Goal: Information Seeking & Learning: Find specific fact

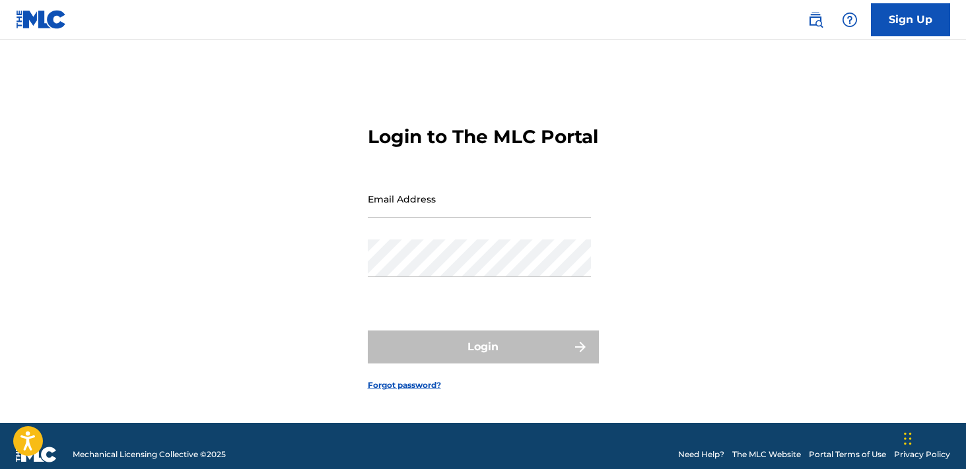
click at [425, 239] on div "Email Address" at bounding box center [479, 209] width 223 height 59
click at [455, 213] on input "Email Address" at bounding box center [479, 199] width 223 height 38
type input "[PERSON_NAME][EMAIL_ADDRESS][DOMAIN_NAME]"
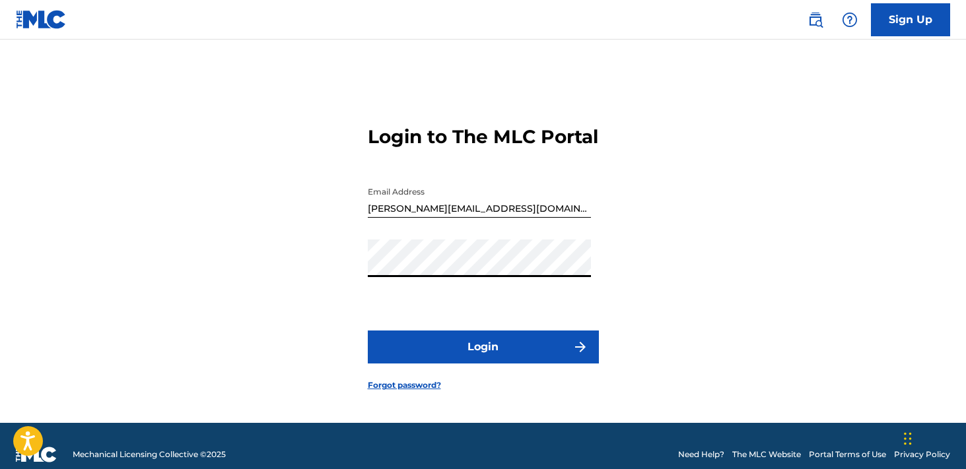
click at [496, 364] on button "Login" at bounding box center [483, 347] width 231 height 33
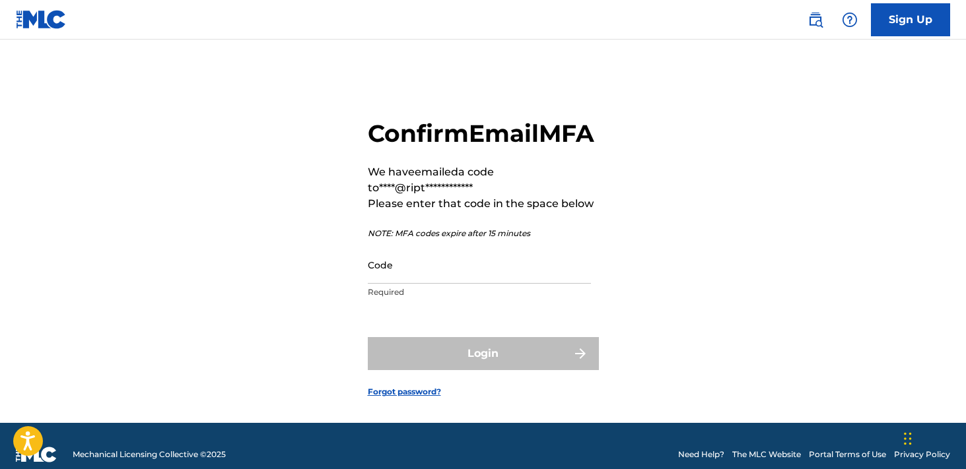
click at [418, 284] on input "Code" at bounding box center [479, 265] width 223 height 38
paste input "212978"
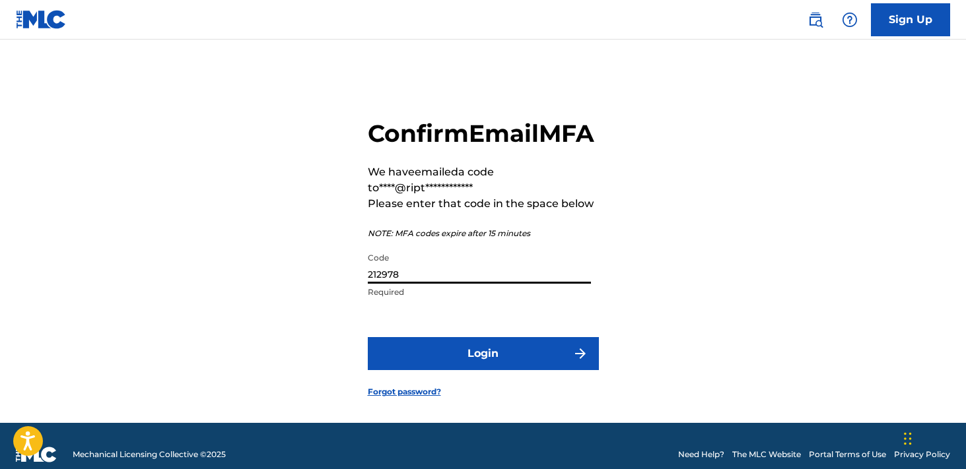
type input "212978"
click at [454, 370] on button "Login" at bounding box center [483, 353] width 231 height 33
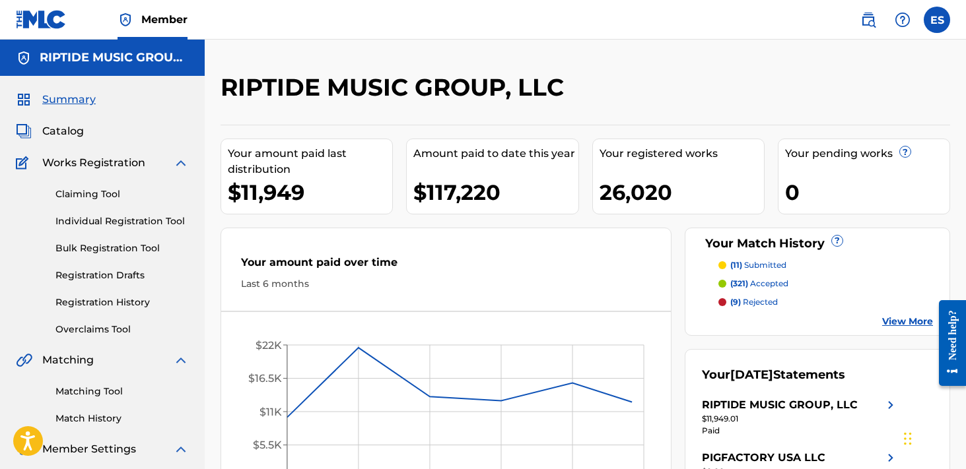
click at [72, 140] on div "Summary Catalog Works Registration Claiming Tool Individual Registration Tool B…" at bounding box center [102, 290] width 205 height 428
click at [68, 131] on span "Catalog" at bounding box center [63, 131] width 42 height 16
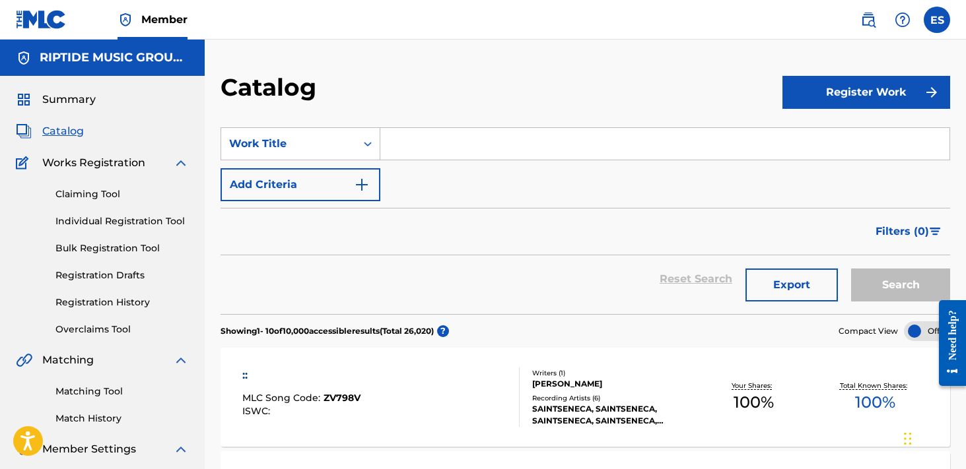
click at [520, 134] on input "Search Form" at bounding box center [664, 144] width 569 height 32
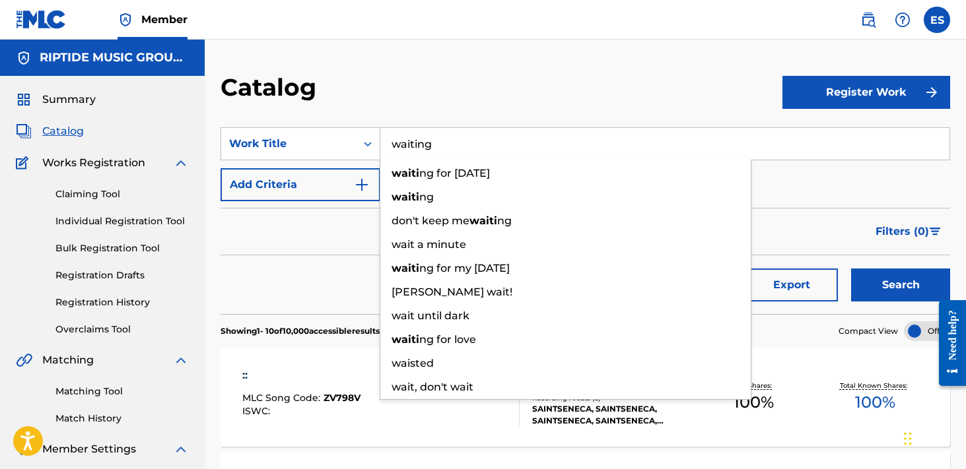
click at [851, 269] on button "Search" at bounding box center [900, 285] width 99 height 33
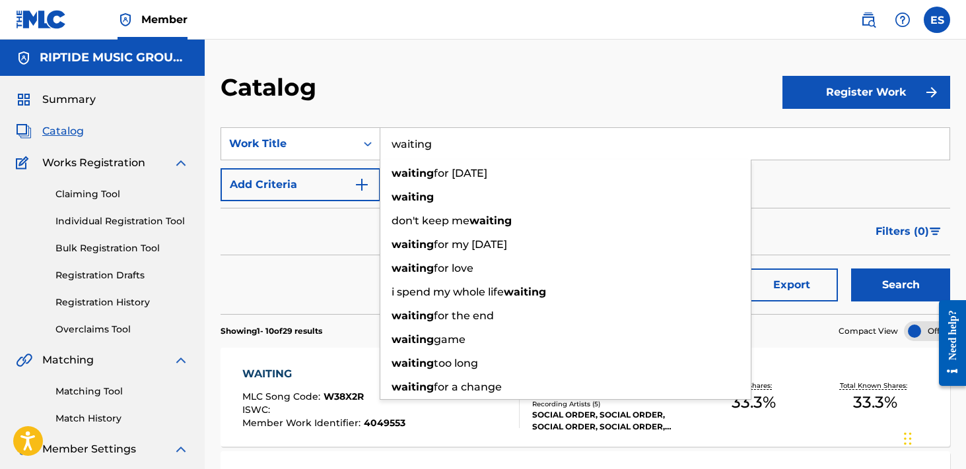
click at [481, 141] on input "waiting" at bounding box center [664, 144] width 569 height 32
paste input "10 0 EARTHQUAKE"
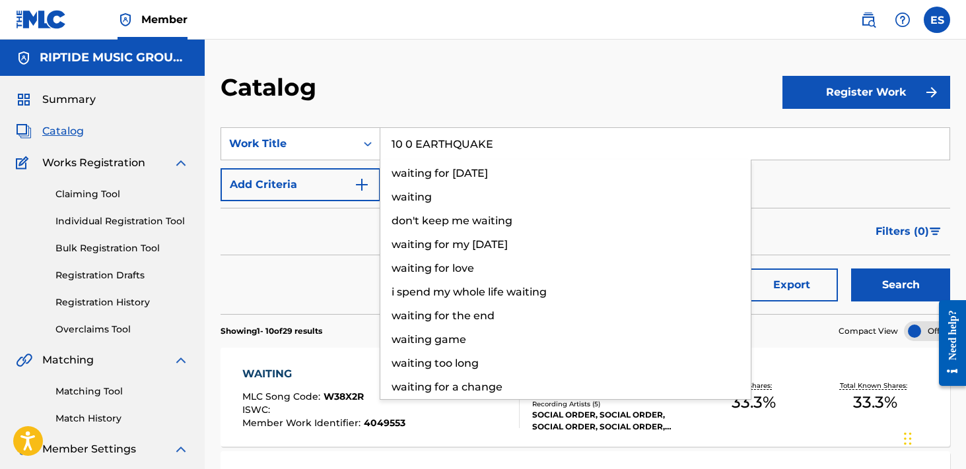
click at [851, 269] on button "Search" at bounding box center [900, 285] width 99 height 33
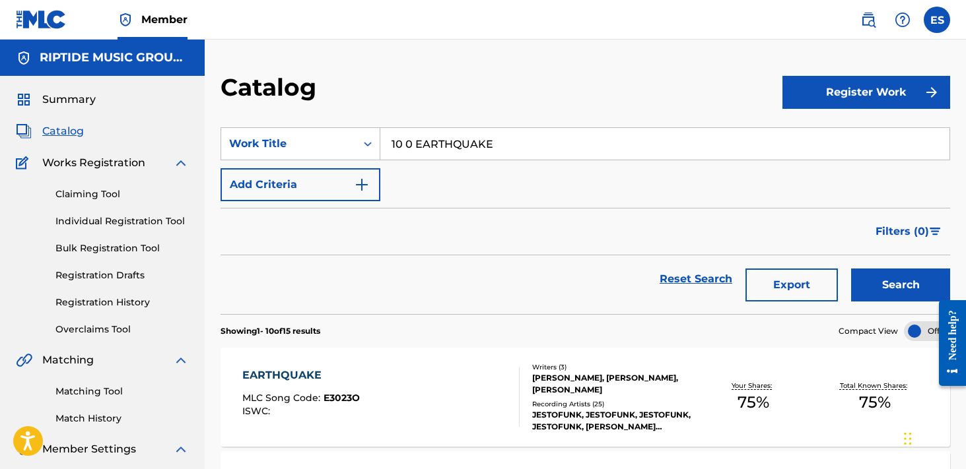
click at [499, 138] on input "10 0 EARTHQUAKE" at bounding box center [664, 144] width 569 height 32
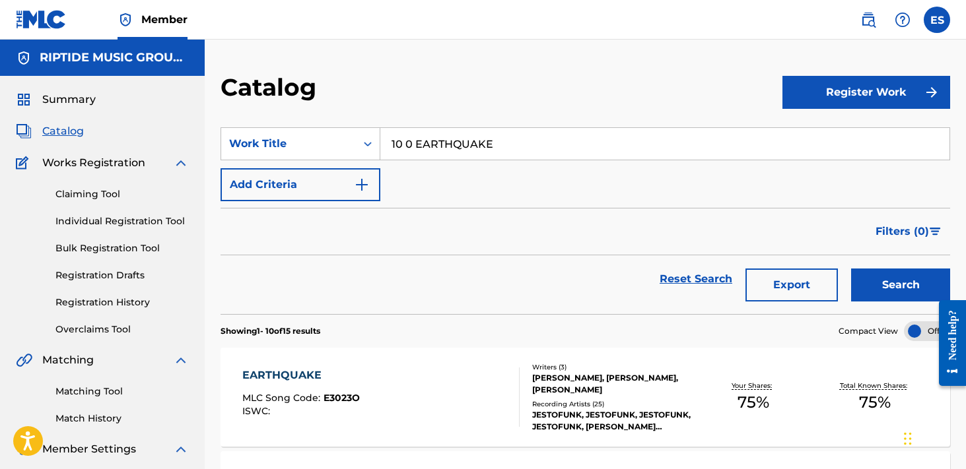
paste input "80S CITY CRUISING"
click at [851, 269] on button "Search" at bounding box center [900, 285] width 99 height 33
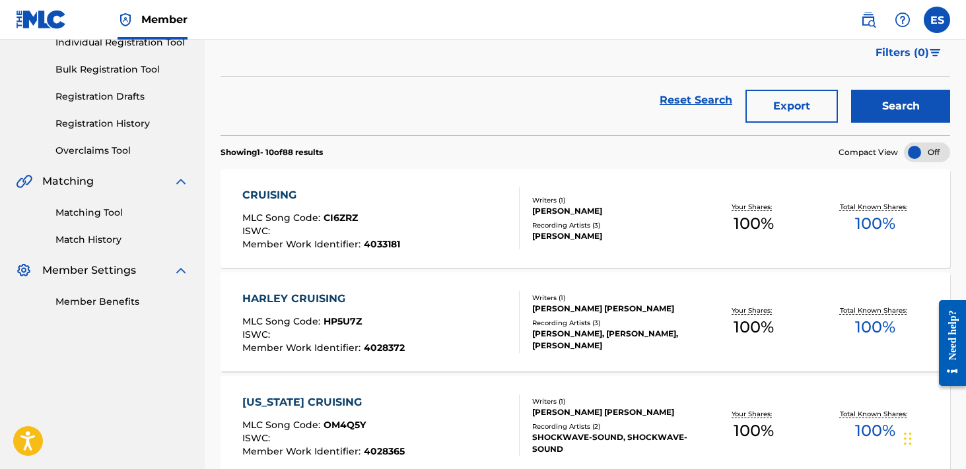
scroll to position [52, 0]
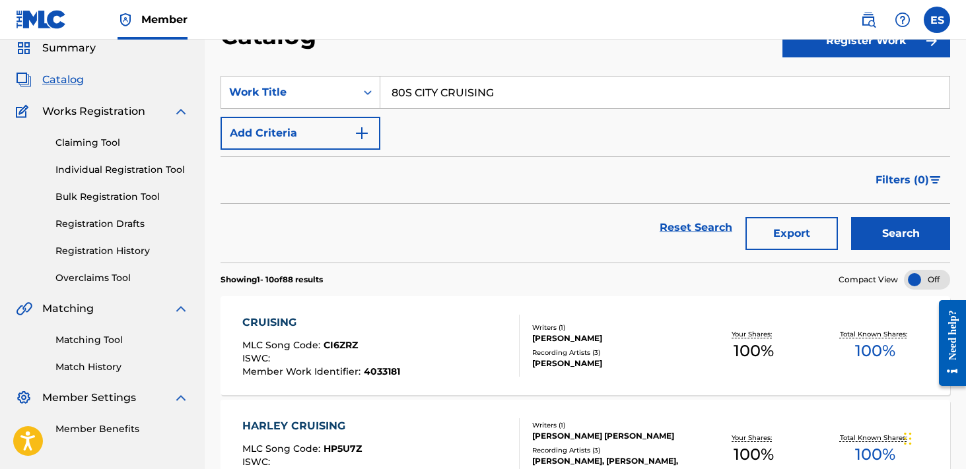
click at [503, 102] on input "80S CITY CRUISING" at bounding box center [664, 93] width 569 height 32
paste input "AWAY"
click at [851, 217] on button "Search" at bounding box center [900, 233] width 99 height 33
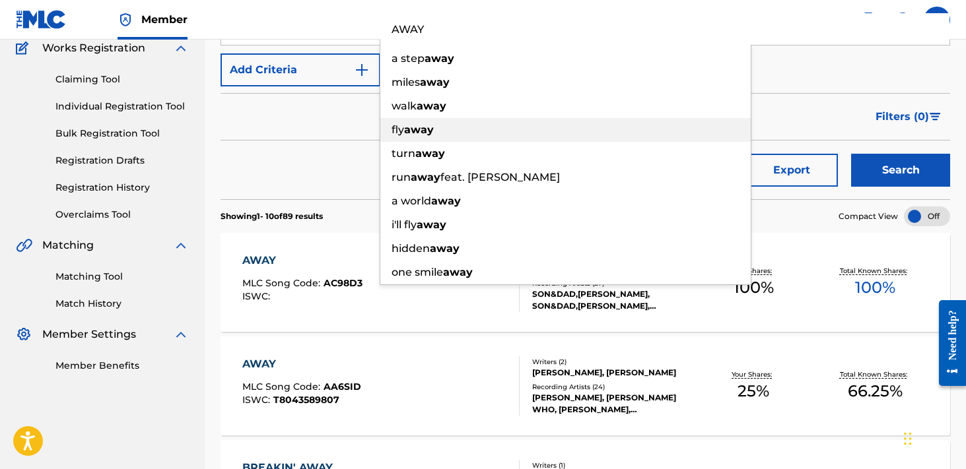
scroll to position [138, 0]
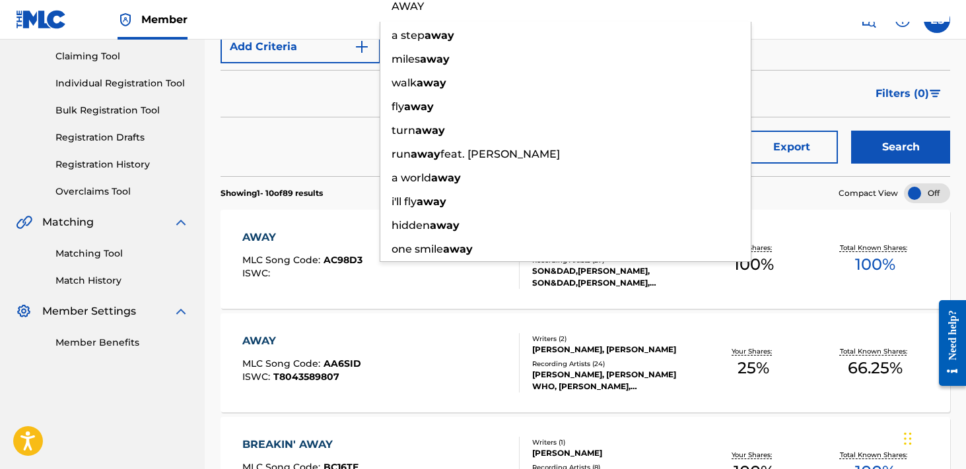
click at [306, 112] on div "Filters ( 0 )" at bounding box center [586, 94] width 730 height 48
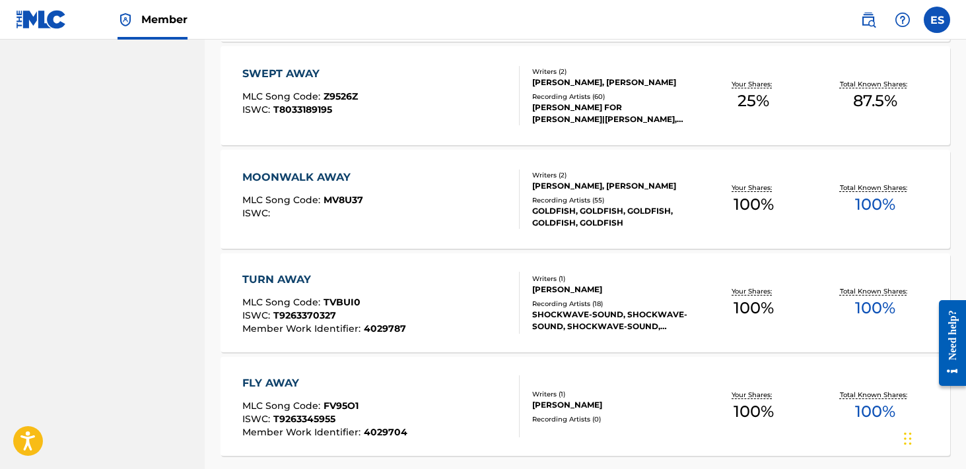
scroll to position [0, 0]
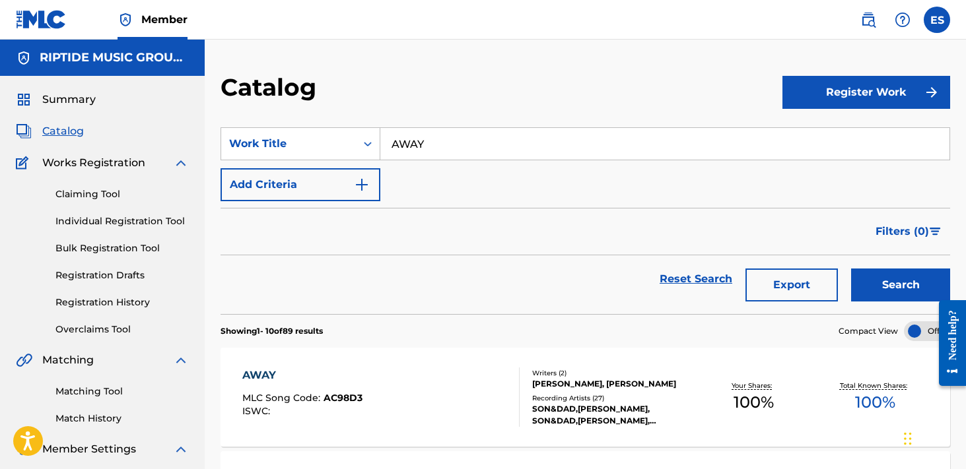
click at [461, 158] on input "AWAY" at bounding box center [664, 144] width 569 height 32
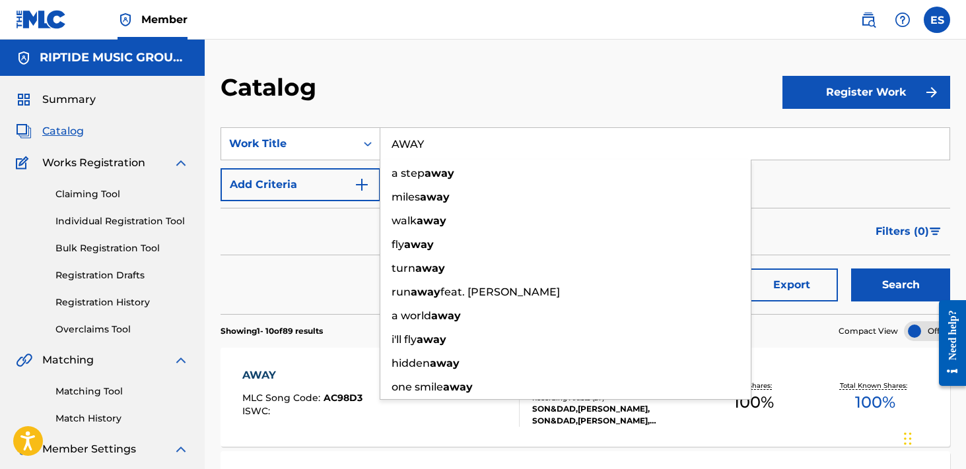
click at [461, 158] on input "AWAY" at bounding box center [664, 144] width 569 height 32
paste input "ZO NKPLON"
type input "AZO NKPLON"
click at [851, 269] on button "Search" at bounding box center [900, 285] width 99 height 33
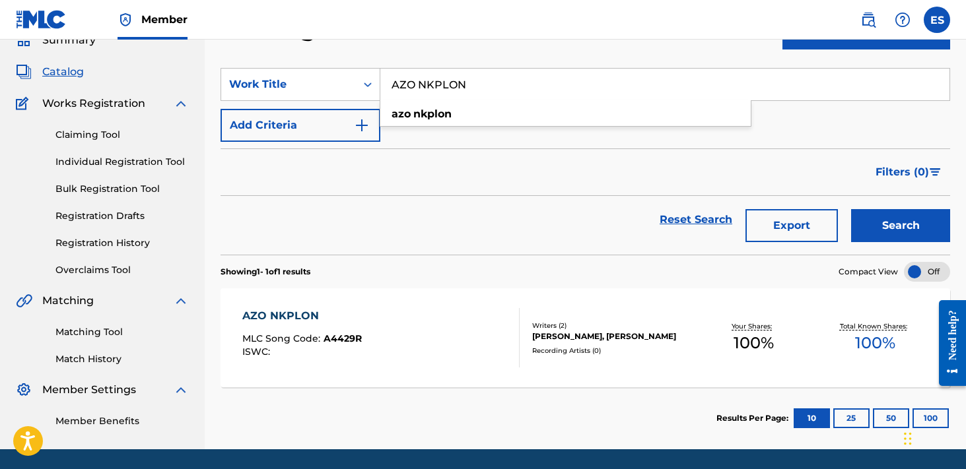
scroll to position [103, 0]
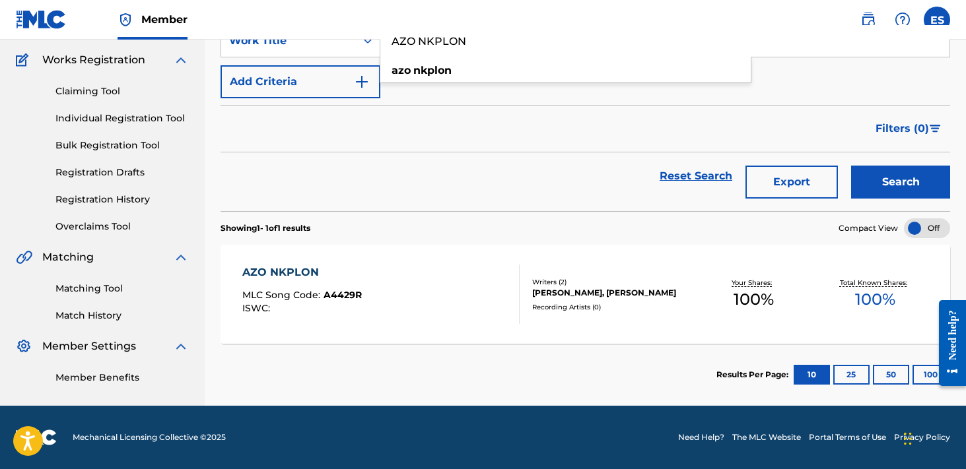
click at [411, 287] on div "AZO NKPLON MLC Song Code : A4429R ISWC :" at bounding box center [380, 294] width 277 height 59
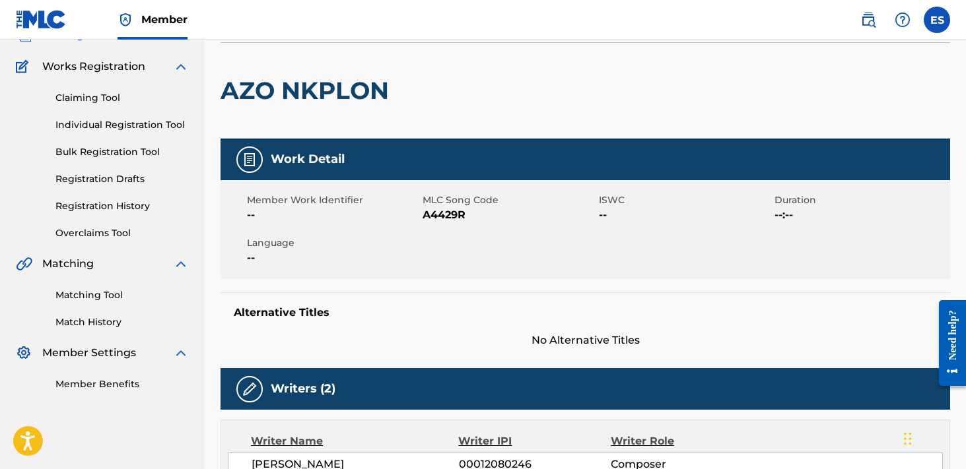
scroll to position [197, 0]
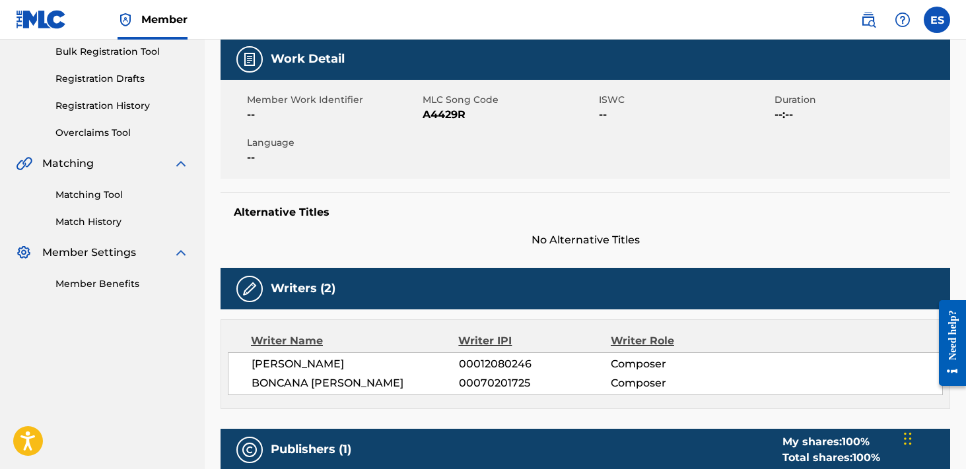
click at [452, 114] on span "A4429R" at bounding box center [509, 115] width 172 height 16
copy span "A4429R"
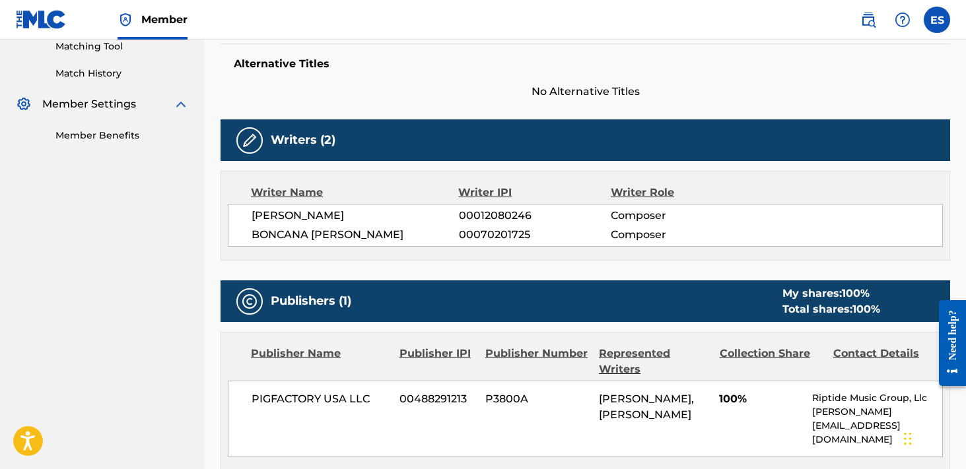
scroll to position [0, 0]
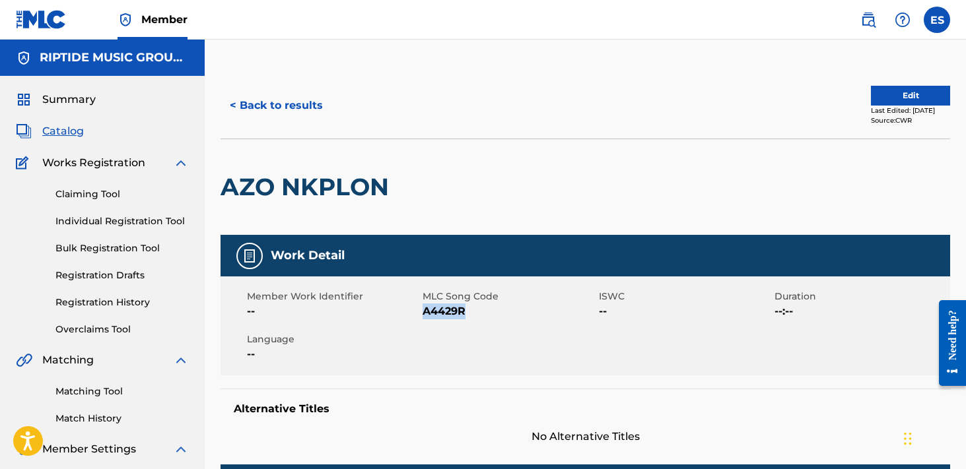
click at [307, 104] on button "< Back to results" at bounding box center [277, 105] width 112 height 33
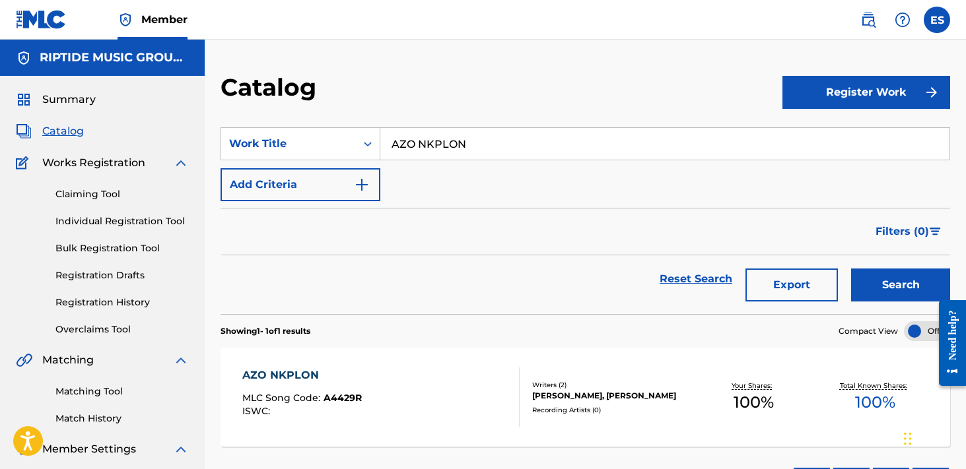
click at [512, 141] on input "AZO NKPLON" at bounding box center [664, 144] width 569 height 32
paste input "BAD INFLUENCE"
click at [851, 269] on button "Search" at bounding box center [900, 285] width 99 height 33
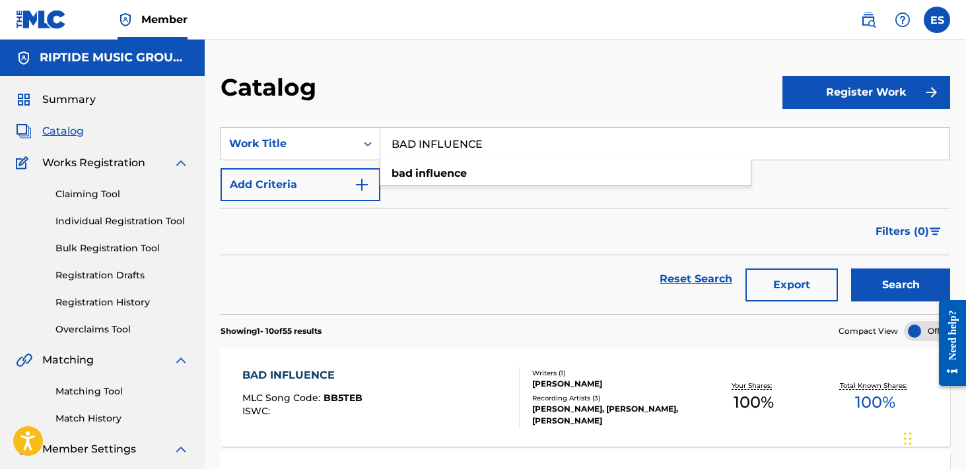
click at [537, 147] on input "BAD INFLUENCE" at bounding box center [664, 144] width 569 height 32
paste input "E BOLD BE FUNKY"
click at [851, 269] on button "Search" at bounding box center [900, 285] width 99 height 33
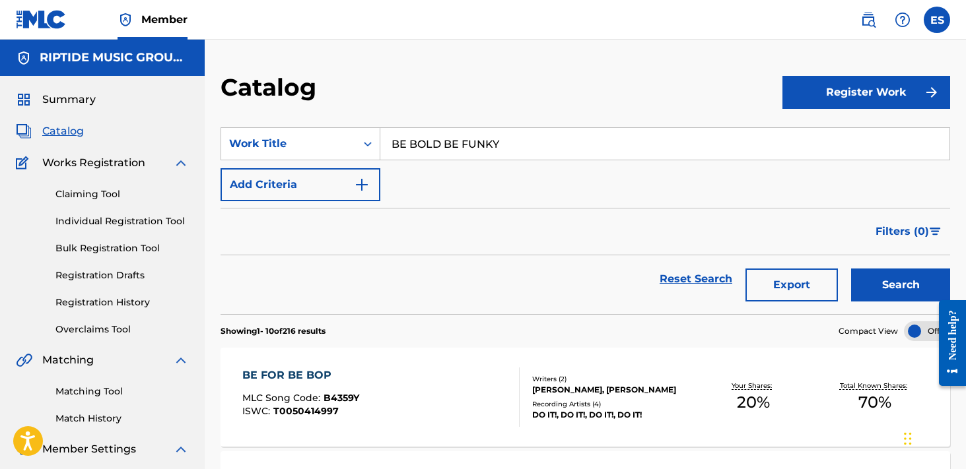
click at [514, 149] on input "BE BOLD BE FUNKY" at bounding box center [664, 144] width 569 height 32
paste input "LACK CHERR"
click at [851, 269] on button "Search" at bounding box center [900, 285] width 99 height 33
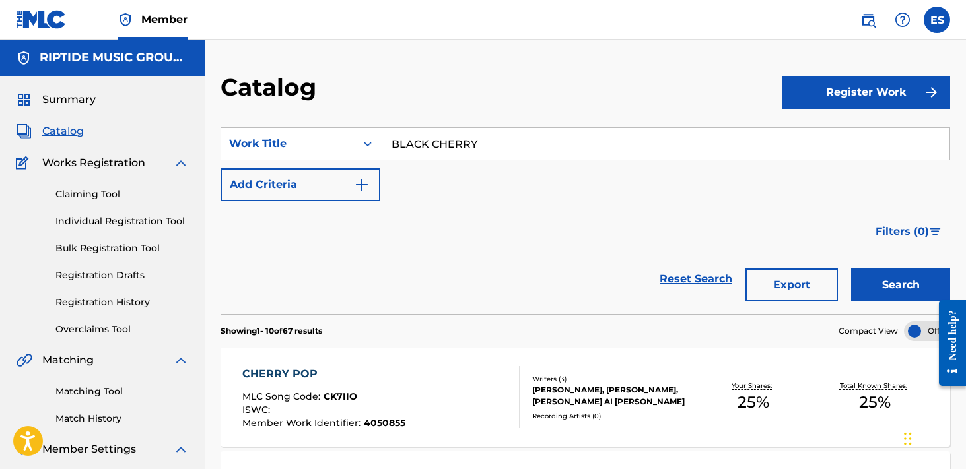
click at [474, 135] on input "BLACK CHERRY" at bounding box center [664, 144] width 569 height 32
paste input "UE EYES"
click at [851, 269] on button "Search" at bounding box center [900, 285] width 99 height 33
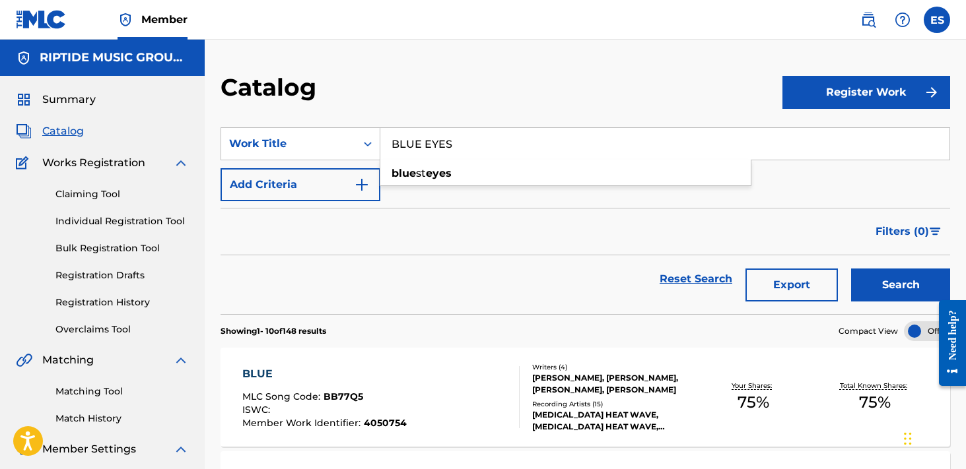
click at [499, 147] on input "BLUE EYES" at bounding box center [664, 144] width 569 height 32
paste input "BRYTER TYSTNADEN"
click at [495, 147] on input "BLUE BRYTER TYSTNADEN" at bounding box center [664, 144] width 569 height 32
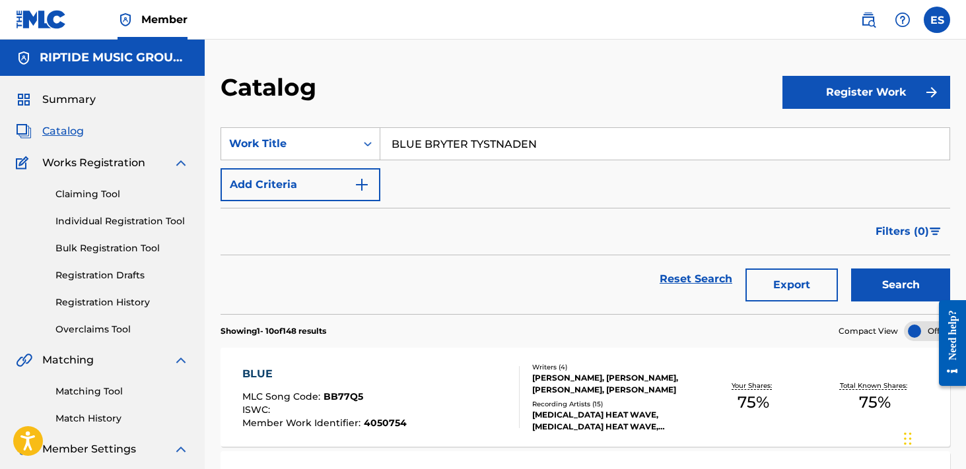
click at [495, 147] on input "BLUE BRYTER TYSTNADEN" at bounding box center [664, 144] width 569 height 32
click at [493, 147] on input "BLUE BRYTER TYSTNADEN" at bounding box center [664, 144] width 569 height 32
click at [493, 146] on input "BLUE BRYTER TYSTNADEN" at bounding box center [664, 144] width 569 height 32
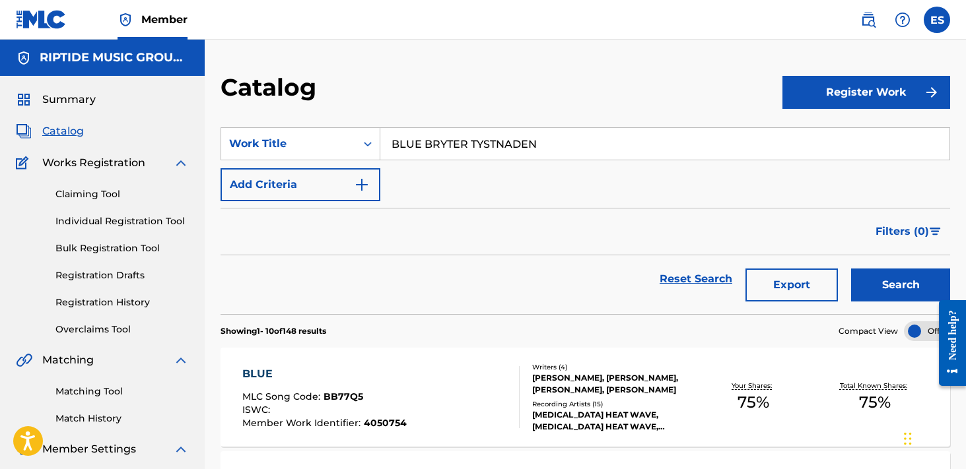
paste input "Search Form"
click at [851, 269] on button "Search" at bounding box center [900, 285] width 99 height 33
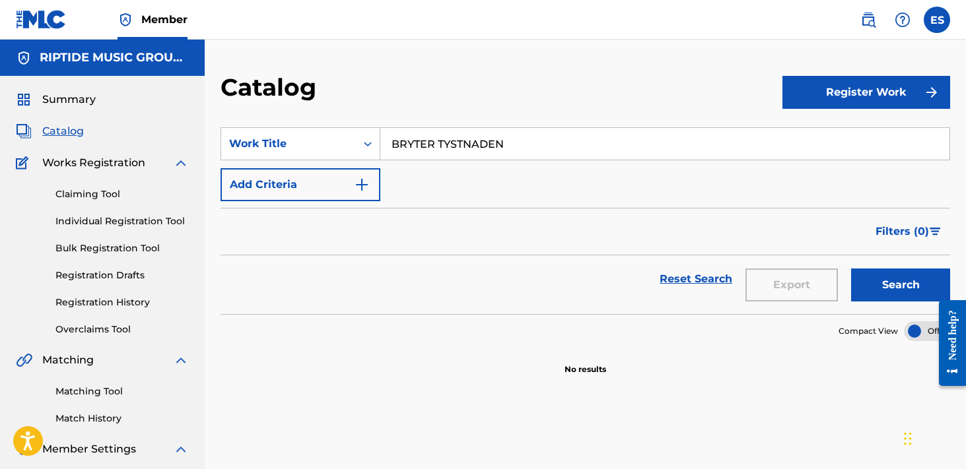
click at [478, 140] on input "BRYTER TYSTNADEN" at bounding box center [664, 144] width 569 height 32
click at [476, 140] on input "BRYTER TYSTNADEN" at bounding box center [664, 144] width 569 height 32
click at [476, 139] on input "BRYTER TYSTNADEN" at bounding box center [664, 144] width 569 height 32
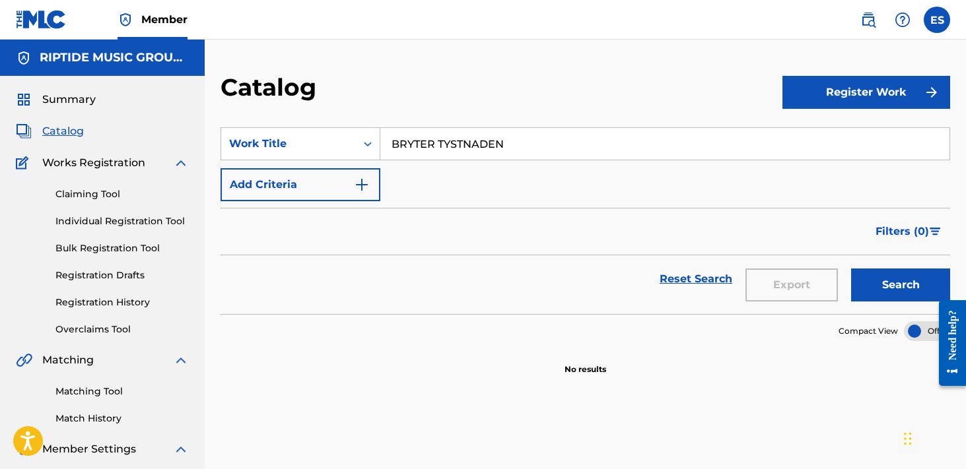
click at [476, 139] on input "BRYTER TYSTNADEN" at bounding box center [664, 144] width 569 height 32
paste input "UILDING MOMENTUM"
type input "BUILDING MOMENTUM"
click at [851, 269] on button "Search" at bounding box center [900, 285] width 99 height 33
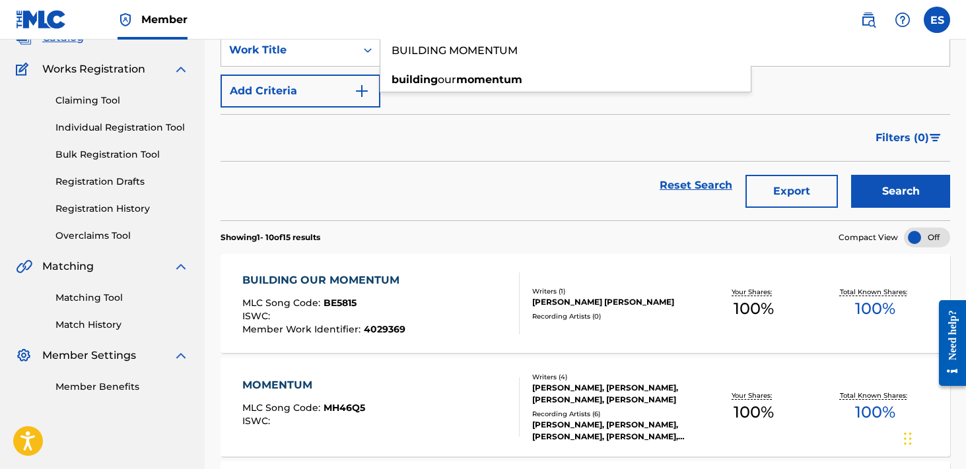
scroll to position [110, 0]
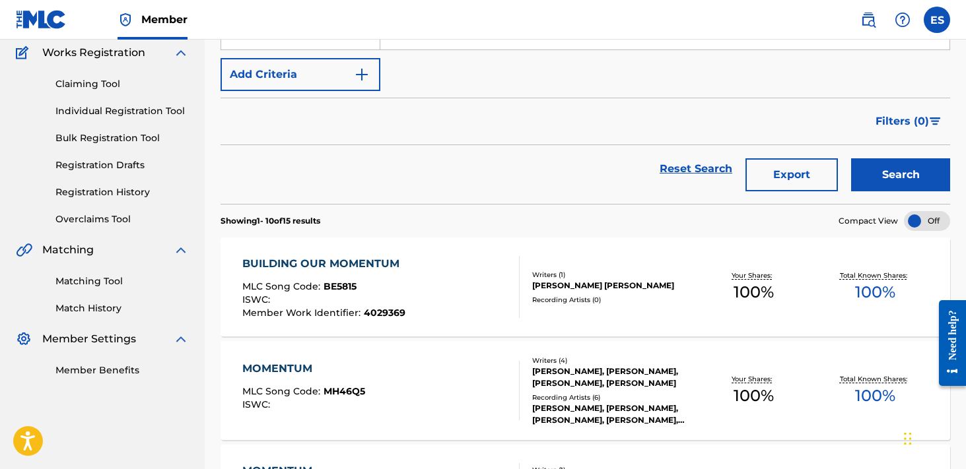
click at [434, 280] on div "BUILDING OUR MOMENTUM MLC Song Code : BE5815 ISWC : Member Work Identifier : 40…" at bounding box center [380, 287] width 277 height 62
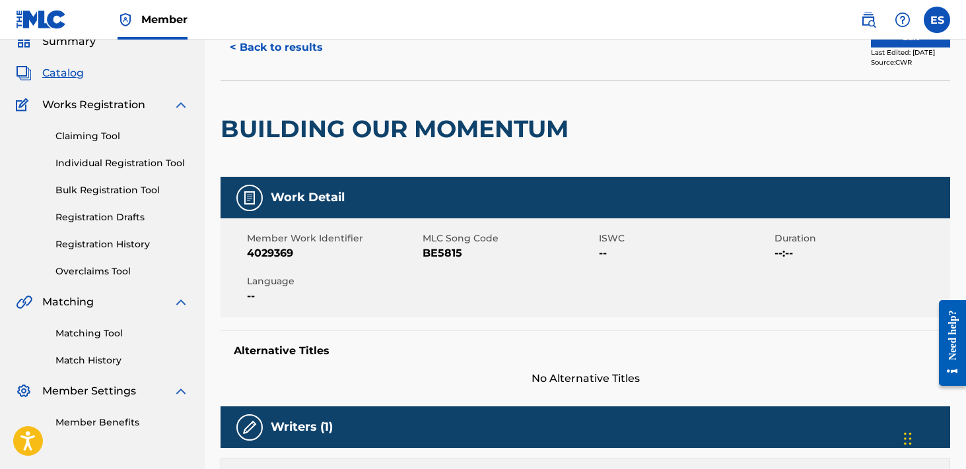
scroll to position [125, 0]
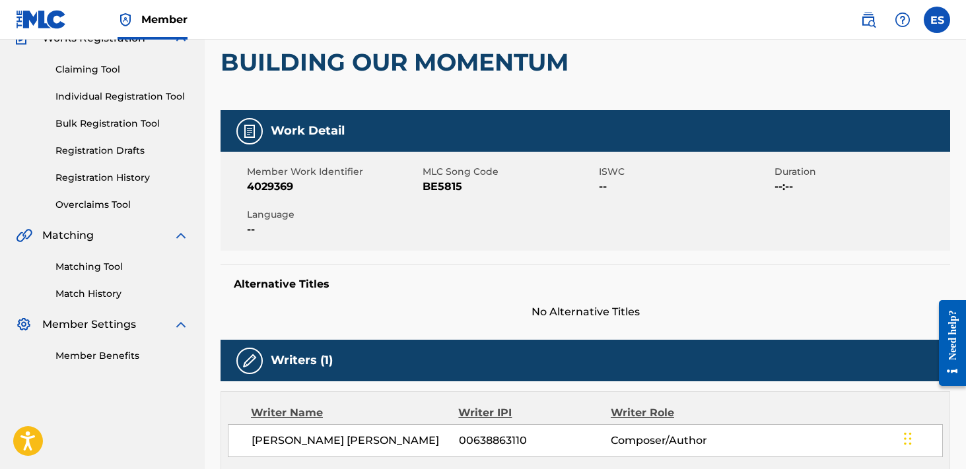
click at [446, 183] on span "BE5815" at bounding box center [509, 187] width 172 height 16
copy span "BE5815"
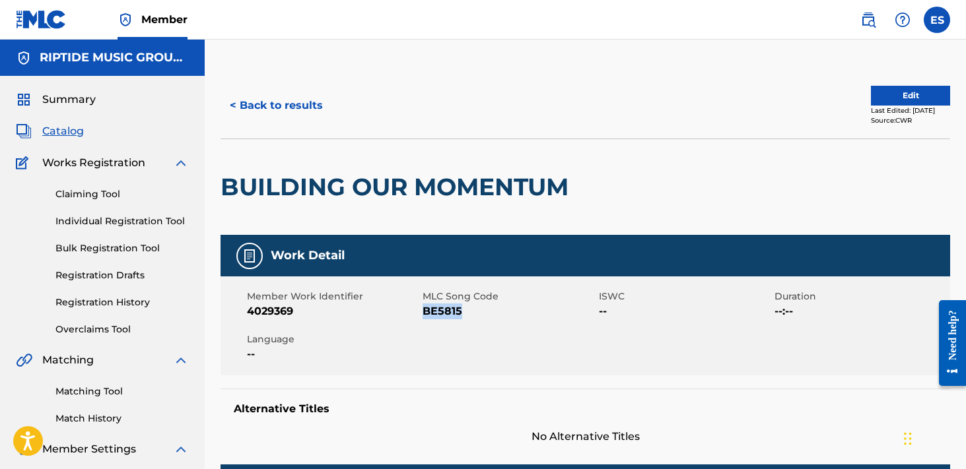
click at [309, 108] on button "< Back to results" at bounding box center [277, 105] width 112 height 33
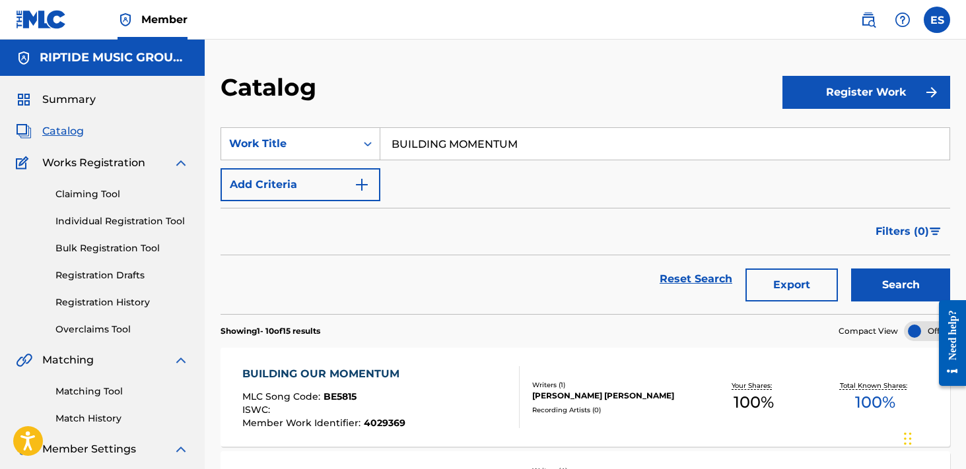
click at [532, 155] on input "BUILDING MOMENTUM" at bounding box center [664, 144] width 569 height 32
paste input "CAN'T STOP ME"
click at [851, 269] on button "Search" at bounding box center [900, 285] width 99 height 33
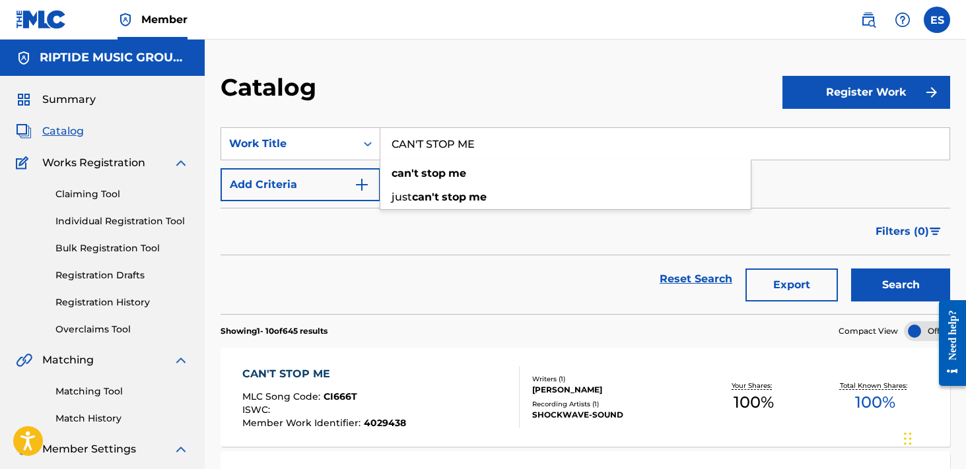
click at [532, 148] on input "CAN'T STOP ME" at bounding box center [664, 144] width 569 height 32
paste input "ELESTIAL MOTION"
click at [851, 269] on button "Search" at bounding box center [900, 285] width 99 height 33
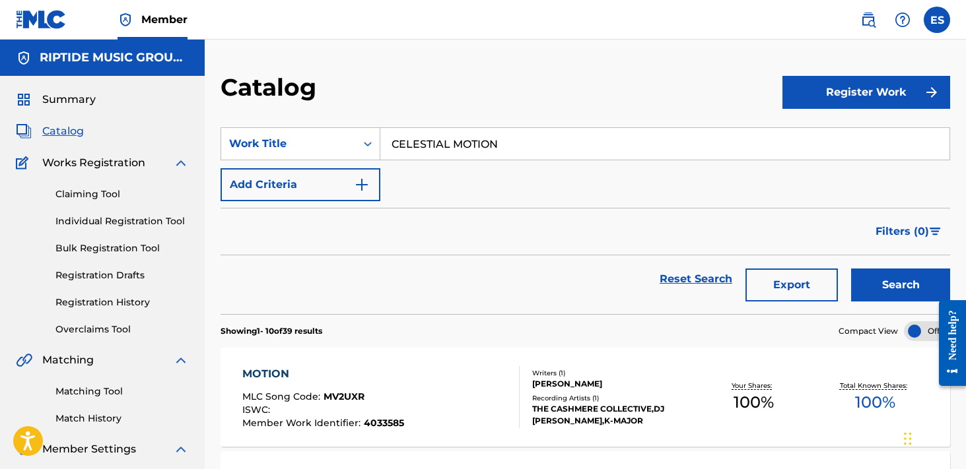
click at [465, 143] on input "CELESTIAL MOTION" at bounding box center [664, 144] width 569 height 32
paste input "DEEP DOW"
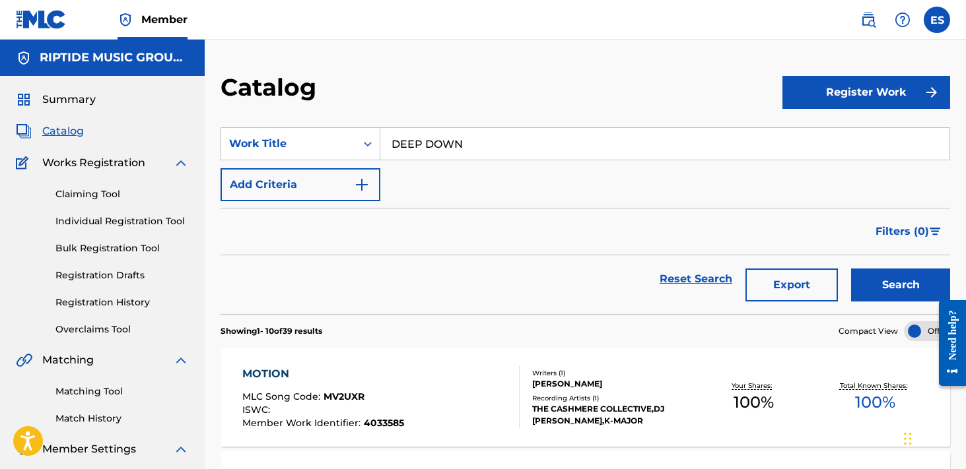
click at [851, 269] on button "Search" at bounding box center [900, 285] width 99 height 33
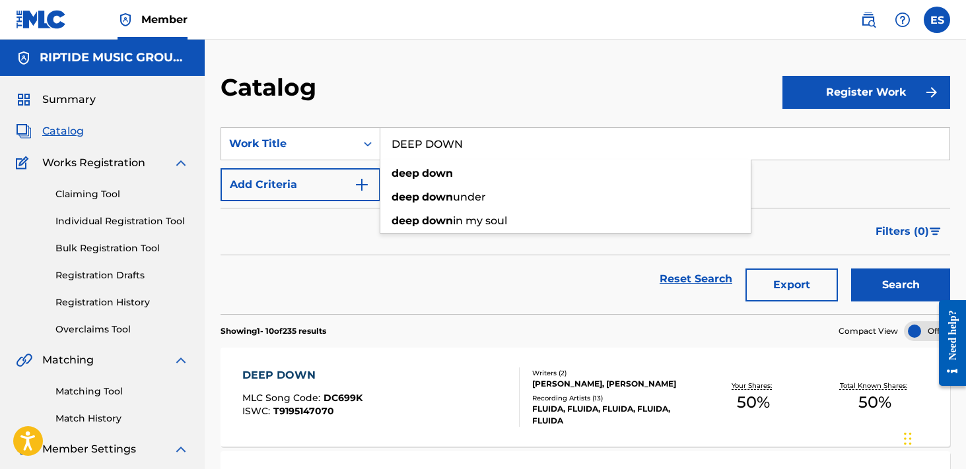
click at [491, 137] on input "DEEP DOWN" at bounding box center [664, 144] width 569 height 32
click at [490, 137] on input "DEEP DOWN" at bounding box center [664, 144] width 569 height 32
paste input "ISTANT SU"
click at [851, 269] on button "Search" at bounding box center [900, 285] width 99 height 33
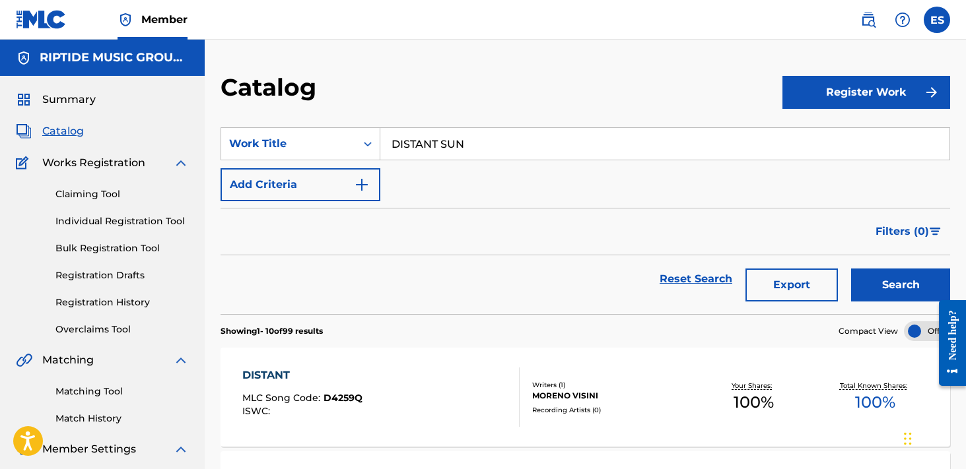
click at [485, 136] on input "DISTANT SUN" at bounding box center [664, 144] width 569 height 32
paste input "[PERSON_NAME] MYCKET ATT SAGA"
click at [851, 269] on button "Search" at bounding box center [900, 285] width 99 height 33
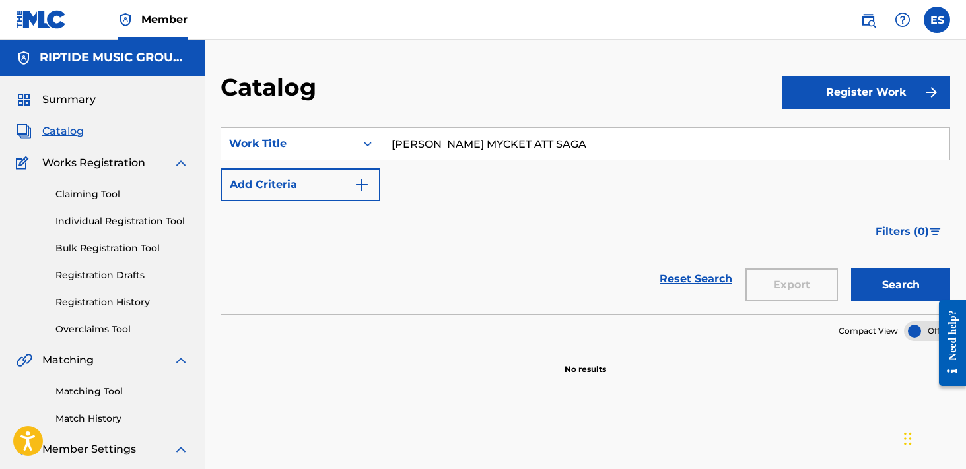
click at [475, 135] on input "[PERSON_NAME] MYCKET ATT SAGA" at bounding box center [664, 144] width 569 height 32
paste input "EAST PEACE"
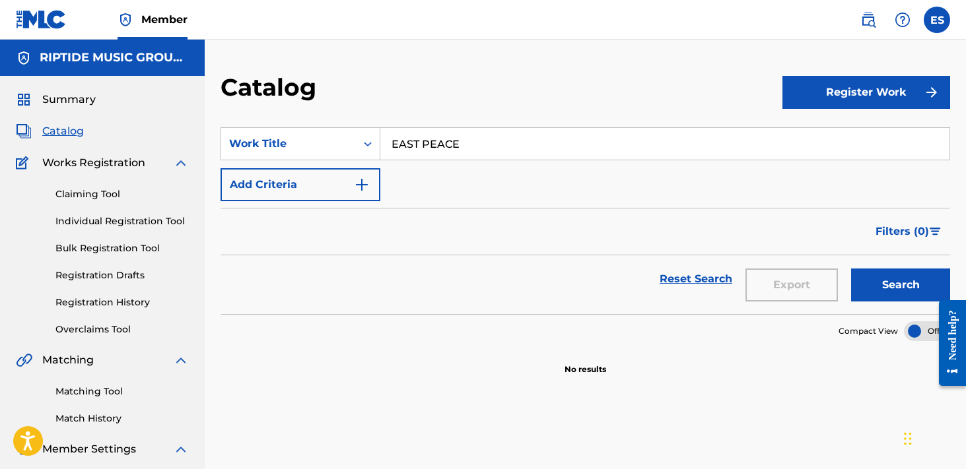
click at [851, 269] on button "Search" at bounding box center [900, 285] width 99 height 33
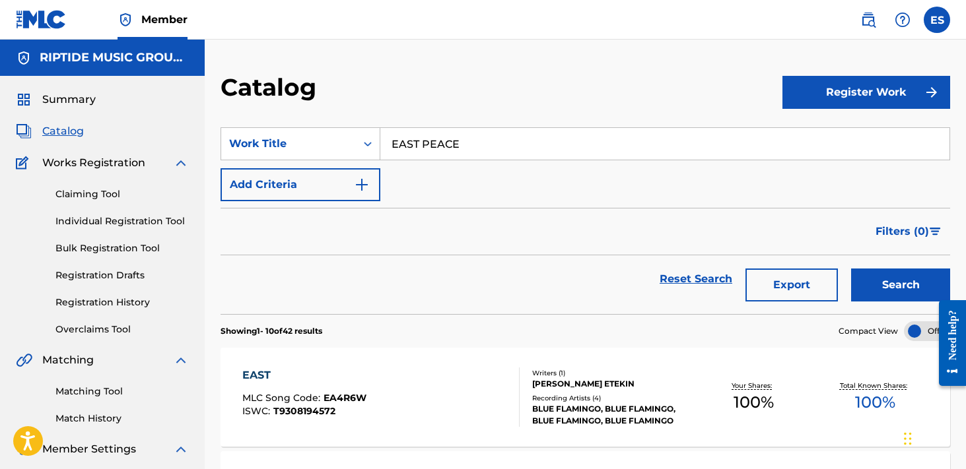
click at [518, 151] on input "EAST PEACE" at bounding box center [664, 144] width 569 height 32
paste input "MOTIONAL BEAUTY AND GR"
click at [851, 269] on button "Search" at bounding box center [900, 285] width 99 height 33
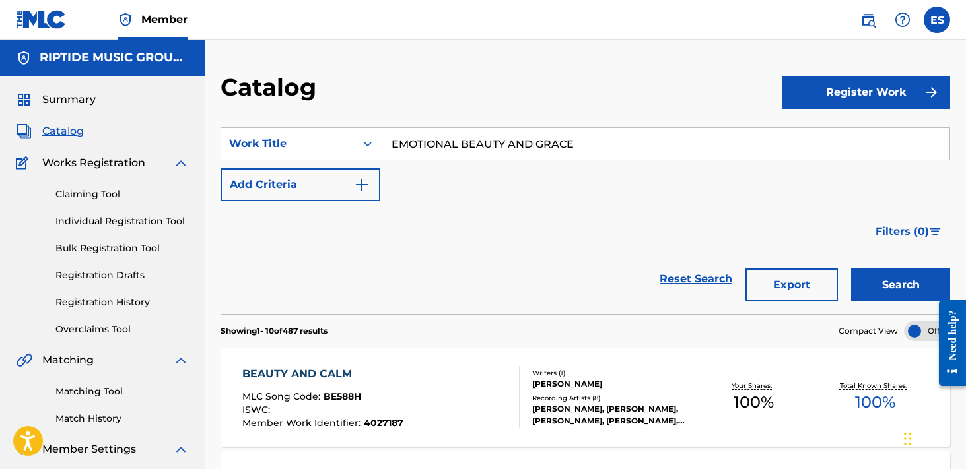
click at [535, 143] on input "EMOTIONAL BEAUTY AND GRACE" at bounding box center [664, 144] width 569 height 32
paste input "TNOTECHNO"
click at [851, 269] on button "Search" at bounding box center [900, 285] width 99 height 33
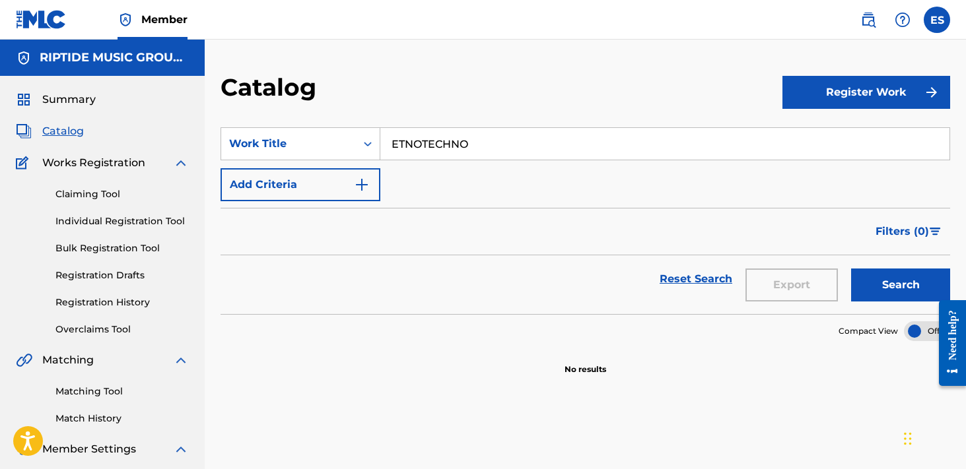
click at [494, 156] on input "ETNOTECHNO" at bounding box center [664, 144] width 569 height 32
paste input "FALSE FLAG"
click at [851, 269] on button "Search" at bounding box center [900, 285] width 99 height 33
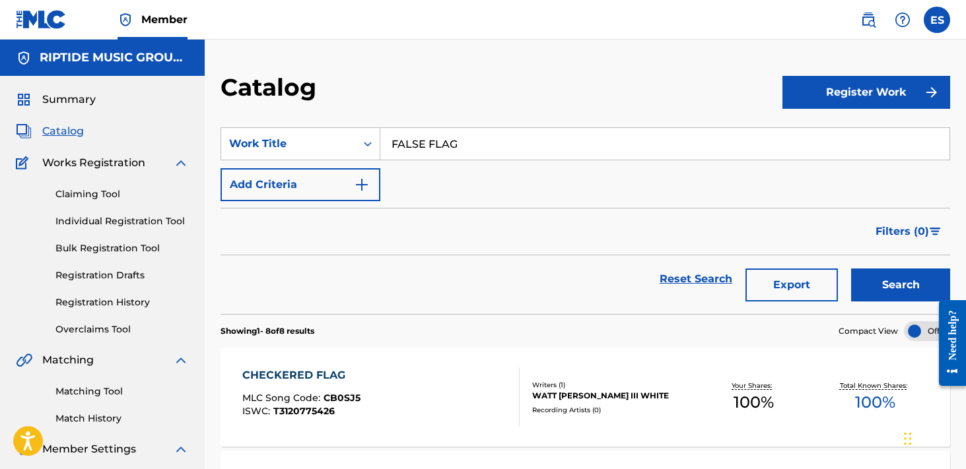
click at [542, 138] on input "FALSE FLAG" at bounding box center [664, 144] width 569 height 32
paste input "IND LOVE"
click at [851, 269] on button "Search" at bounding box center [900, 285] width 99 height 33
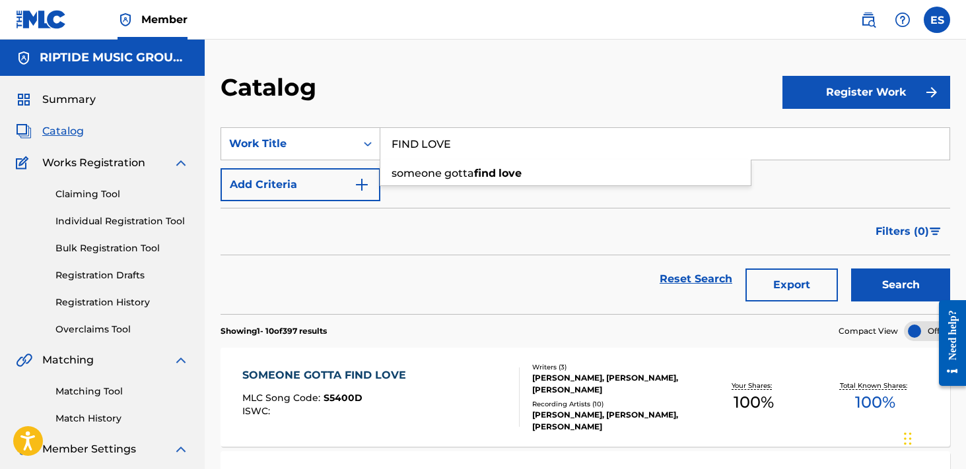
click at [536, 148] on input "FIND LOVE" at bounding box center [664, 144] width 569 height 32
paste input "FOUND"
click at [851, 269] on button "Search" at bounding box center [900, 285] width 99 height 33
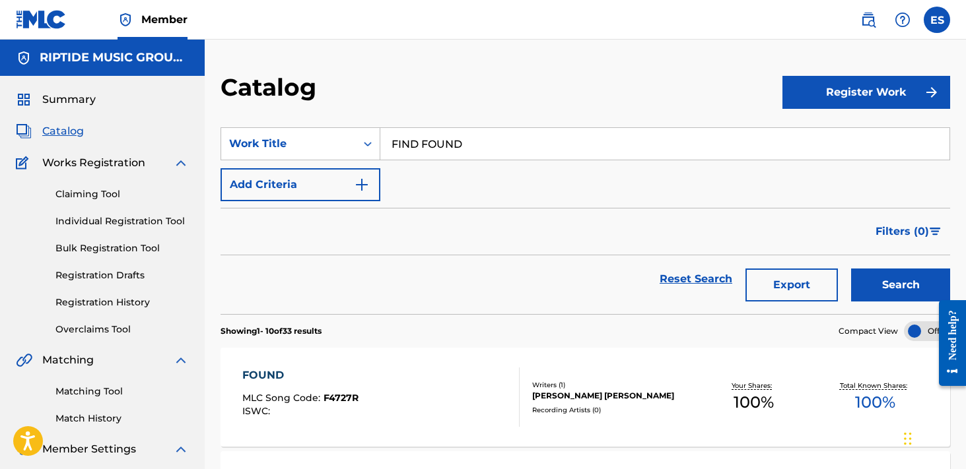
click at [461, 142] on input "FIND FOUND" at bounding box center [664, 144] width 569 height 32
click at [460, 142] on input "FIND FOUND" at bounding box center [664, 144] width 569 height 32
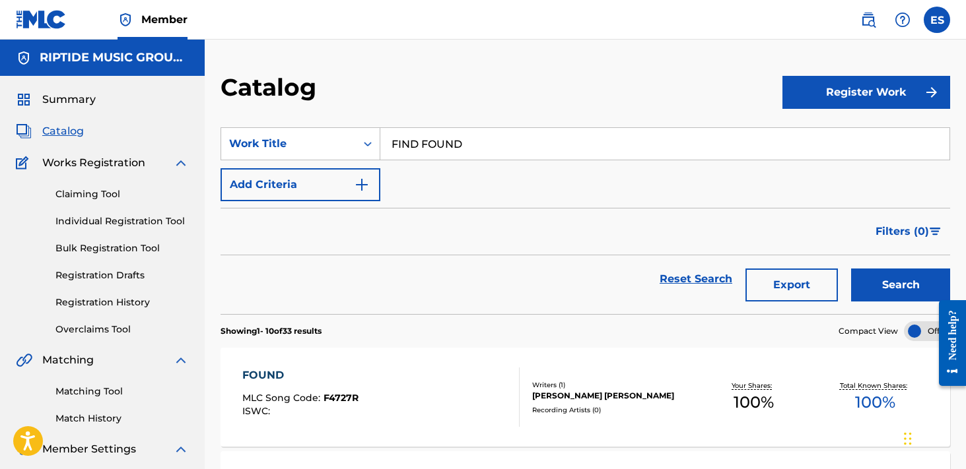
paste input "Search Form"
click at [851, 269] on button "Search" at bounding box center [900, 285] width 99 height 33
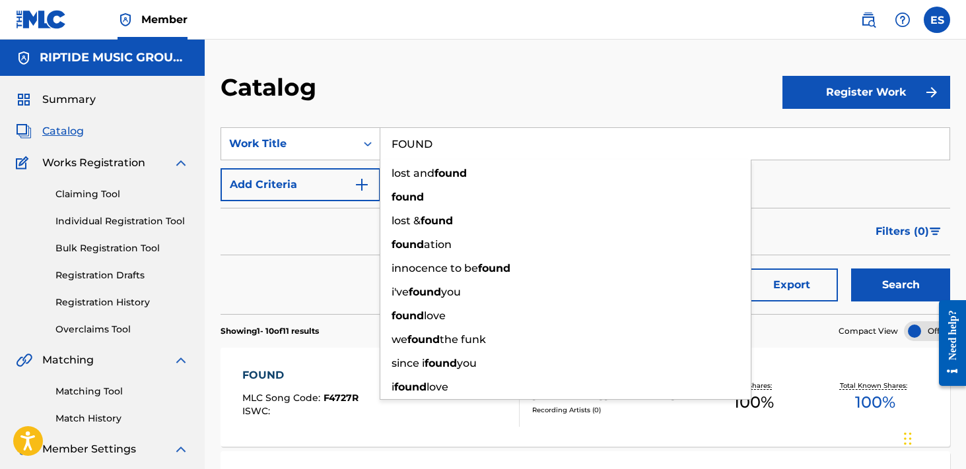
click at [308, 232] on div "Filters ( 0 )" at bounding box center [586, 232] width 730 height 48
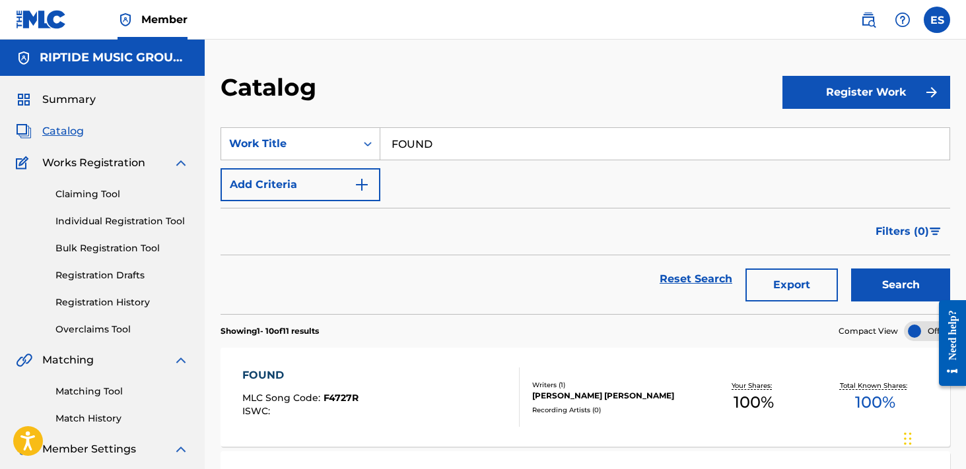
click at [481, 141] on input "FOUND" at bounding box center [664, 144] width 569 height 32
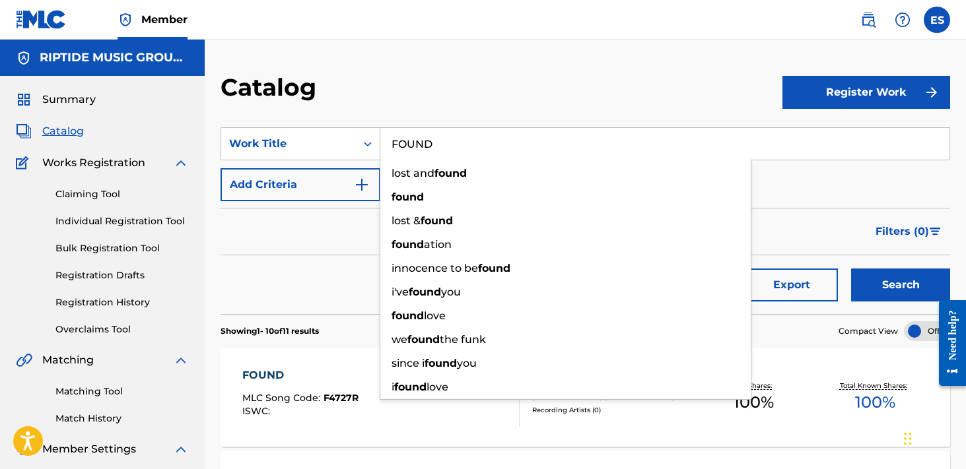
click at [479, 141] on input "FOUND" at bounding box center [664, 144] width 569 height 32
paste input "[DEMOGRAPHIC_DATA] REST YE MERRY GENTLEMEN"
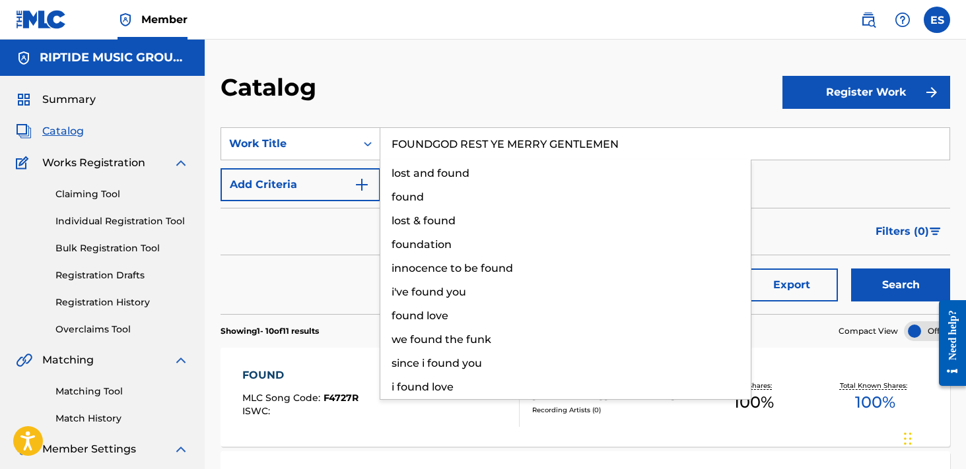
click at [851, 269] on button "Search" at bounding box center [900, 285] width 99 height 33
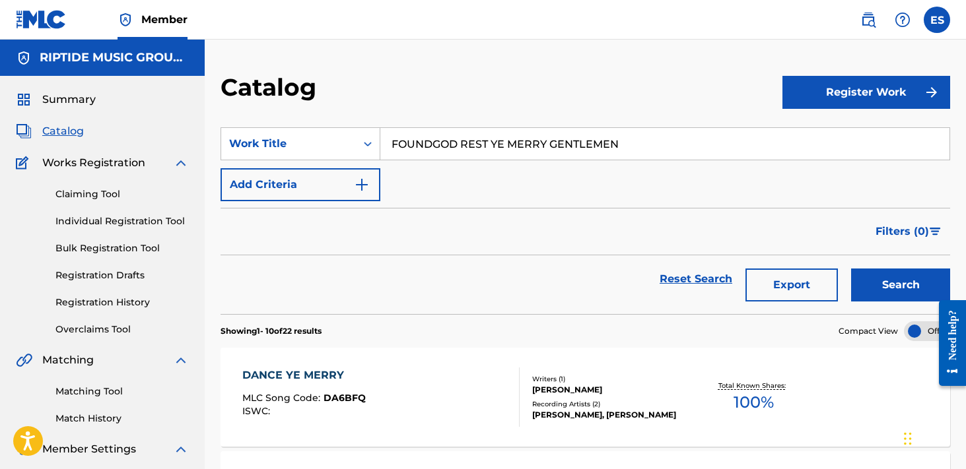
click at [479, 141] on input "FOUNDGOD REST YE MERRY GENTLEMEN" at bounding box center [664, 144] width 569 height 32
paste input "Search Form"
click at [851, 269] on button "Search" at bounding box center [900, 285] width 99 height 33
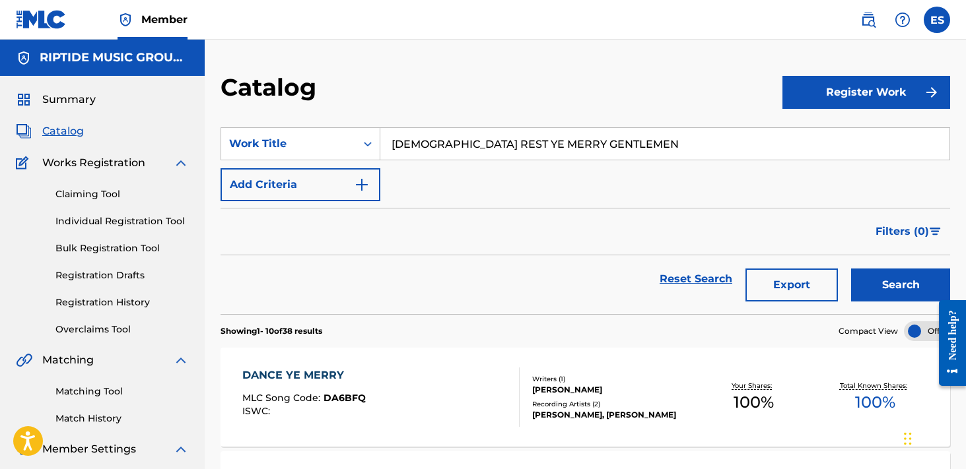
click at [478, 126] on section "SearchWithCriteria1ae293a3-8bc4-4317-b8c8-675d33a2ea4f Work Title GOD REST YE M…" at bounding box center [586, 213] width 730 height 203
click at [493, 143] on input "[DEMOGRAPHIC_DATA] REST YE MERRY GENTLEMEN" at bounding box center [664, 144] width 569 height 32
paste input "ROOVY DETECTIVE"
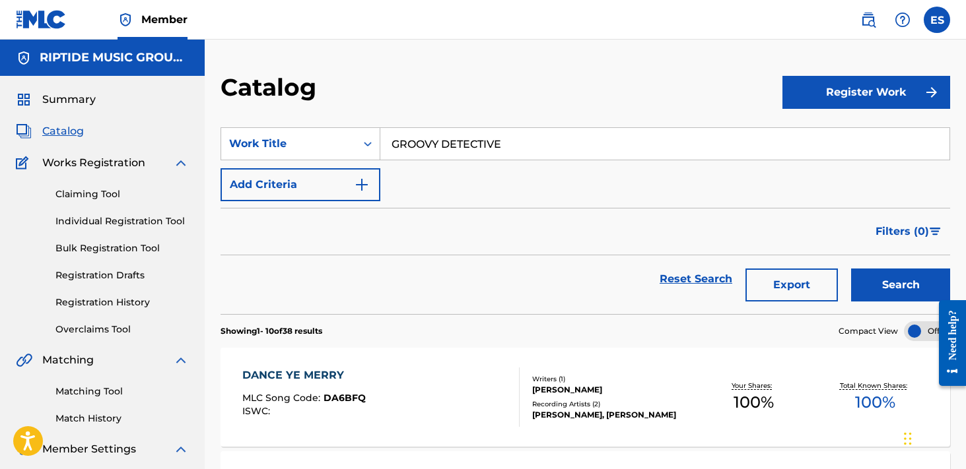
click at [851, 269] on button "Search" at bounding box center [900, 285] width 99 height 33
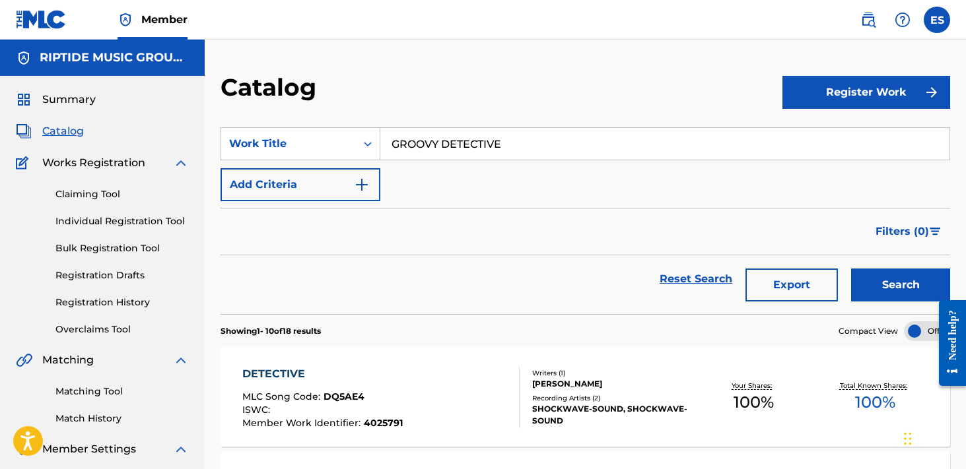
click at [487, 157] on input "GROOVY DETECTIVE" at bounding box center [664, 144] width 569 height 32
paste input "HANDLE WITH CAR"
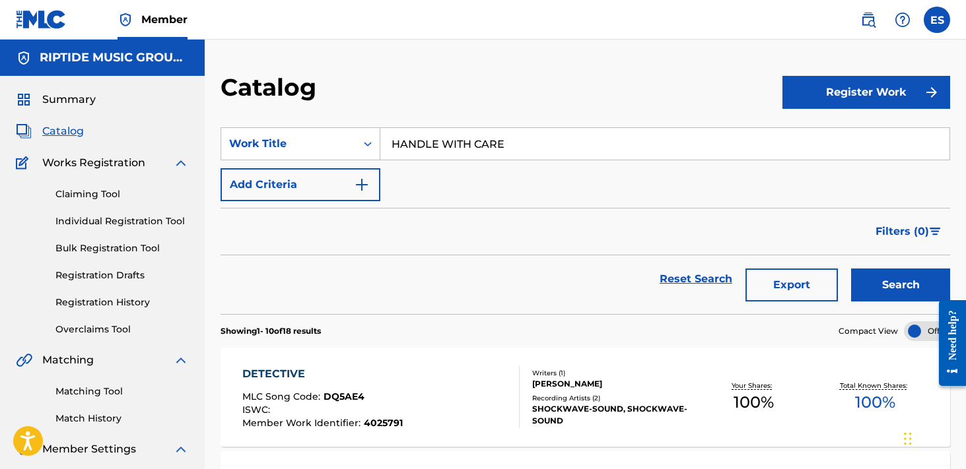
click at [851, 269] on button "Search" at bounding box center [900, 285] width 99 height 33
click at [557, 135] on input "HANDLE WITH CARE" at bounding box center [664, 144] width 569 height 32
paste input "JAH JAH JAG BER"
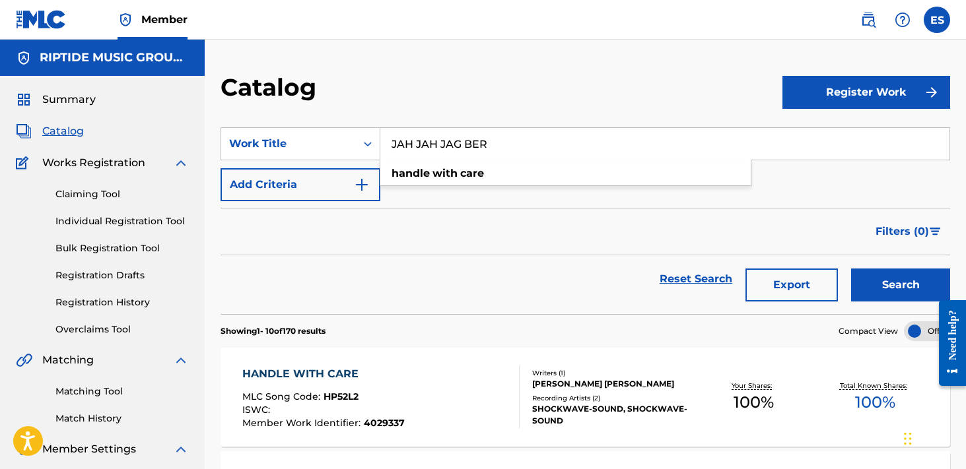
click at [851, 269] on button "Search" at bounding box center [900, 285] width 99 height 33
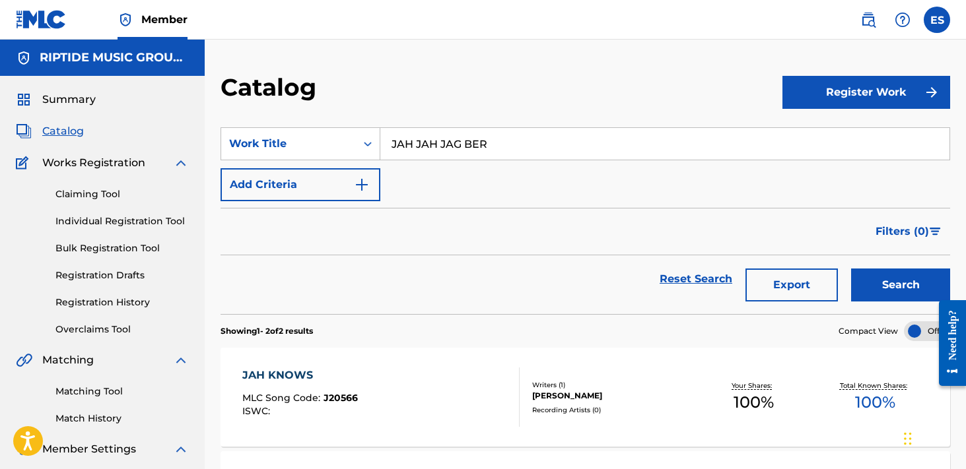
click at [493, 143] on input "JAH JAH JAG BER" at bounding box center [664, 144] width 569 height 32
click at [493, 144] on input "JAH JAH JAG BER" at bounding box center [664, 144] width 569 height 32
paste input "LAST MINUTE CHRISTMAS SHOPPING"
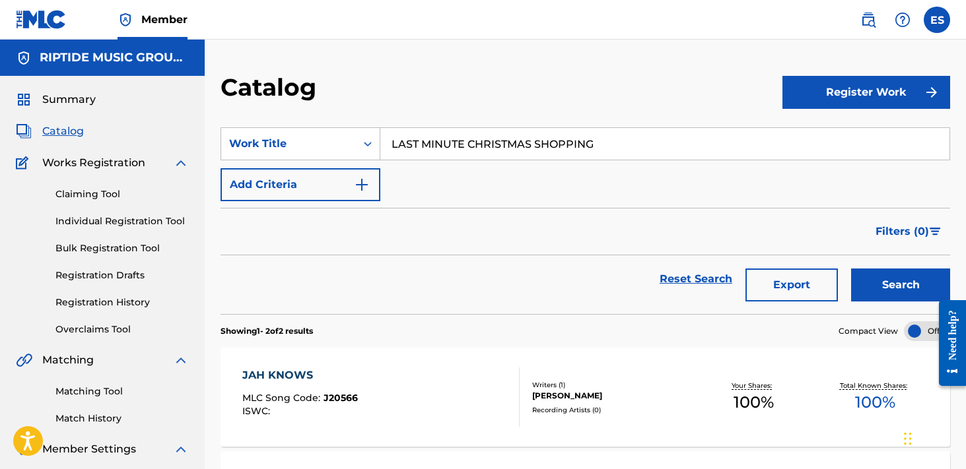
click at [851, 269] on button "Search" at bounding box center [900, 285] width 99 height 33
click at [542, 133] on input "LAST MINUTE CHRISTMAS SHOPPING" at bounding box center [664, 144] width 569 height 32
paste input "[PERSON_NAME] IN LOVE LP"
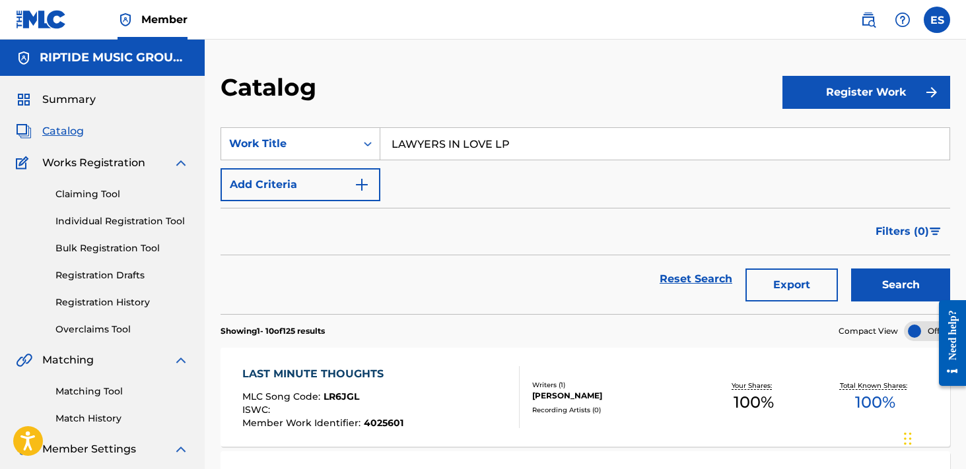
click at [851, 269] on button "Search" at bounding box center [900, 285] width 99 height 33
click at [512, 139] on input "LAWYERS IN LOVE LP" at bounding box center [664, 144] width 569 height 32
paste input "[PERSON_NAME], I CAN'T BE WITH YOU NOW"
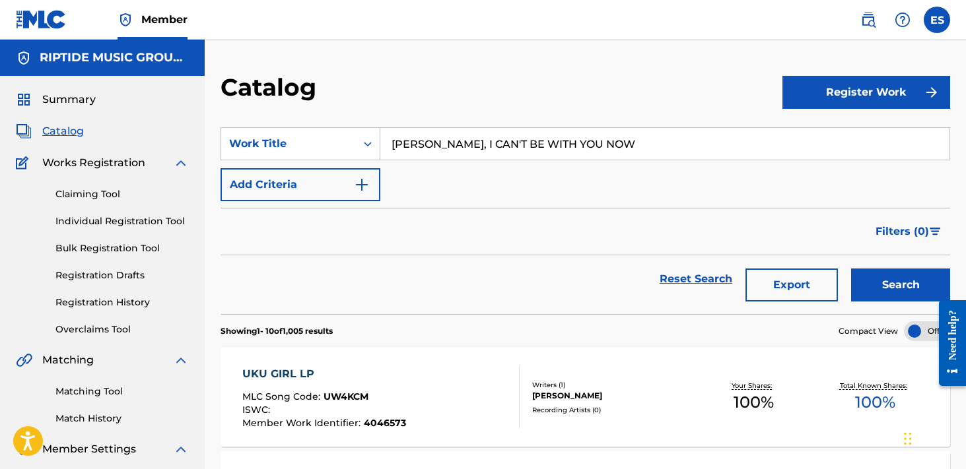
click at [851, 269] on button "Search" at bounding box center [900, 285] width 99 height 33
click at [540, 156] on input "[PERSON_NAME], I CAN'T BE WITH YOU NOW" at bounding box center [664, 144] width 569 height 32
paste input "VH MARKOOLIO"
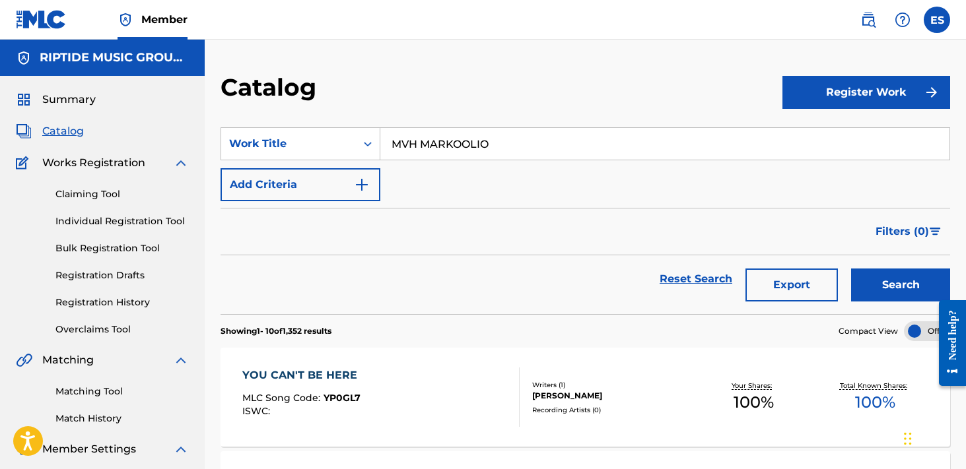
click at [851, 269] on button "Search" at bounding box center [900, 285] width 99 height 33
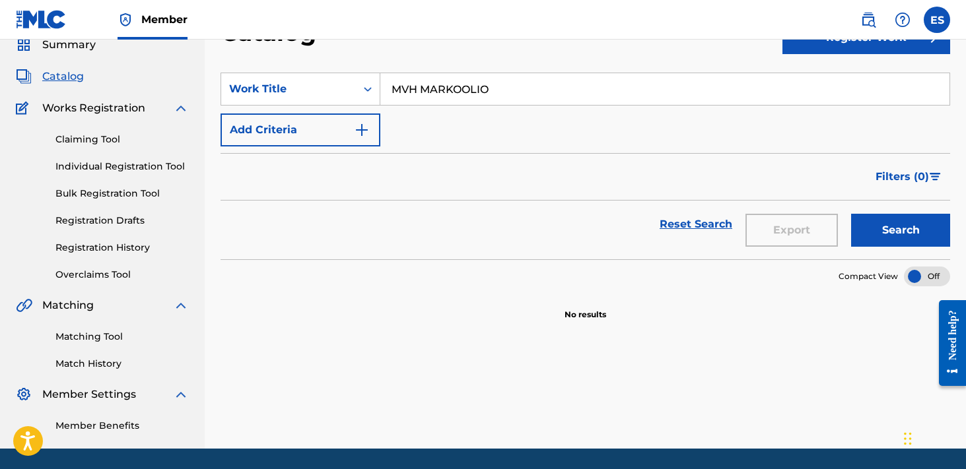
scroll to position [81, 0]
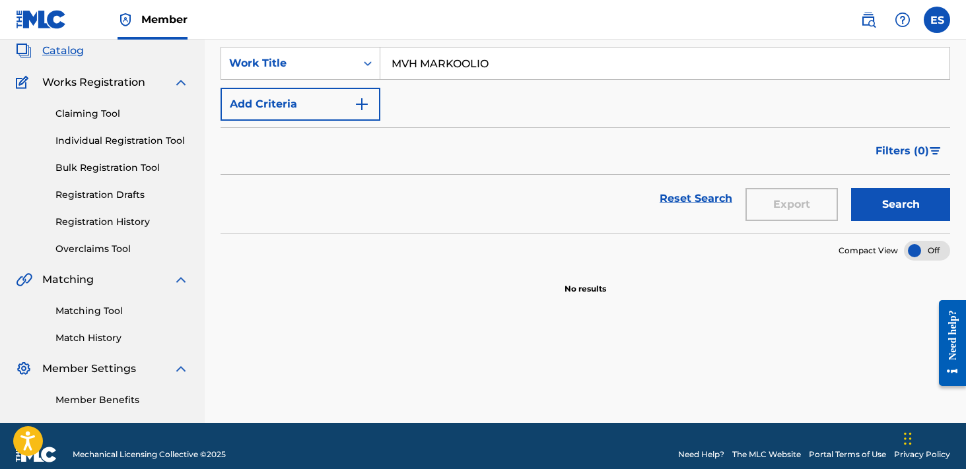
click at [508, 82] on div "SearchWithCriteria1ae293a3-8bc4-4317-b8c8-675d33a2ea4f Work Title MVH MARKOOLIO…" at bounding box center [586, 84] width 730 height 74
click at [536, 69] on input "MVH MARKOOLIO" at bounding box center [664, 64] width 569 height 32
paste input "NO ONE TOLD ME TO STOP"
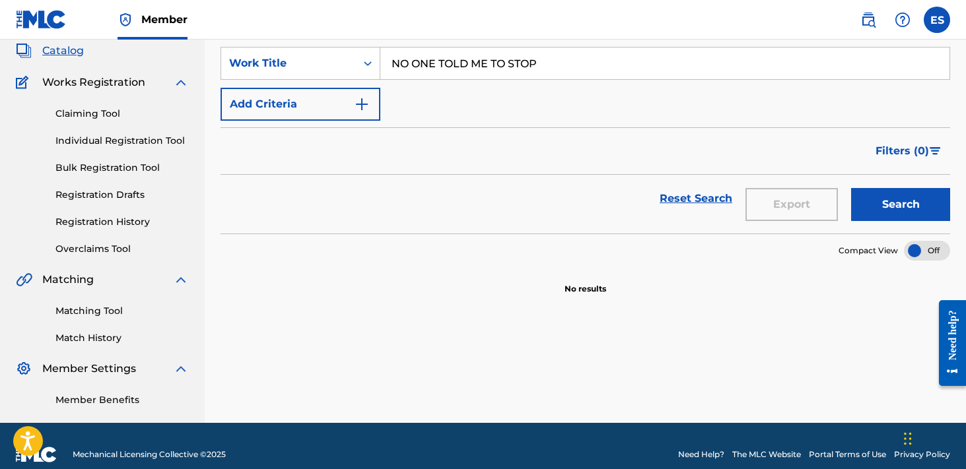
click at [851, 188] on button "Search" at bounding box center [900, 204] width 99 height 33
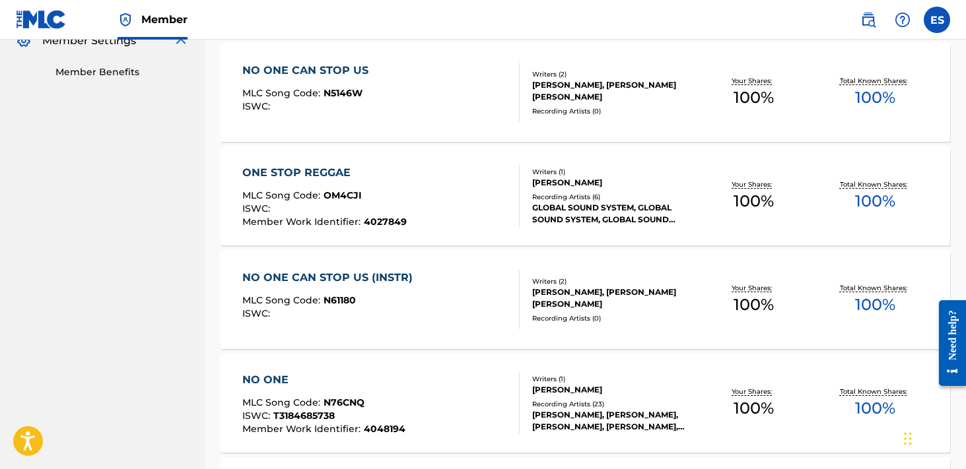
scroll to position [0, 0]
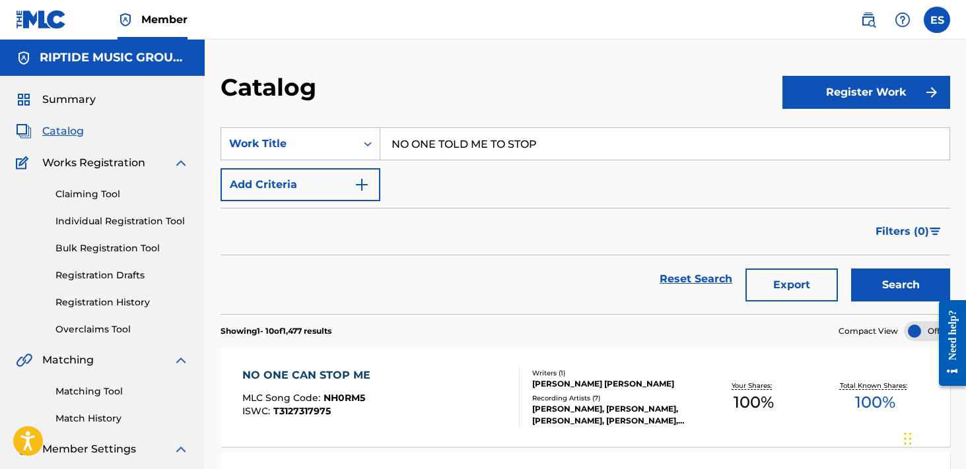
click at [487, 143] on input "NO ONE TOLD ME TO STOP" at bounding box center [664, 144] width 569 height 32
paste input "U SAMBA"
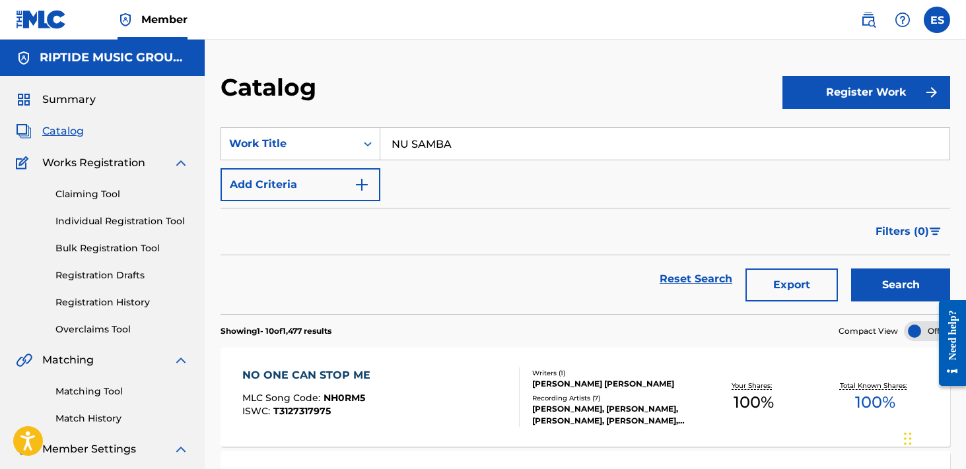
click at [851, 269] on button "Search" at bounding box center [900, 285] width 99 height 33
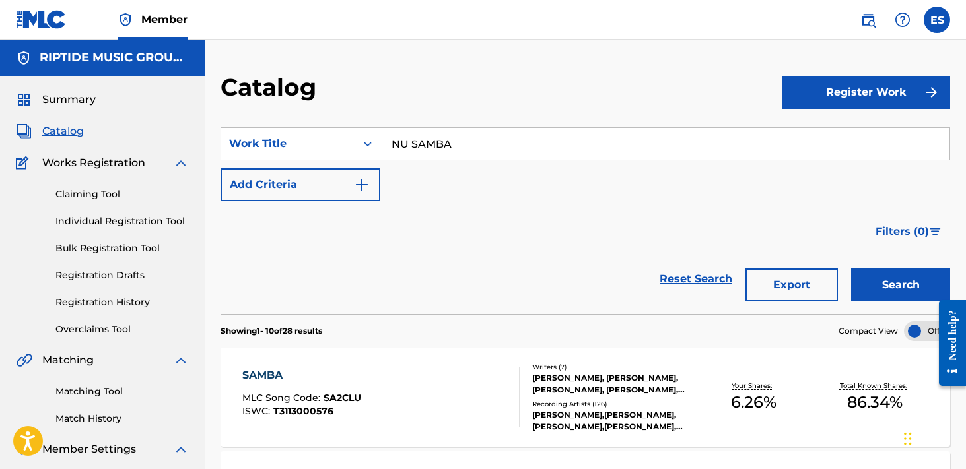
click at [504, 139] on input "NU SAMBA" at bounding box center [664, 144] width 569 height 32
paste input "ONE DAY OF MY LIFE"
click at [851, 269] on button "Search" at bounding box center [900, 285] width 99 height 33
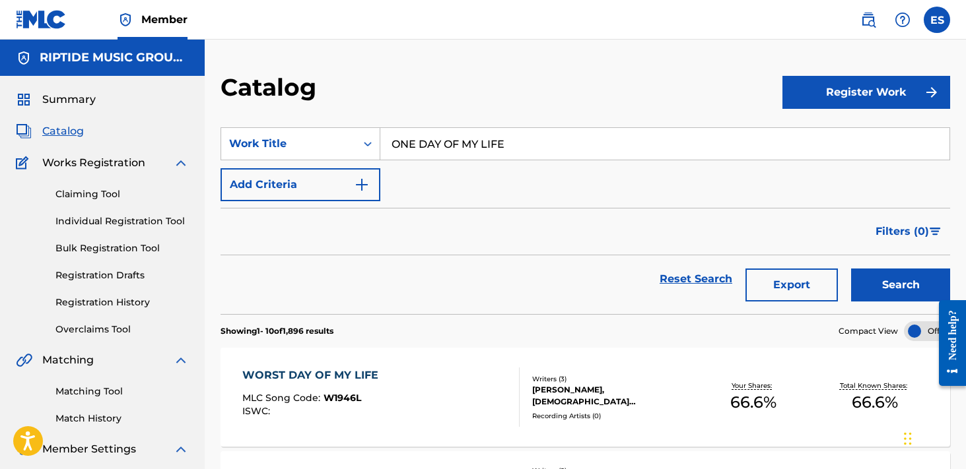
click at [518, 117] on section "SearchWithCriteria1ae293a3-8bc4-4317-b8c8-675d33a2ea4f Work Title ONE DAY OF MY…" at bounding box center [586, 213] width 730 height 203
click at [536, 137] on input "ONE DAY OF MY LIFE" at bounding box center [664, 144] width 569 height 32
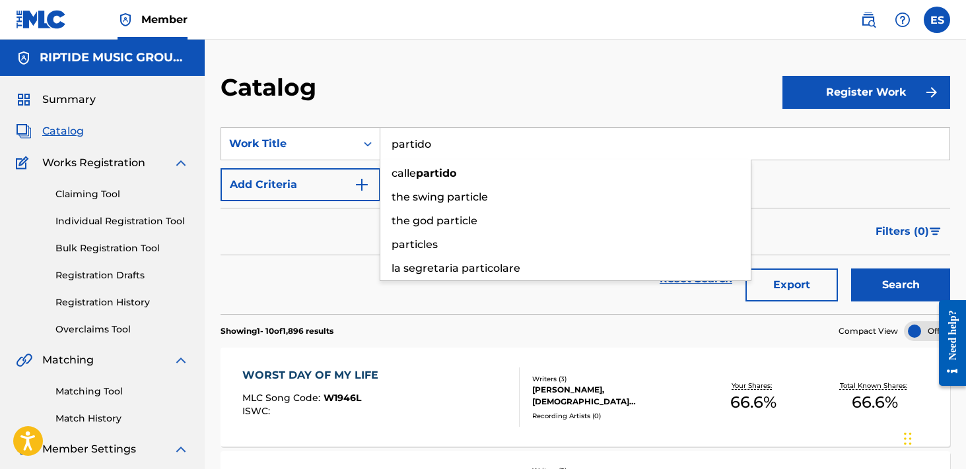
click at [851, 269] on button "Search" at bounding box center [900, 285] width 99 height 33
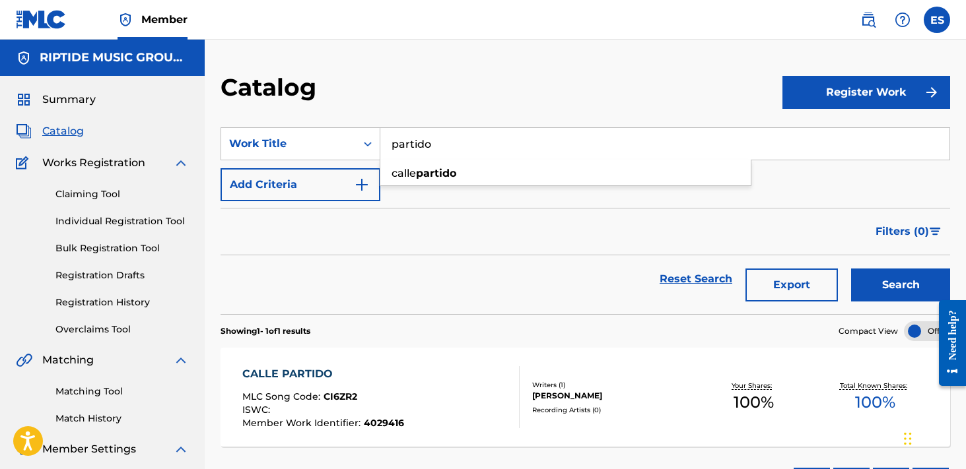
click at [511, 156] on input "partido" at bounding box center [664, 144] width 569 height 32
paste input "PEACE"
type input "PEACE"
click at [851, 269] on button "Search" at bounding box center [900, 285] width 99 height 33
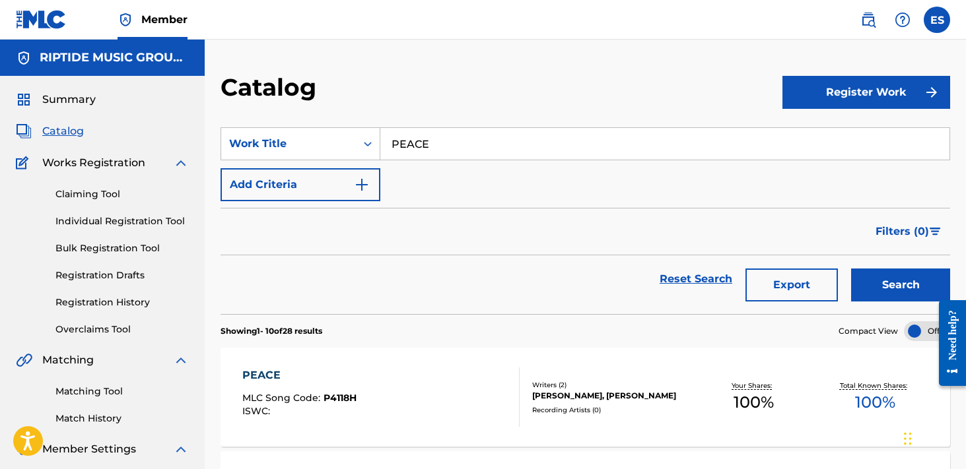
click at [303, 268] on div "Reset Search Export Search" at bounding box center [586, 280] width 730 height 48
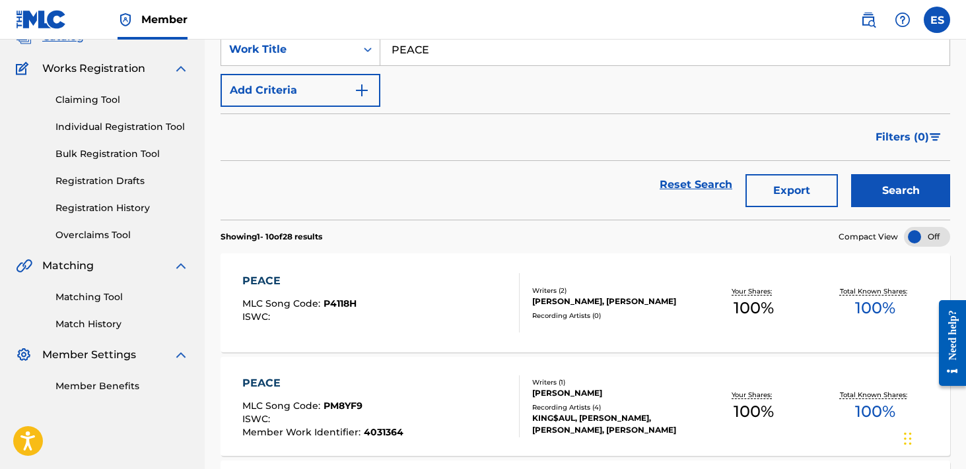
scroll to position [131, 0]
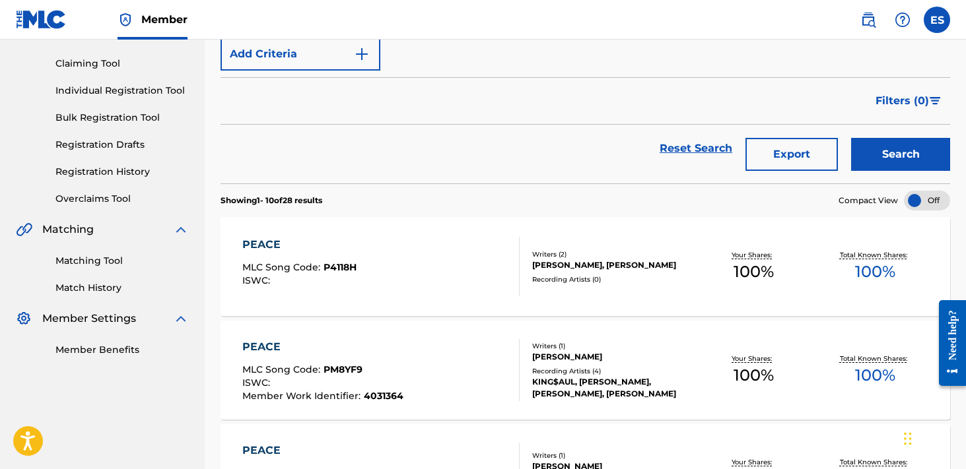
click at [397, 259] on div "PEACE MLC Song Code : P4118H ISWC :" at bounding box center [380, 266] width 277 height 59
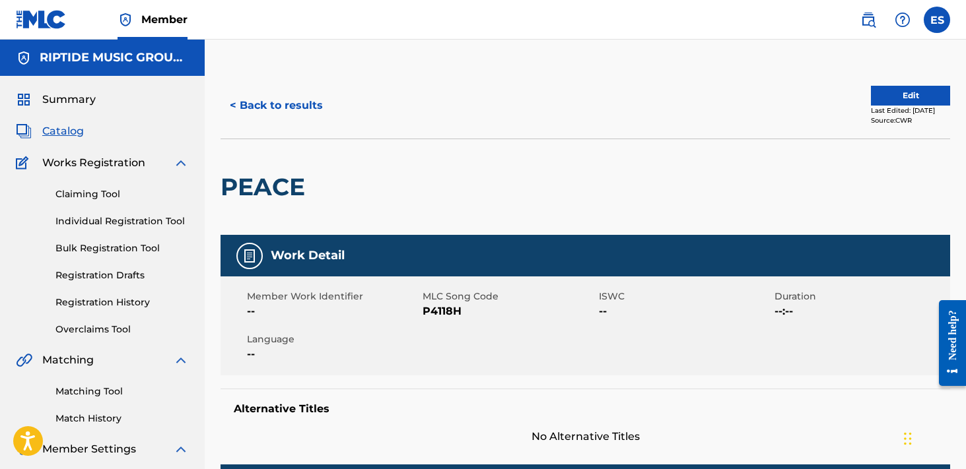
click at [447, 318] on span "P4118H" at bounding box center [509, 312] width 172 height 16
copy span "P4118H"
click at [310, 97] on button "< Back to results" at bounding box center [277, 105] width 112 height 33
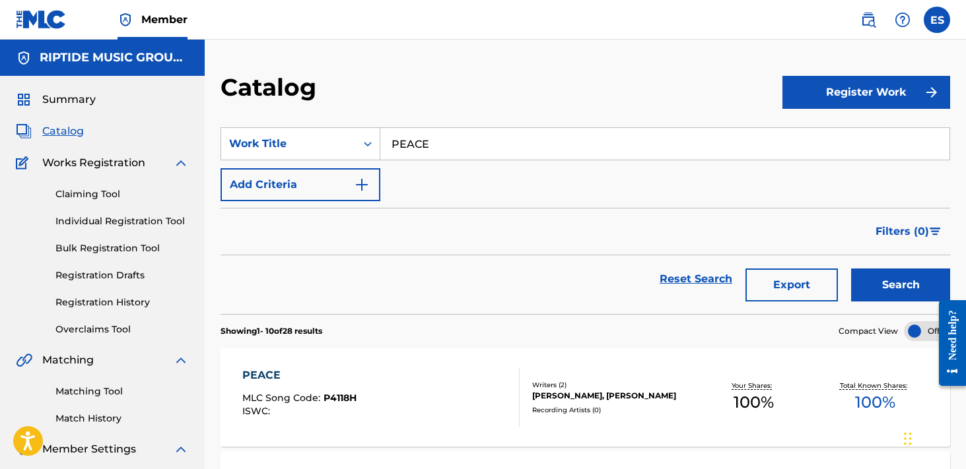
click at [539, 160] on div "SearchWithCriteria1ae293a3-8bc4-4317-b8c8-675d33a2ea4f Work Title PEACE Add Cri…" at bounding box center [586, 164] width 730 height 74
click at [536, 150] on input "PEACE" at bounding box center [664, 144] width 569 height 32
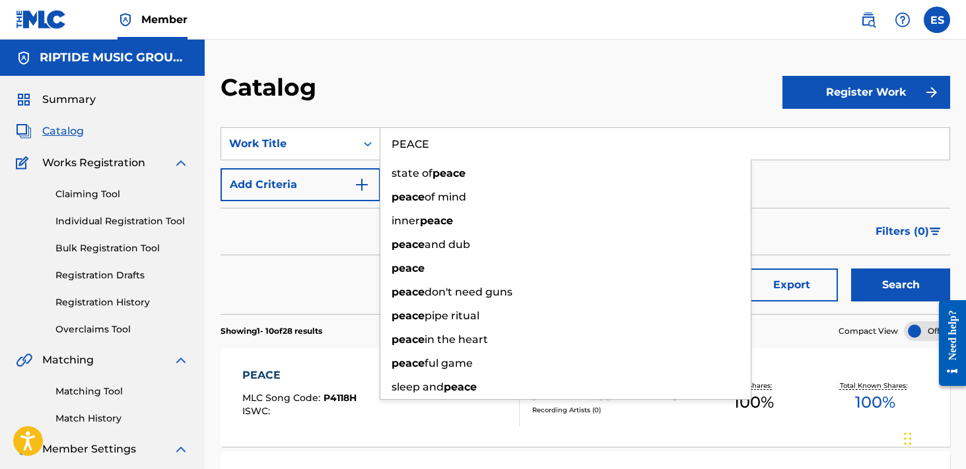
click at [536, 150] on input "PEACE" at bounding box center [664, 144] width 569 height 32
paste input "PHANTASTIC [GEOGRAPHIC_DATA]"
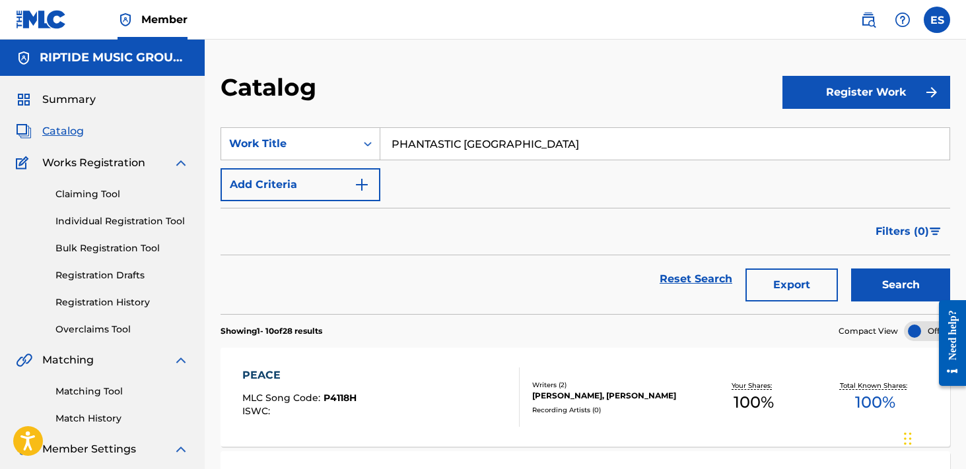
click at [851, 269] on button "Search" at bounding box center [900, 285] width 99 height 33
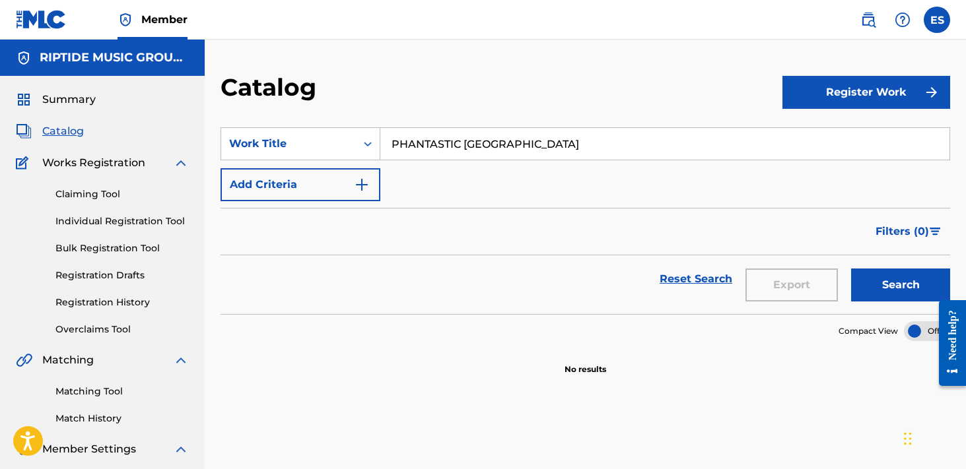
click at [398, 145] on input "PHANTASTIC [GEOGRAPHIC_DATA]" at bounding box center [664, 144] width 569 height 32
click at [851, 269] on button "Search" at bounding box center [900, 285] width 99 height 33
click at [572, 146] on input "PHANTASTIC [GEOGRAPHIC_DATA]" at bounding box center [664, 144] width 569 height 32
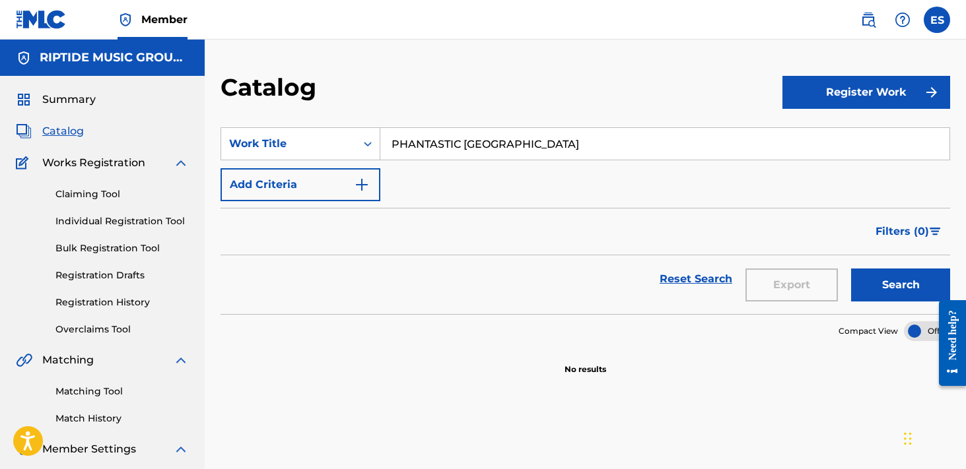
click at [572, 146] on input "PHANTASTIC [GEOGRAPHIC_DATA]" at bounding box center [664, 144] width 569 height 32
paste input "IMP SHADES"
click at [851, 269] on button "Search" at bounding box center [900, 285] width 99 height 33
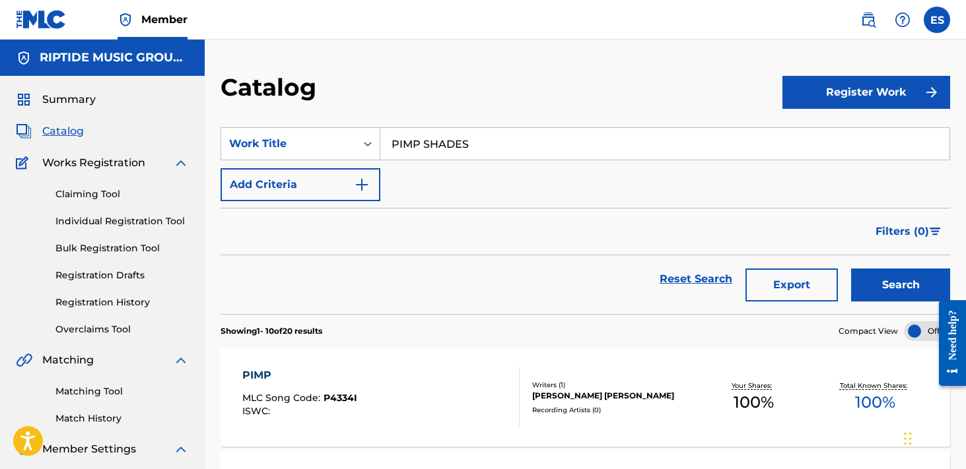
click at [479, 145] on input "PIMP SHADES" at bounding box center [664, 144] width 569 height 32
click at [479, 146] on input "PIMP SHADES" at bounding box center [664, 144] width 569 height 32
click at [478, 146] on input "PIMP SHADES" at bounding box center [664, 144] width 569 height 32
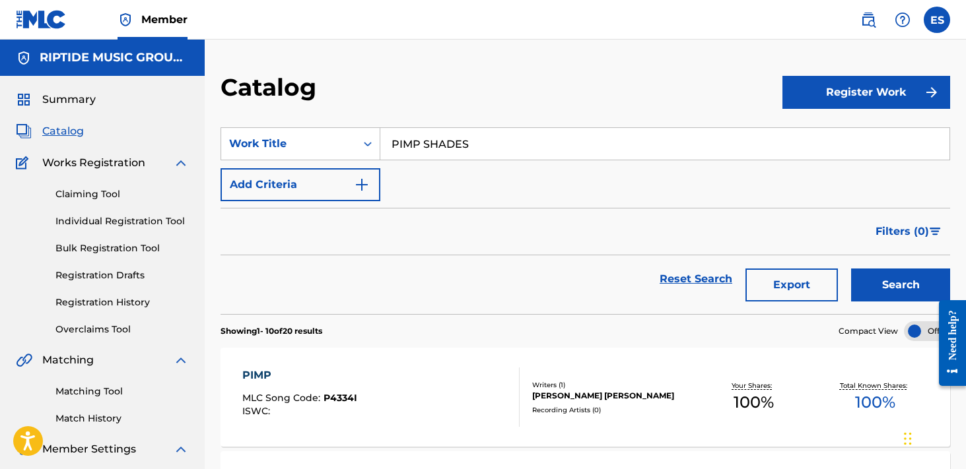
paste input "[PERSON_NAME]"
click at [851, 269] on button "Search" at bounding box center [900, 285] width 99 height 33
click at [512, 127] on div "POISON IVY" at bounding box center [665, 143] width 570 height 33
click at [540, 158] on input "POISON IVY" at bounding box center [664, 144] width 569 height 32
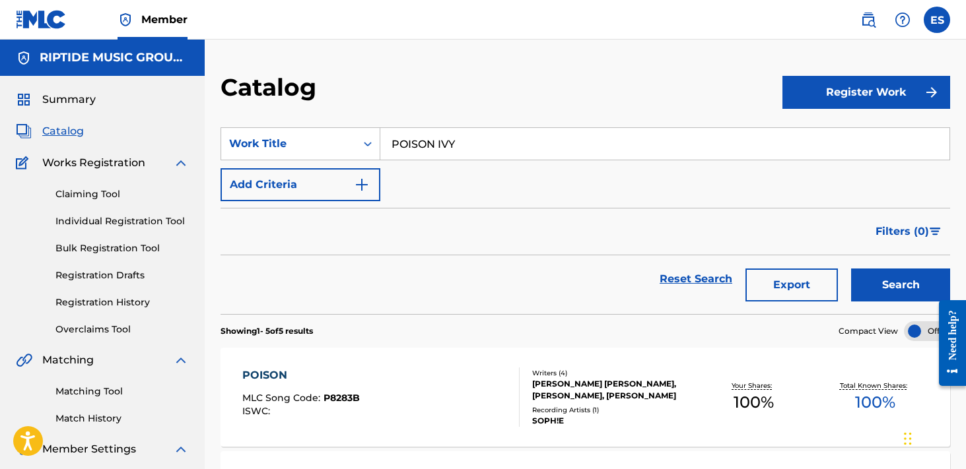
click at [540, 158] on input "POISON IVY" at bounding box center [664, 144] width 569 height 32
paste input "REARVIEW LP"
click at [851, 269] on button "Search" at bounding box center [900, 285] width 99 height 33
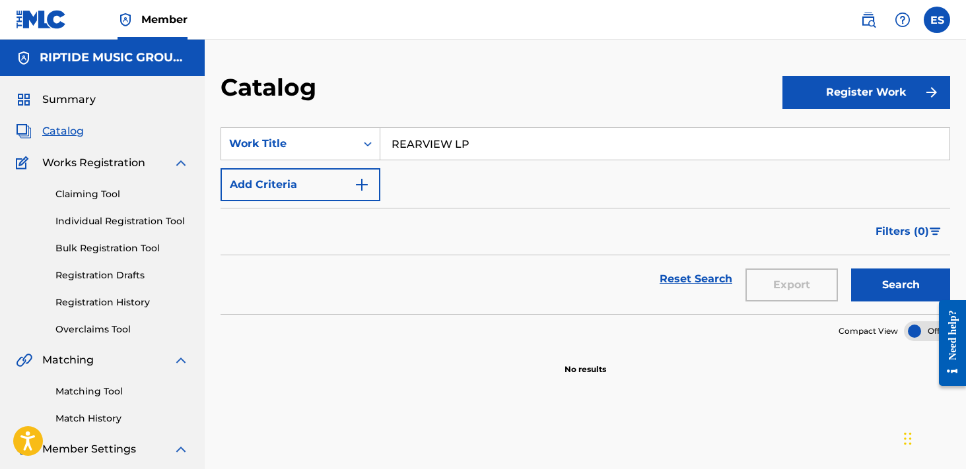
click at [851, 269] on button "Search" at bounding box center [900, 285] width 99 height 33
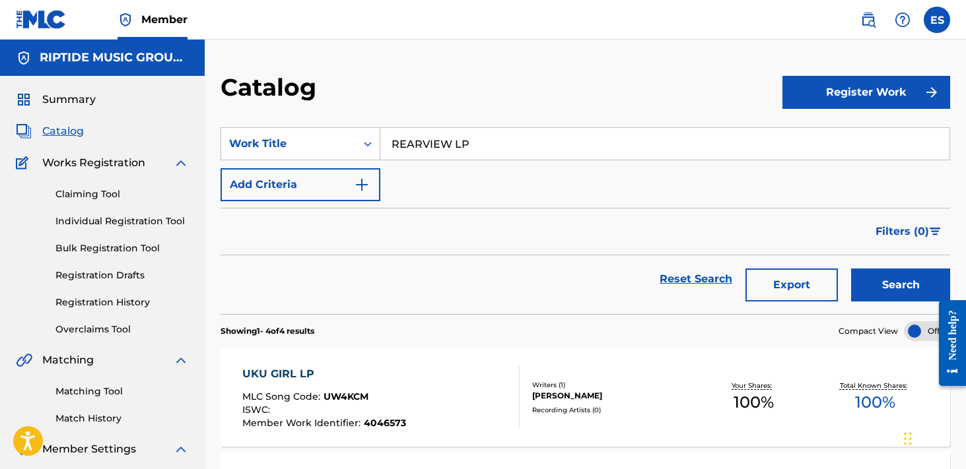
click at [448, 132] on input "REARVIEW LP" at bounding box center [664, 144] width 569 height 32
paste input "SEVEN SISTERS"
click at [851, 269] on button "Search" at bounding box center [900, 285] width 99 height 33
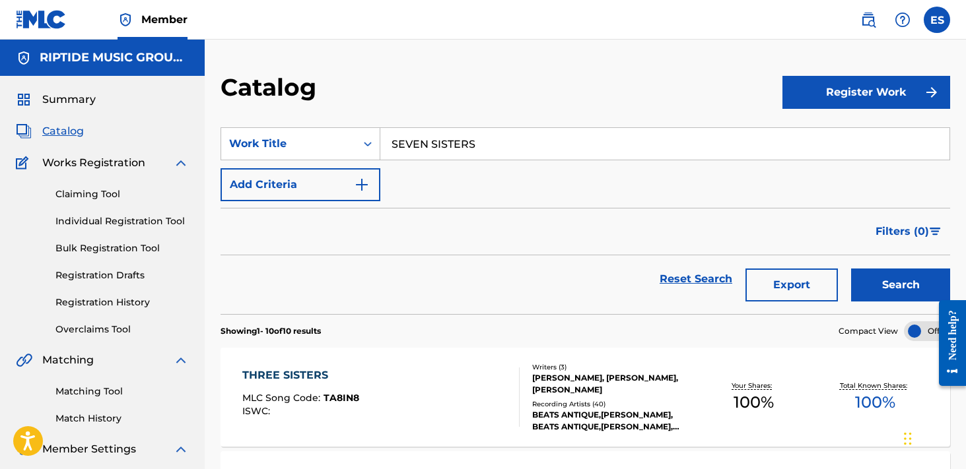
click at [515, 141] on input "SEVEN SISTERS" at bounding box center [664, 144] width 569 height 32
click at [515, 142] on input "SEVEN SISTERS" at bounding box center [664, 144] width 569 height 32
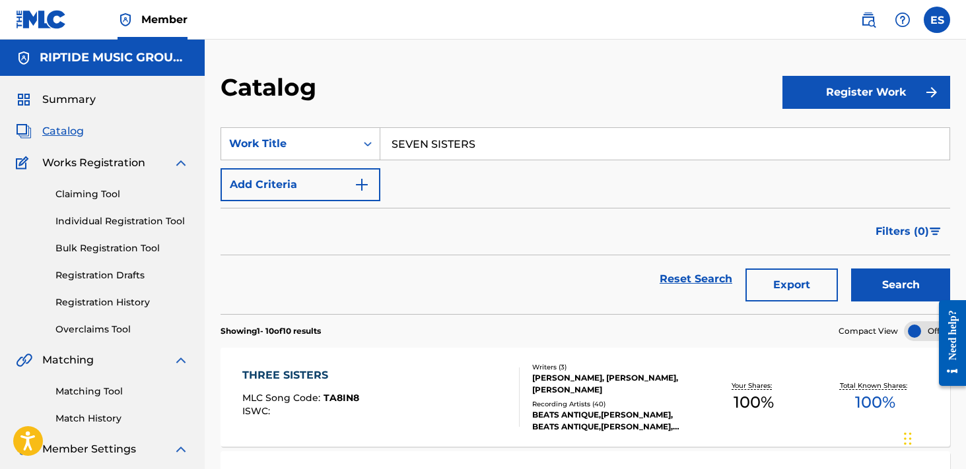
paste input "IMMERING TENSION IN THE EAST"
click at [851, 269] on button "Search" at bounding box center [900, 285] width 99 height 33
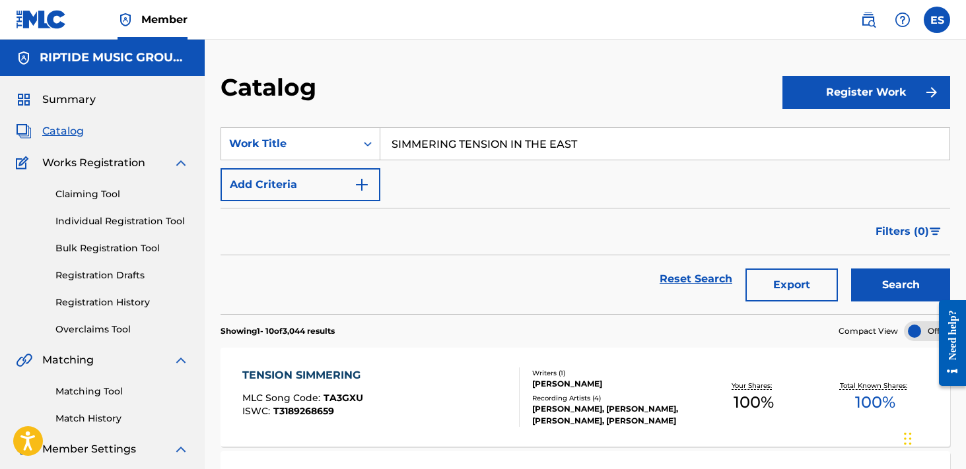
click at [529, 141] on input "SIMMERING TENSION IN THE EAST" at bounding box center [664, 144] width 569 height 32
paste input "XTIES COSMOS"
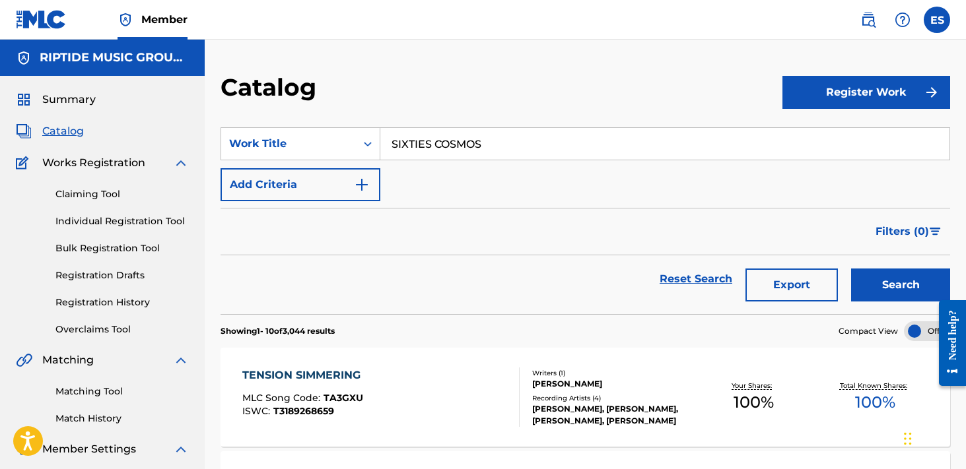
click at [851, 269] on button "Search" at bounding box center [900, 285] width 99 height 33
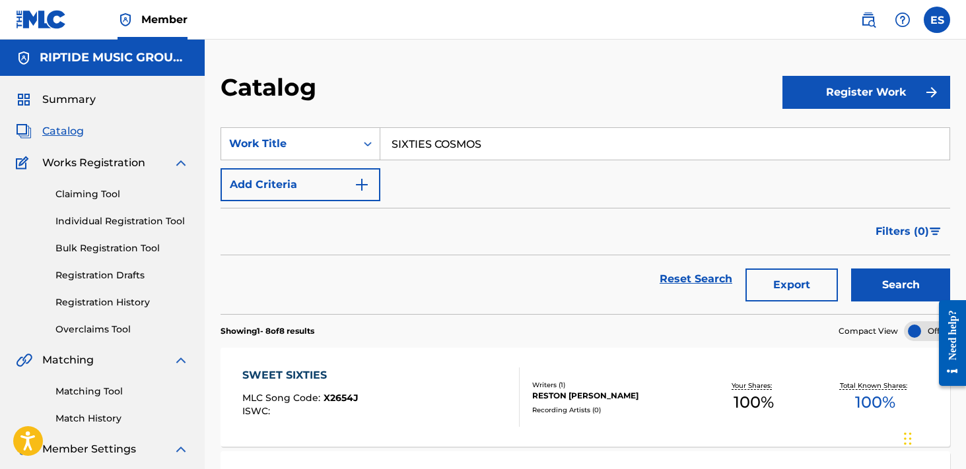
click at [508, 130] on input "SIXTIES COSMOS" at bounding box center [664, 144] width 569 height 32
paste input "LEAZIN IN THE EVENIN"
click at [508, 130] on input "SLEAZIN IN THE EVENIN COSMOS" at bounding box center [664, 144] width 569 height 32
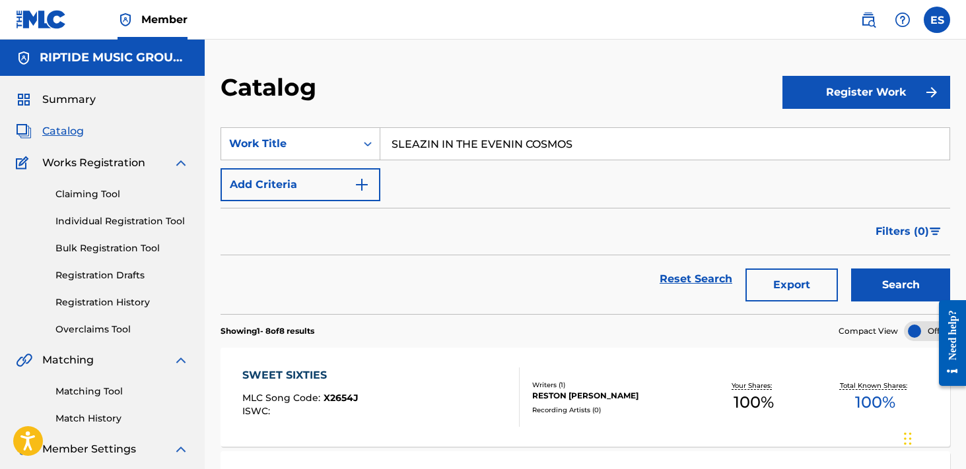
click at [508, 130] on input "SLEAZIN IN THE EVENIN COSMOS" at bounding box center [664, 144] width 569 height 32
paste input "Search Form"
click at [851, 269] on button "Search" at bounding box center [900, 285] width 99 height 33
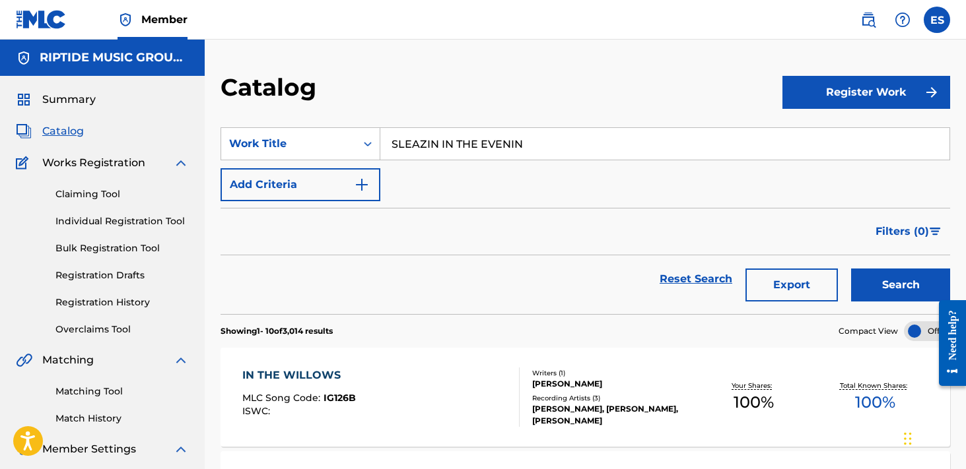
click at [461, 145] on input "SLEAZIN IN THE EVENIN" at bounding box center [664, 144] width 569 height 32
paste input "OFT WAYS"
type input "SOFT WAYS"
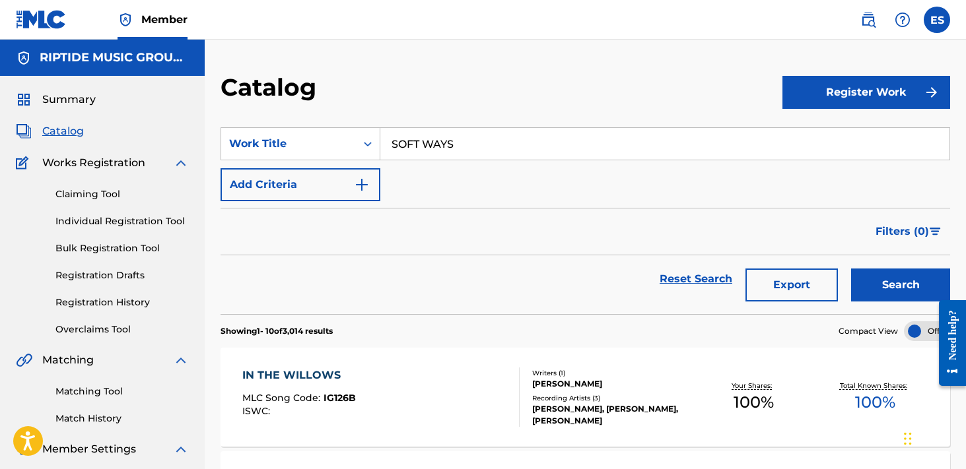
click at [851, 269] on button "Search" at bounding box center [900, 285] width 99 height 33
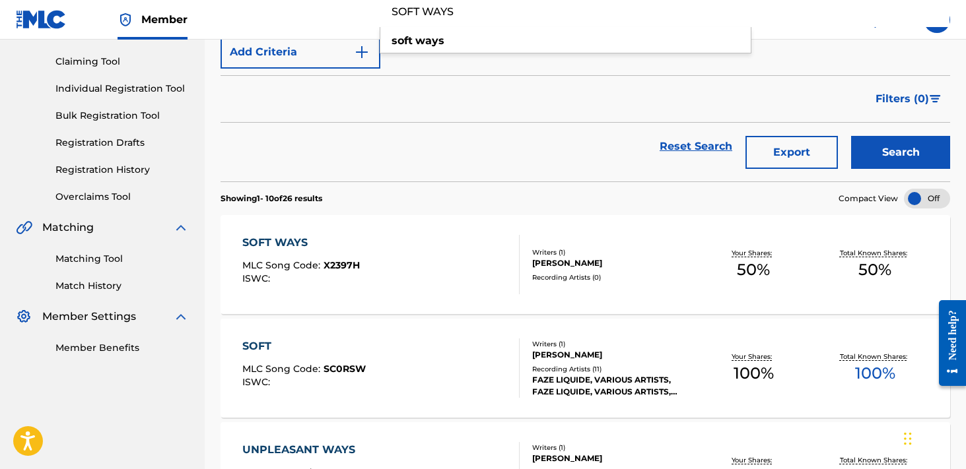
scroll to position [156, 0]
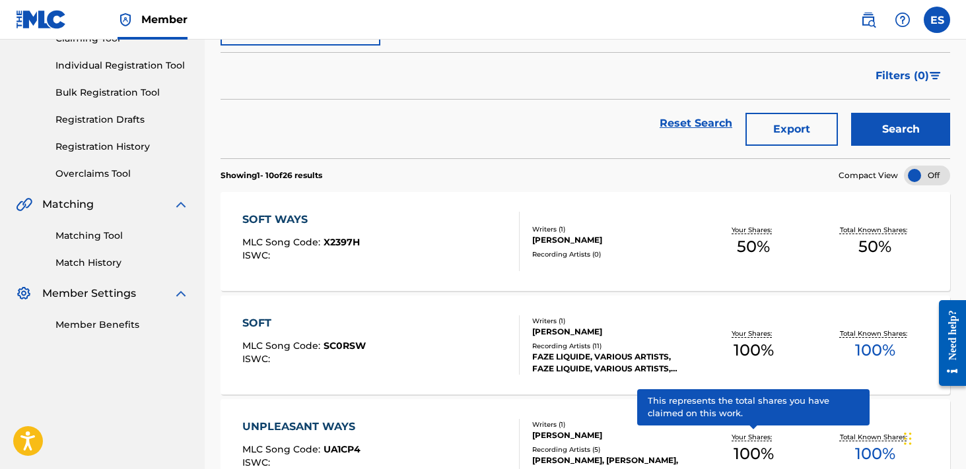
click at [381, 222] on div "SOFT WAYS MLC Song Code : X2397H ISWC :" at bounding box center [380, 241] width 277 height 59
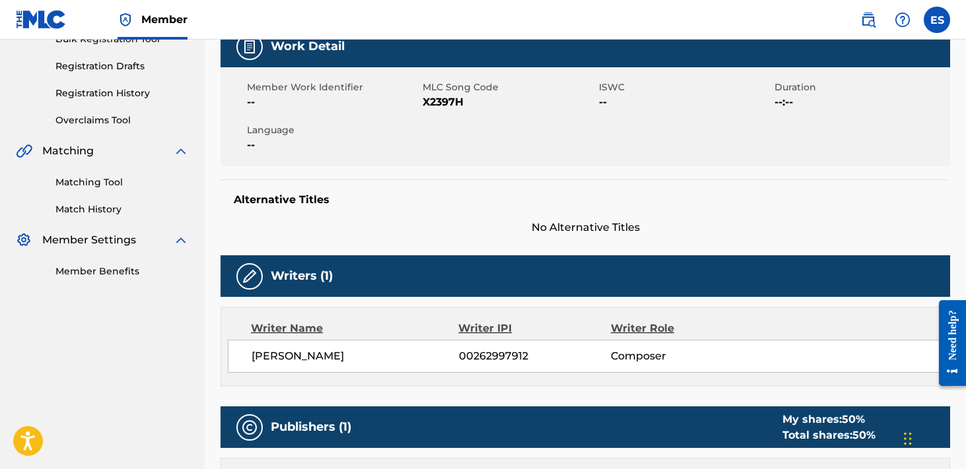
scroll to position [181, 0]
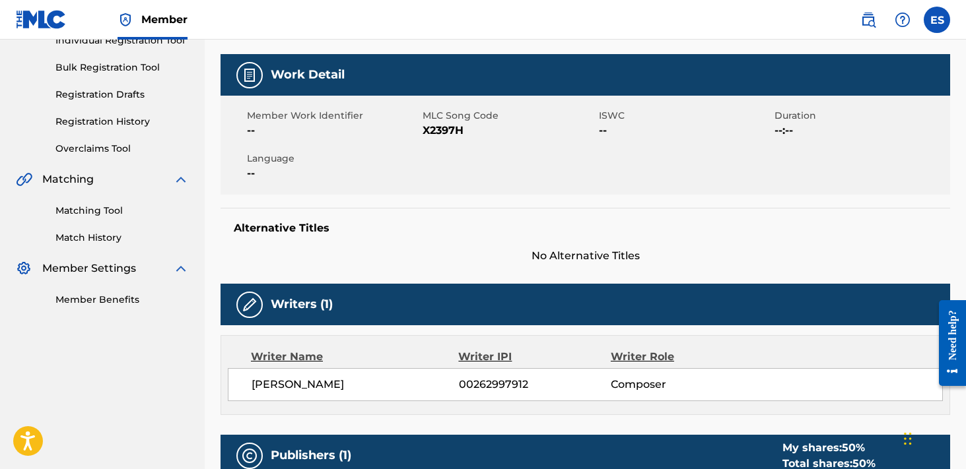
click at [445, 132] on span "X2397H" at bounding box center [509, 131] width 172 height 16
copy span "X2397H"
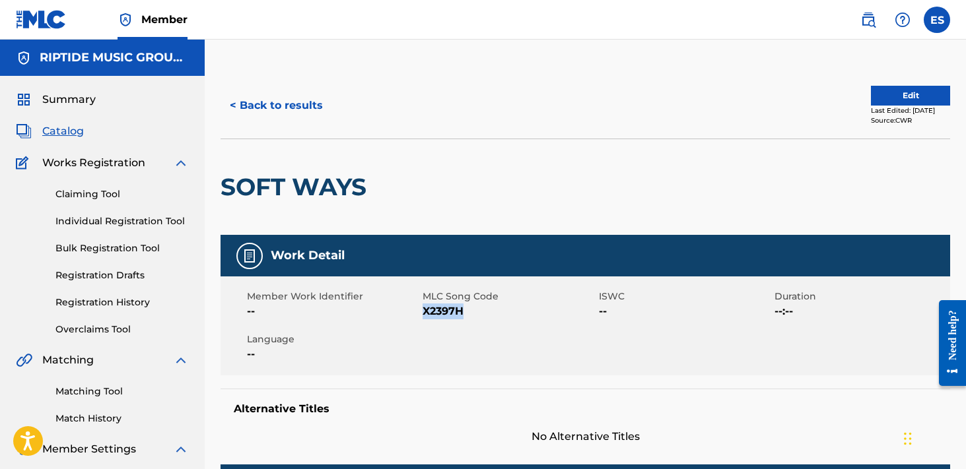
click at [291, 109] on button "< Back to results" at bounding box center [277, 105] width 112 height 33
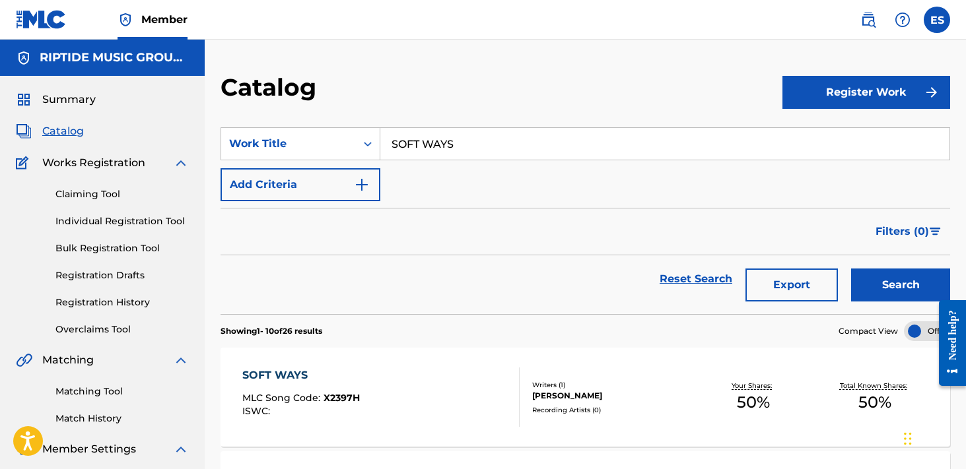
click at [517, 134] on input "SOFT WAYS" at bounding box center [664, 144] width 569 height 32
click at [516, 134] on input "SOFT WAYS" at bounding box center [664, 144] width 569 height 32
paste input "SOUL GIRL"
click at [516, 134] on input "SOUL GIRLSOFT WAYS" at bounding box center [664, 144] width 569 height 32
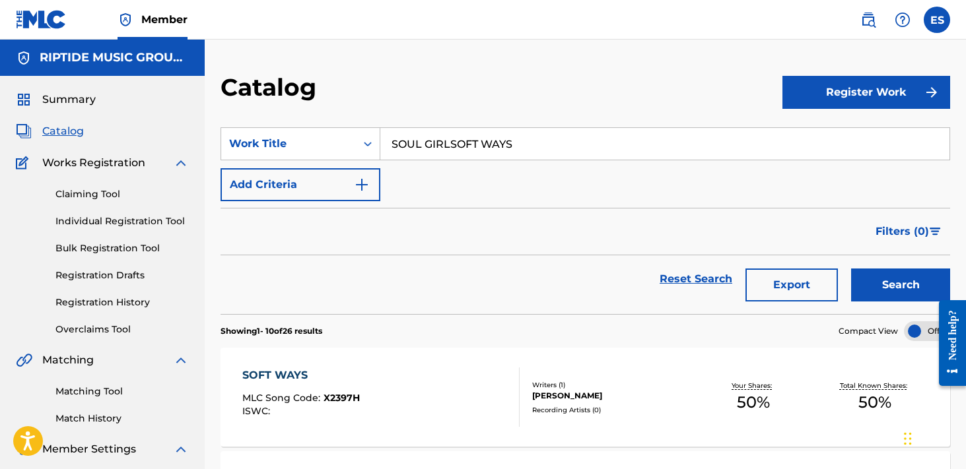
click at [516, 134] on input "SOUL GIRLSOFT WAYS" at bounding box center [664, 144] width 569 height 32
paste input "Search Form"
click at [851, 269] on button "Search" at bounding box center [900, 285] width 99 height 33
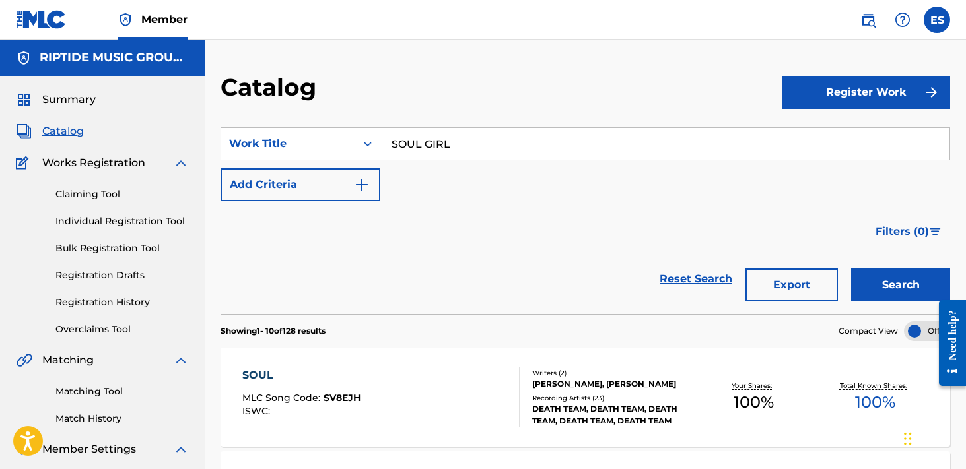
click at [469, 153] on input "SOUL GIRL" at bounding box center [664, 144] width 569 height 32
click at [469, 154] on input "SOUL GIRL" at bounding box center [664, 144] width 569 height 32
paste input "UMMER [DATE]"
click at [851, 269] on button "Search" at bounding box center [900, 285] width 99 height 33
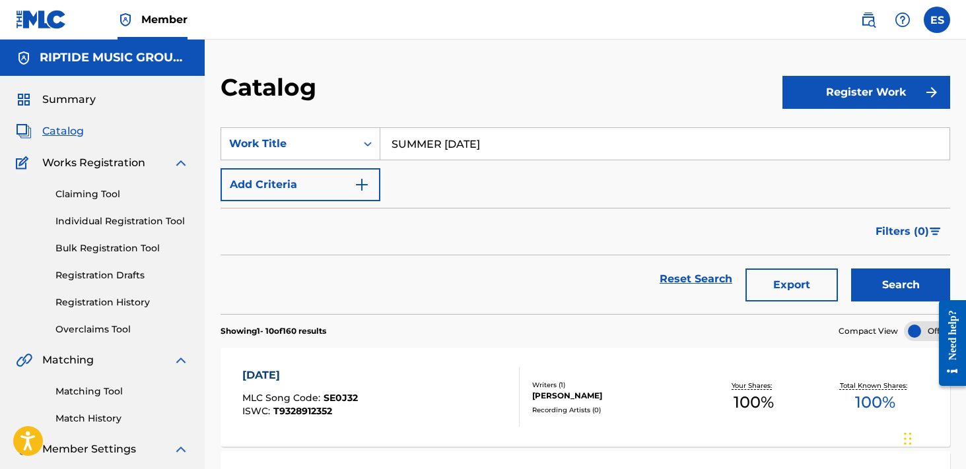
click at [493, 148] on input "SUMMER [DATE]" at bounding box center [664, 144] width 569 height 32
paste input "WAP IT OUT"
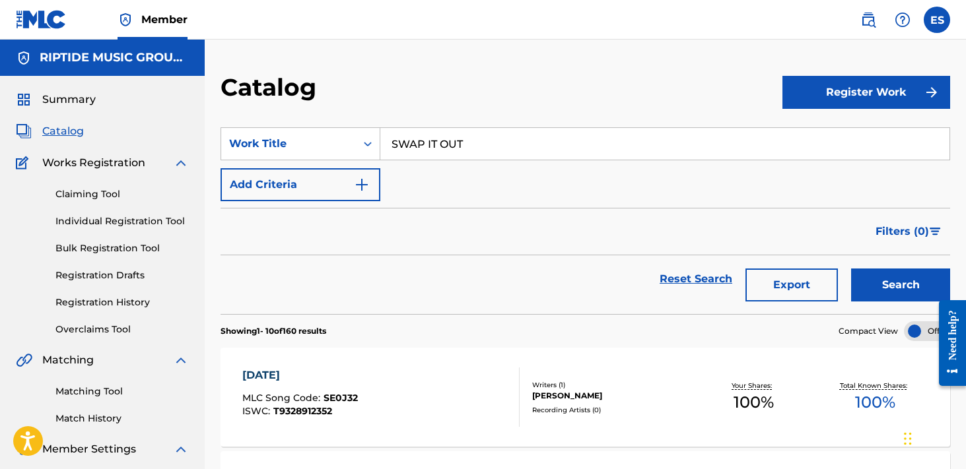
click at [851, 269] on button "Search" at bounding box center [900, 285] width 99 height 33
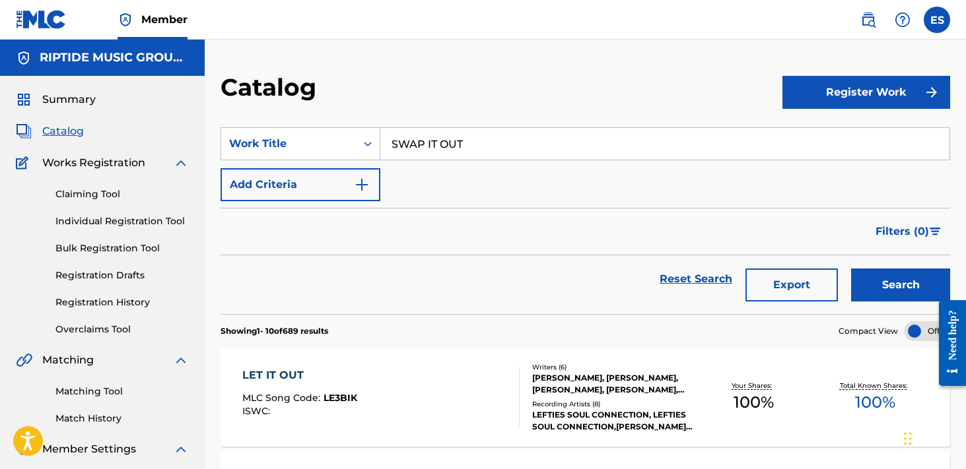
click at [557, 158] on input "SWAP IT OUT" at bounding box center [664, 144] width 569 height 32
click at [552, 159] on input "SWAP IT OUT" at bounding box center [664, 144] width 569 height 32
paste input "SWINGS AND ROUNDABOUTS"
click at [552, 158] on input "SWAP IT SWINGS AND ROUNDABOUTS" at bounding box center [664, 144] width 569 height 32
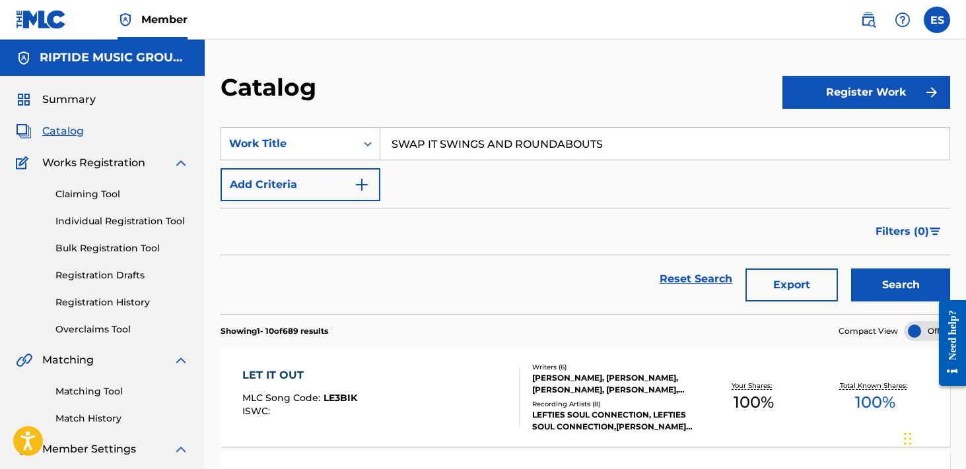
click at [552, 158] on input "SWAP IT SWINGS AND ROUNDABOUTS" at bounding box center [664, 144] width 569 height 32
paste input "Search Form"
click at [851, 269] on button "Search" at bounding box center [900, 285] width 99 height 33
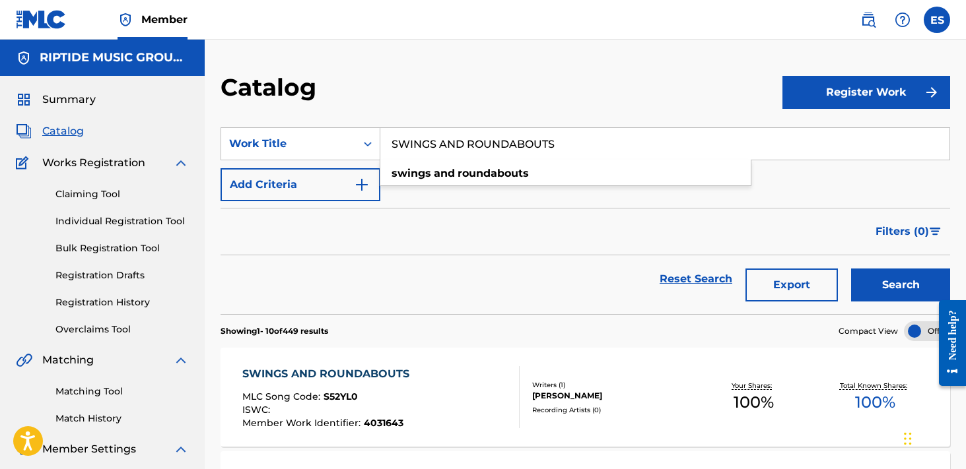
click at [554, 132] on input "SWINGS AND ROUNDABOUTS" at bounding box center [664, 144] width 569 height 32
paste input "TACK"
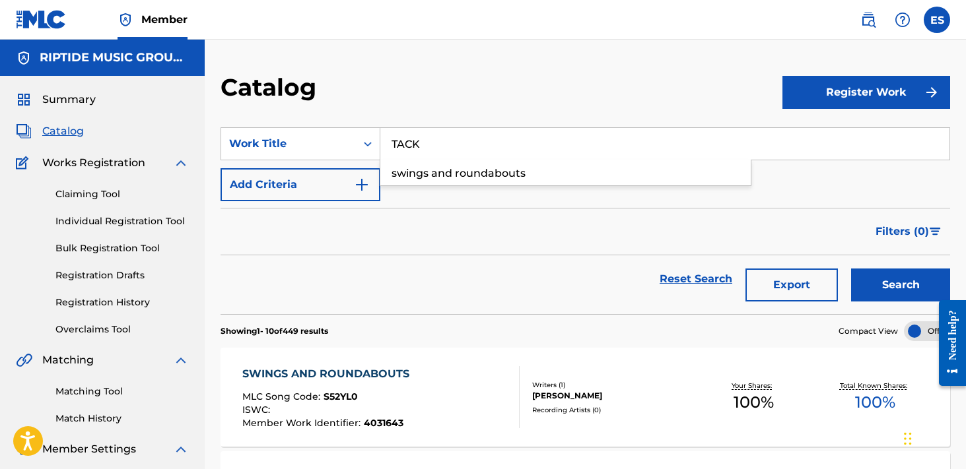
click at [851, 269] on button "Search" at bounding box center [900, 285] width 99 height 33
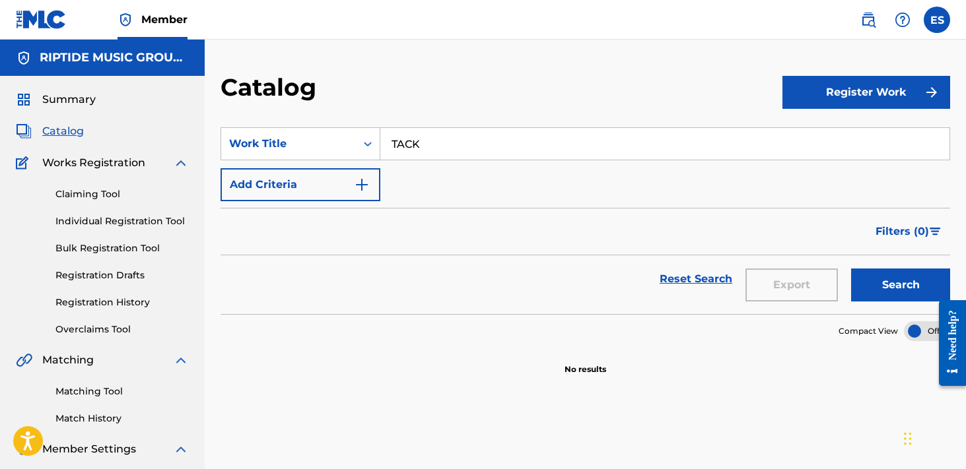
click at [533, 127] on div "TACK" at bounding box center [665, 143] width 570 height 33
click at [533, 128] on input "TACK" at bounding box center [664, 144] width 569 height 32
paste input "HE [PERSON_NAME] AND THE IVY"
click at [851, 269] on button "Search" at bounding box center [900, 285] width 99 height 33
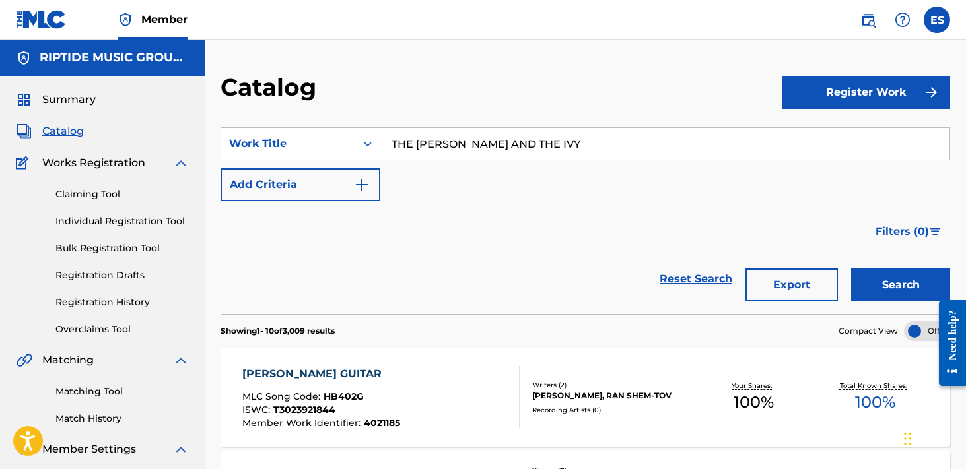
click at [513, 146] on input "THE [PERSON_NAME] AND THE IVY" at bounding box center [664, 144] width 569 height 32
click at [512, 147] on input "THE [PERSON_NAME] AND THE IVY" at bounding box center [664, 144] width 569 height 32
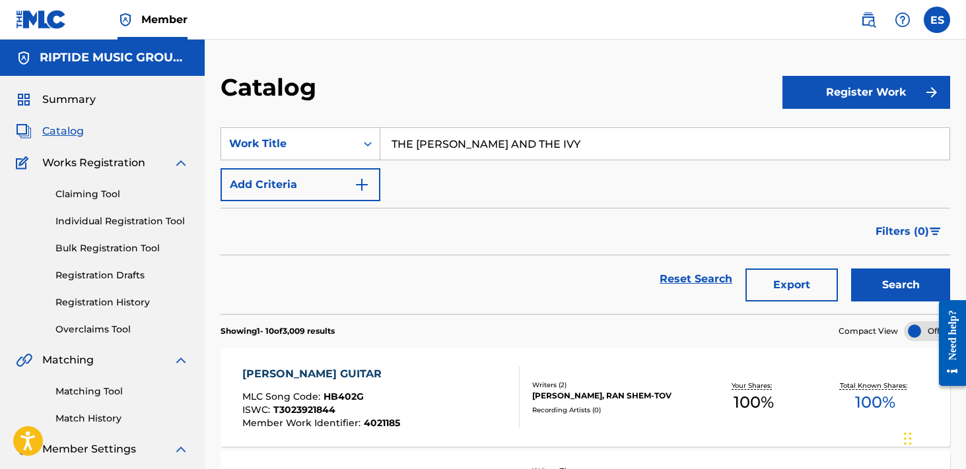
click at [512, 147] on input "THE [PERSON_NAME] AND THE IVY" at bounding box center [664, 144] width 569 height 32
paste input "OTALLY DIGGIN IT"
click at [851, 269] on button "Search" at bounding box center [900, 285] width 99 height 33
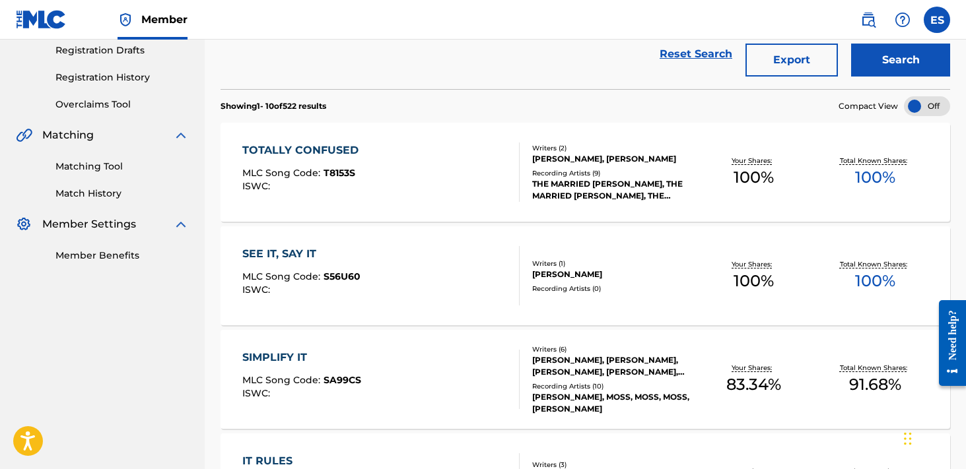
scroll to position [53, 0]
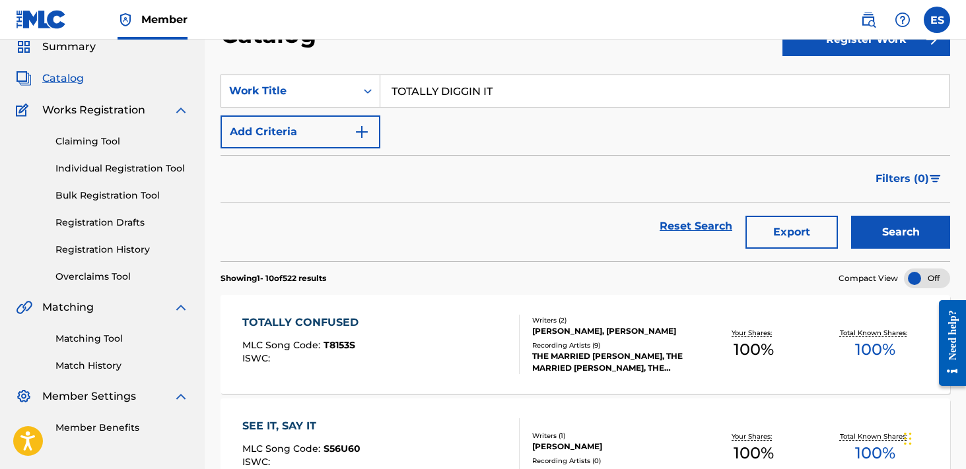
click at [483, 74] on section "SearchWithCriteria1ae293a3-8bc4-4317-b8c8-675d33a2ea4f Work Title TOTALLY DIGGI…" at bounding box center [586, 160] width 730 height 203
click at [497, 86] on input "TOTALLY DIGGIN IT" at bounding box center [664, 91] width 569 height 32
paste input "UNDERCURRENTS"
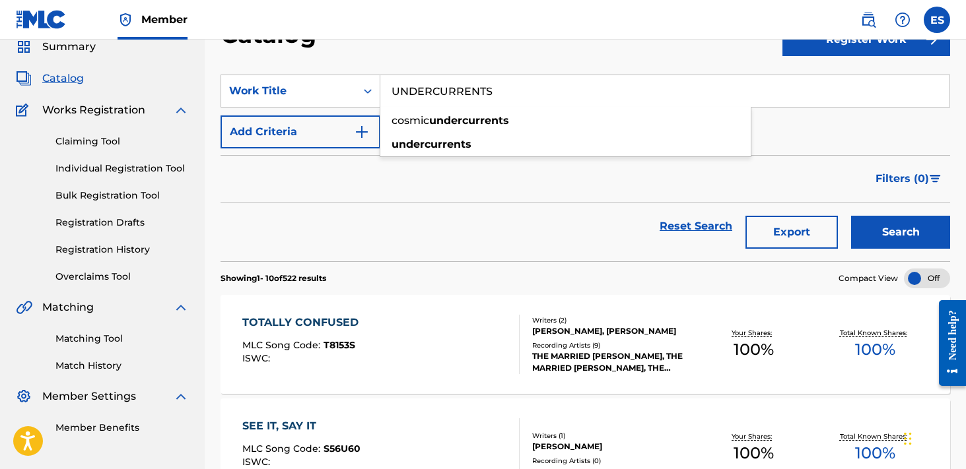
click at [851, 216] on button "Search" at bounding box center [900, 232] width 99 height 33
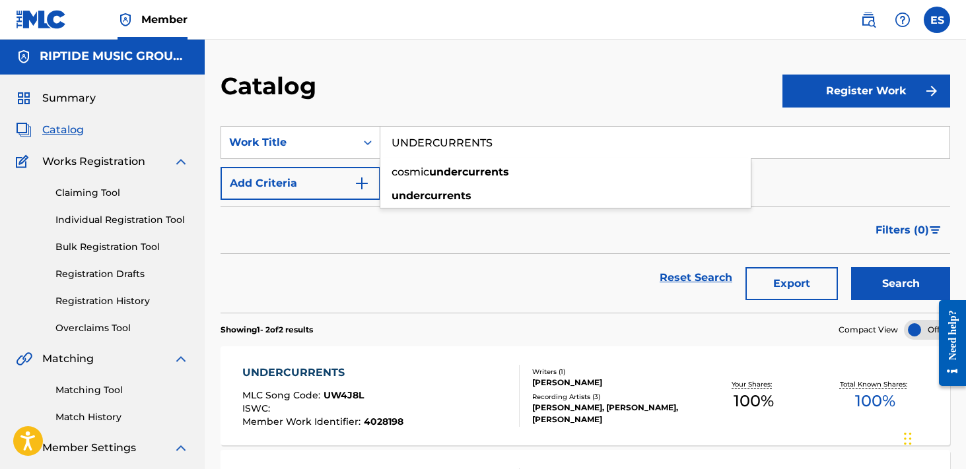
scroll to position [0, 0]
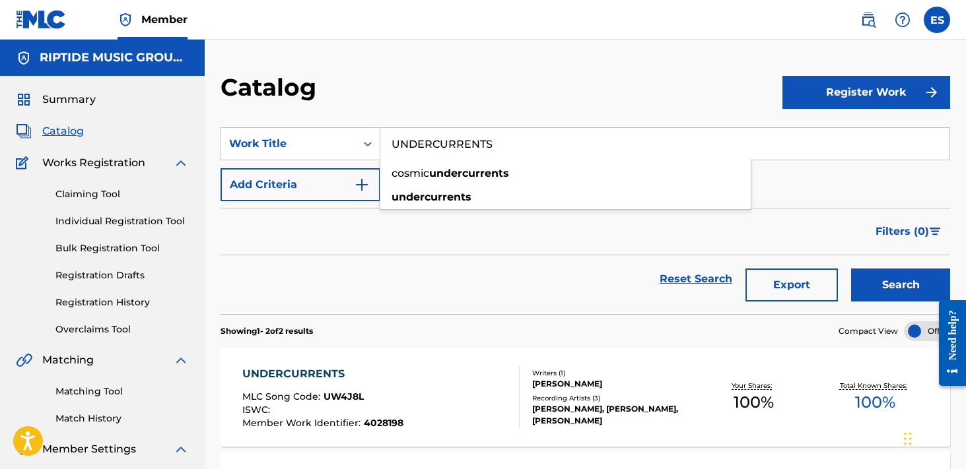
click at [469, 133] on input "UNDERCURRENTS" at bounding box center [664, 144] width 569 height 32
paste input "PLIFTING EMOTIONAL BEAUTY"
click at [851, 269] on button "Search" at bounding box center [900, 285] width 99 height 33
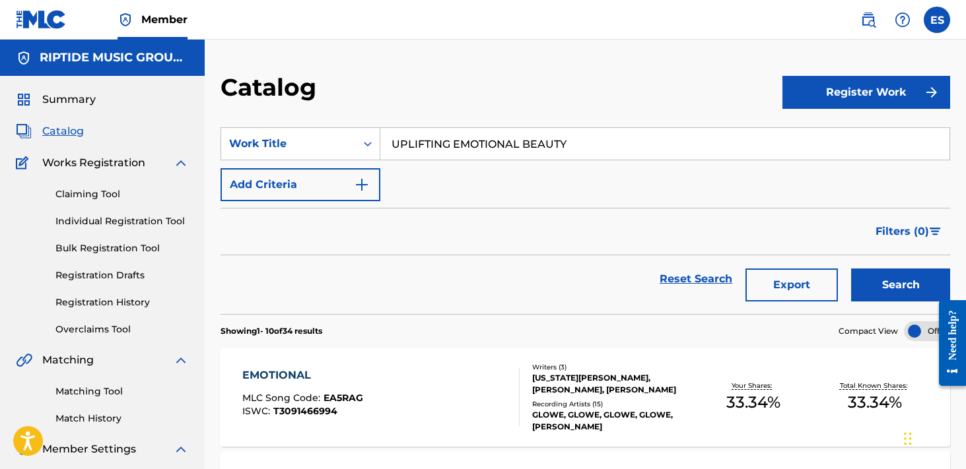
click at [501, 145] on input "UPLIFTING EMOTIONAL BEAUTY" at bounding box center [664, 144] width 569 height 32
paste input "WAIT FOR ME"
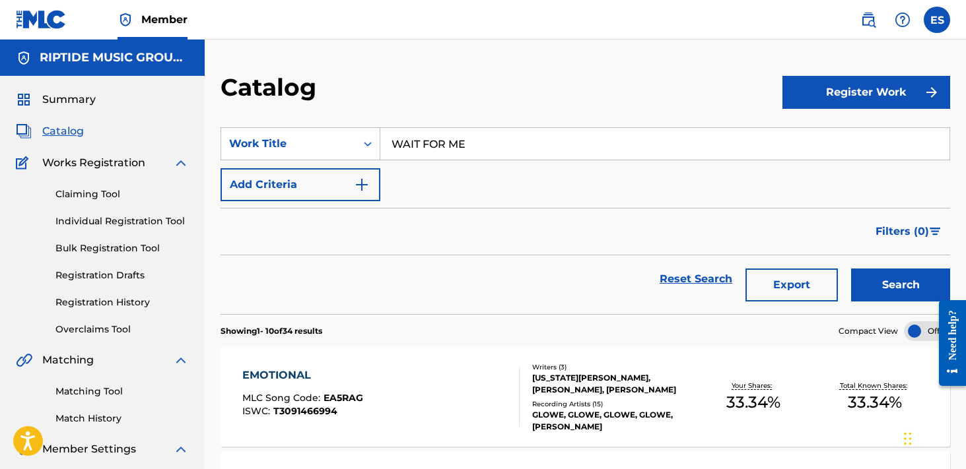
click at [851, 269] on button "Search" at bounding box center [900, 285] width 99 height 33
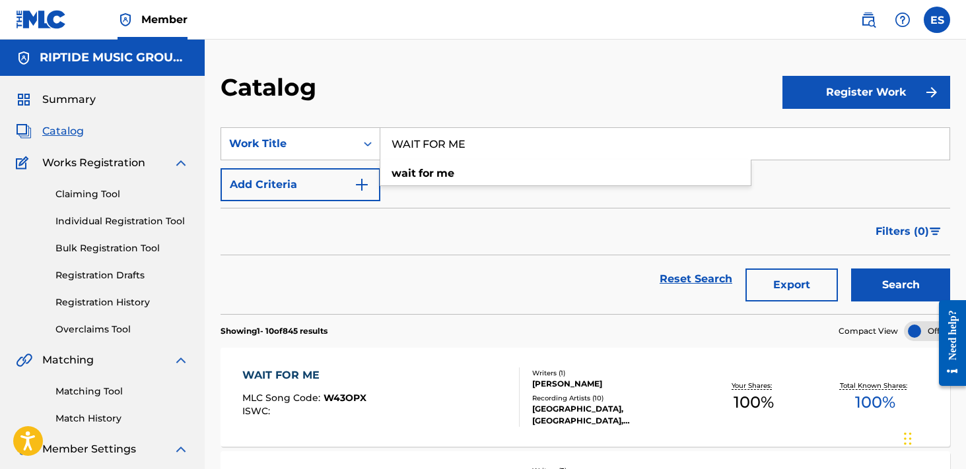
click at [566, 144] on input "WAIT FOR ME" at bounding box center [664, 144] width 569 height 32
paste input "R ON THE FUNK"
click at [851, 269] on button "Search" at bounding box center [900, 285] width 99 height 33
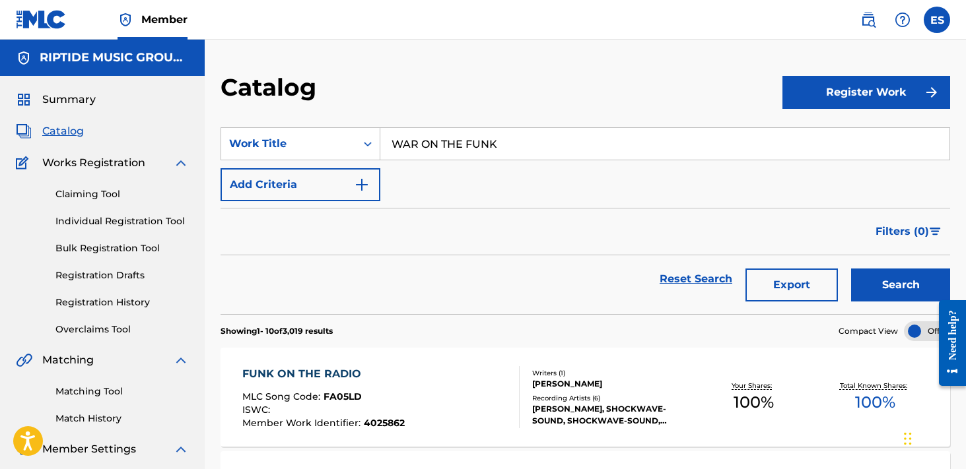
click at [510, 158] on input "WAR ON THE FUNK" at bounding box center [664, 144] width 569 height 32
paste input "E CAN MAKE IT"
click at [851, 269] on button "Search" at bounding box center [900, 285] width 99 height 33
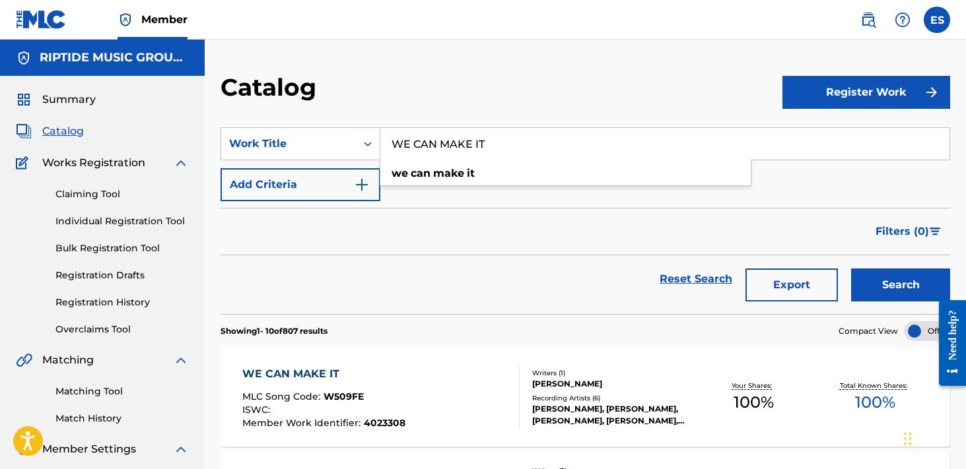
click at [508, 156] on input "WE CAN MAKE IT" at bounding box center [664, 144] width 569 height 32
paste input "HAT CHILD IS THIS"
click at [851, 269] on button "Search" at bounding box center [900, 285] width 99 height 33
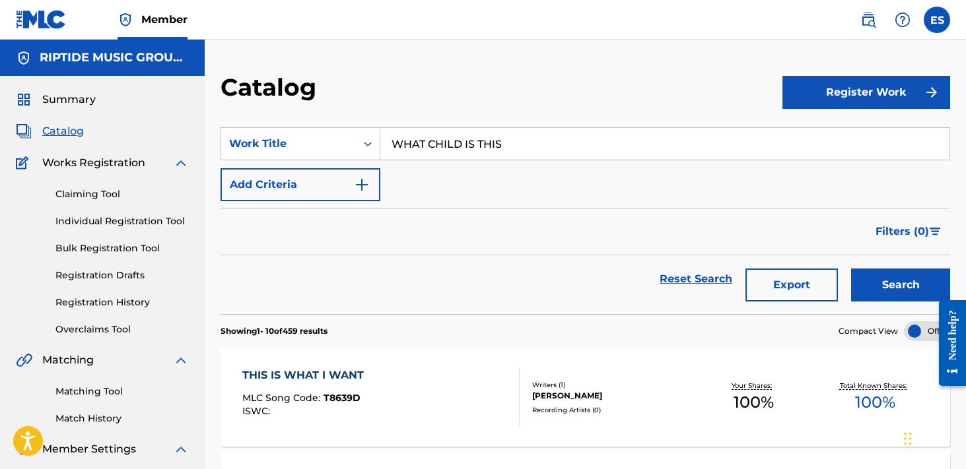
click at [516, 146] on input "WHAT CHILD IS THIS" at bounding box center [664, 144] width 569 height 32
paste input "Y SO?"
type input "WHY SO?"
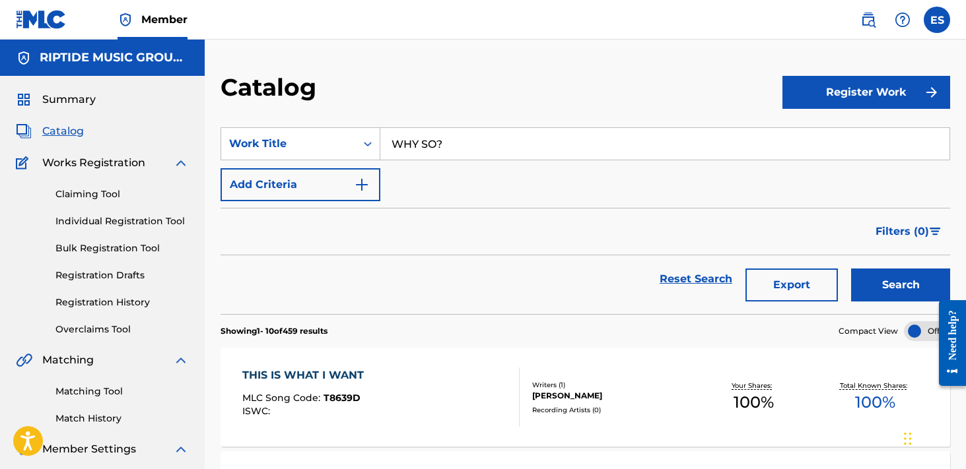
click at [851, 269] on button "Search" at bounding box center [900, 285] width 99 height 33
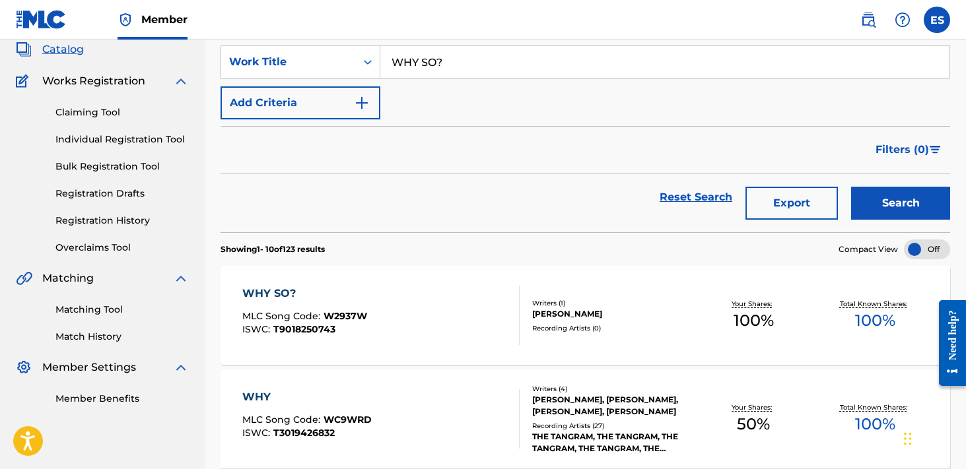
scroll to position [156, 0]
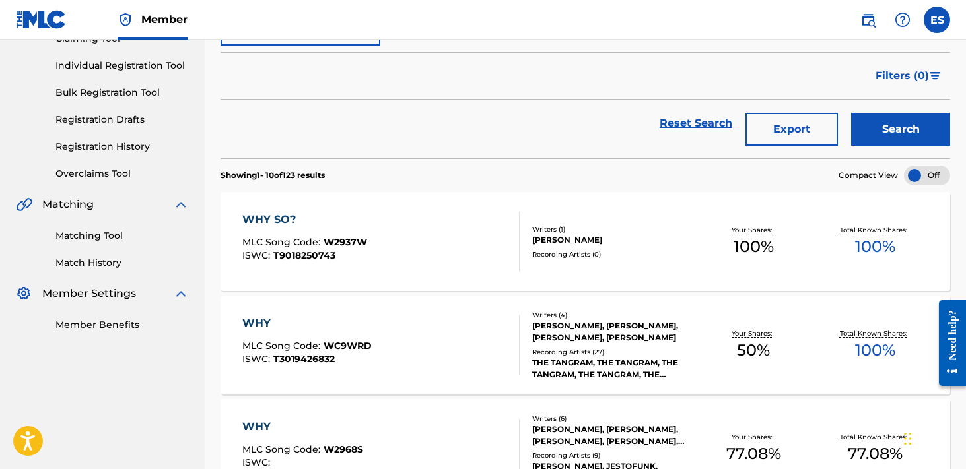
click at [337, 212] on div "WHY SO?" at bounding box center [304, 220] width 125 height 16
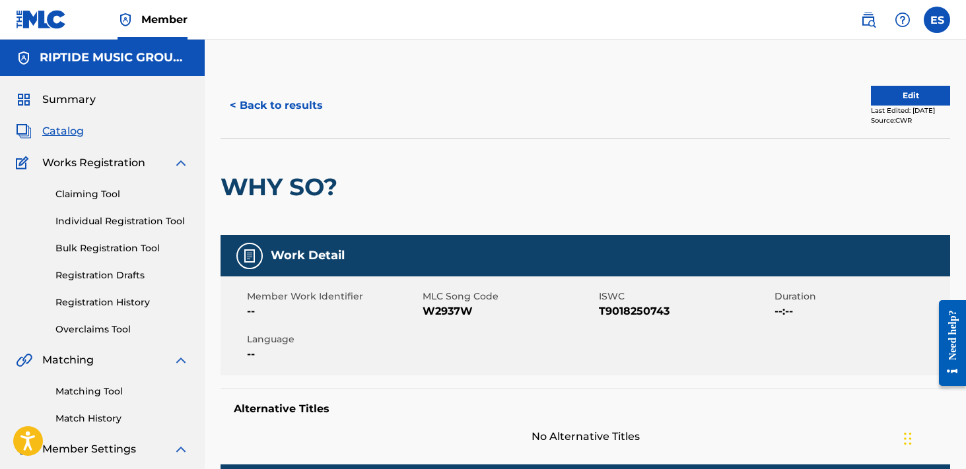
click at [442, 310] on span "W2937W" at bounding box center [509, 312] width 172 height 16
copy span "W2937W"
click at [287, 102] on button "< Back to results" at bounding box center [277, 105] width 112 height 33
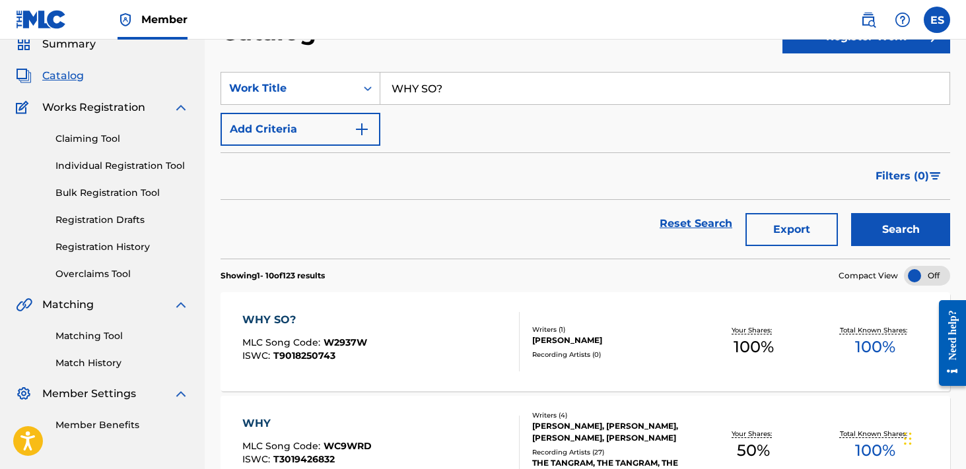
scroll to position [18, 0]
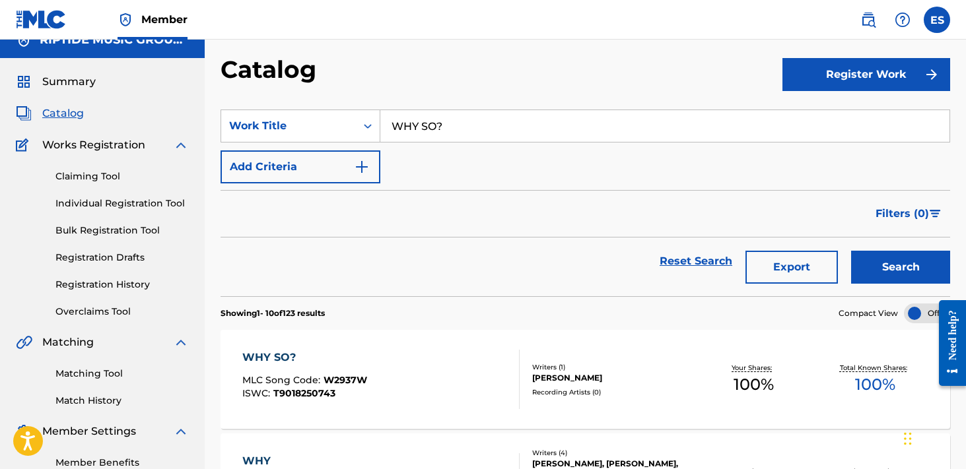
click at [528, 145] on div "SearchWithCriteria1ae293a3-8bc4-4317-b8c8-675d33a2ea4f Work Title WHY SO? Add C…" at bounding box center [586, 147] width 730 height 74
click at [537, 135] on input "WHY SO?" at bounding box center [664, 126] width 569 height 32
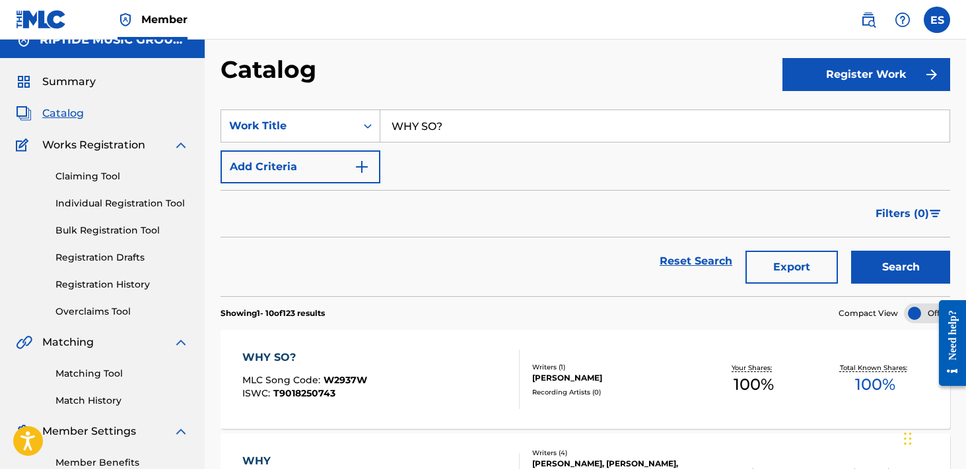
paste input "ONDERFUL LOVE"
click at [851, 251] on button "Search" at bounding box center [900, 267] width 99 height 33
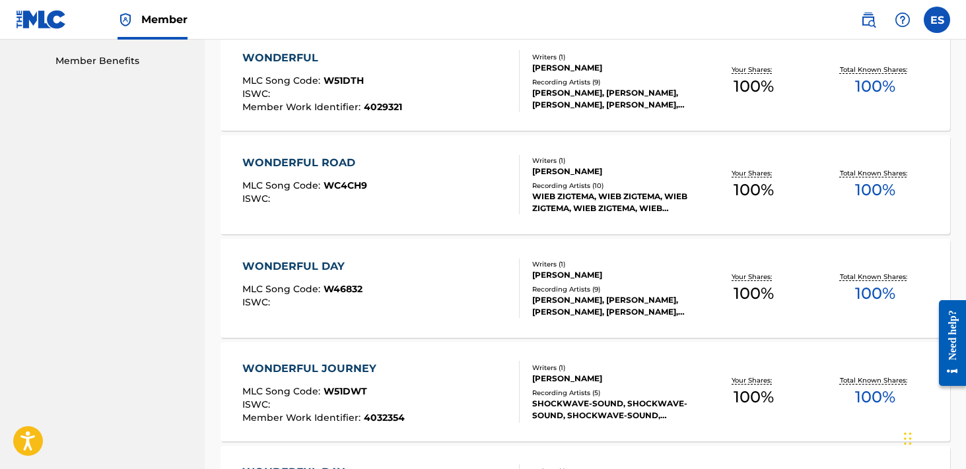
scroll to position [0, 0]
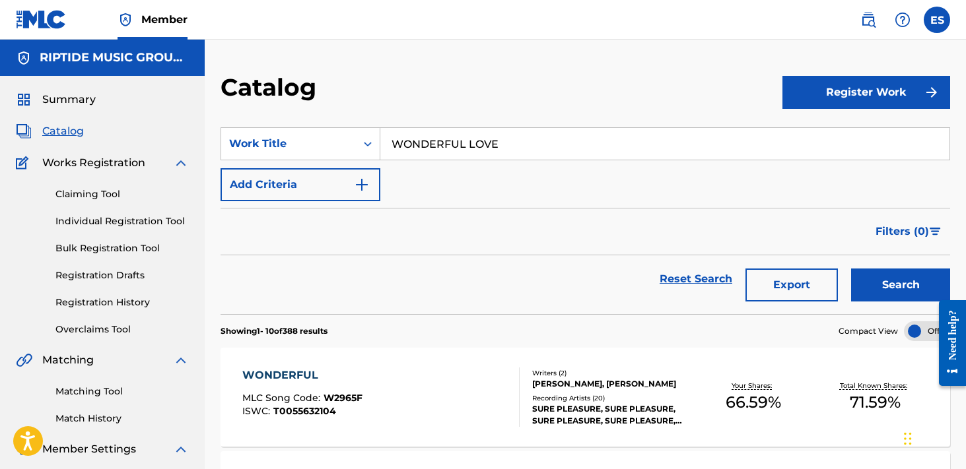
click at [464, 144] on input "WONDERFUL LOVE" at bounding box center [664, 144] width 569 height 32
paste input "YOUNG SOLDIER"
type input "YOUNG SOLDIER"
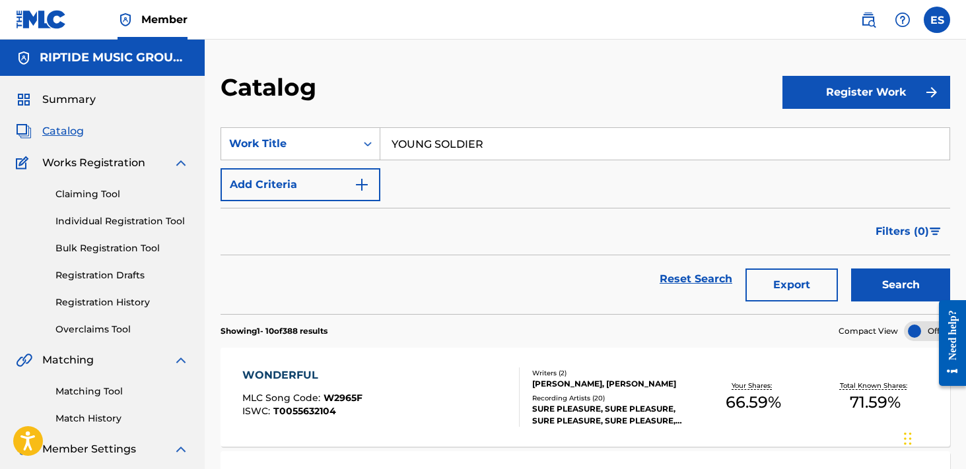
click at [851, 269] on button "Search" at bounding box center [900, 285] width 99 height 33
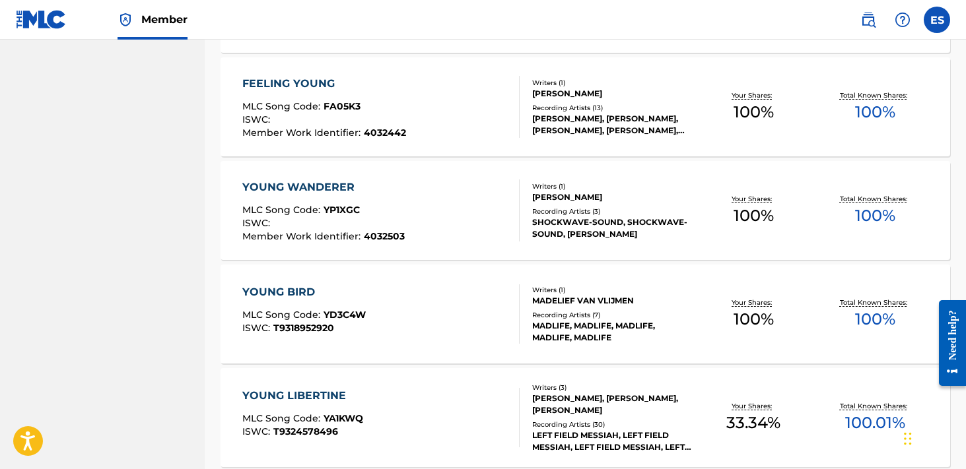
scroll to position [938, 0]
